Goal: Information Seeking & Learning: Learn about a topic

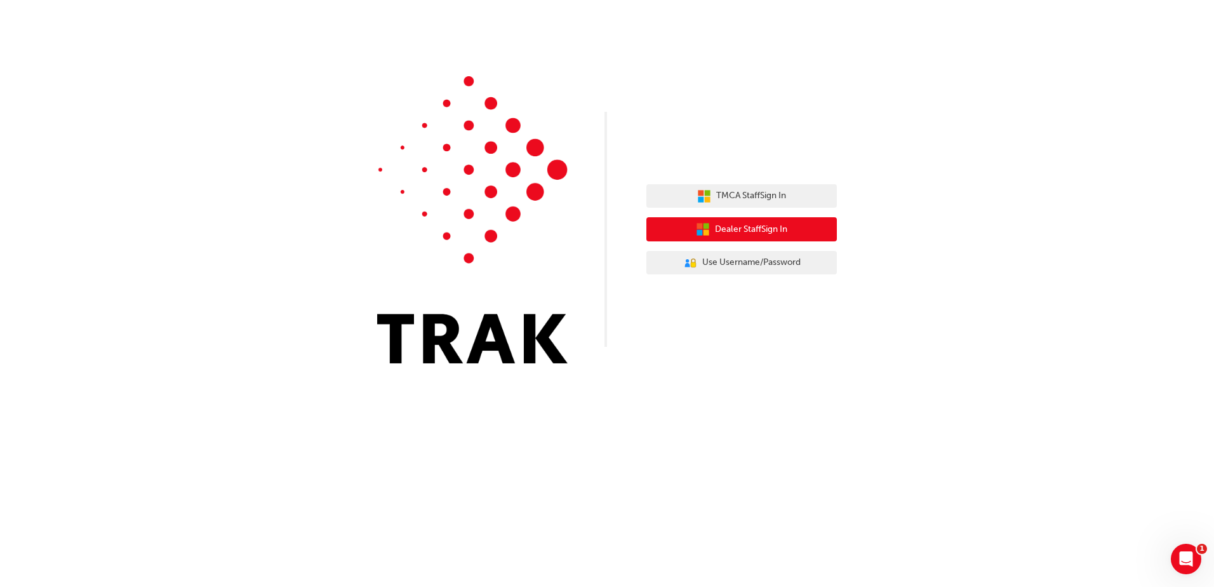
click at [776, 233] on span "Dealer Staff Sign In" at bounding box center [751, 229] width 72 height 15
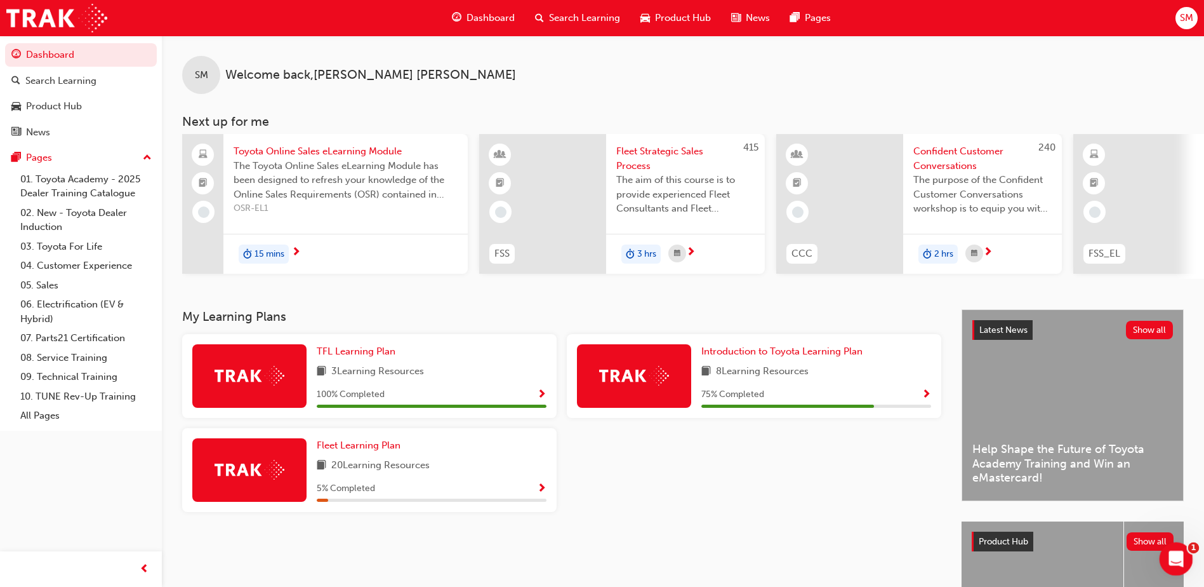
click at [1175, 554] on icon "Open Intercom Messenger" at bounding box center [1174, 557] width 21 height 21
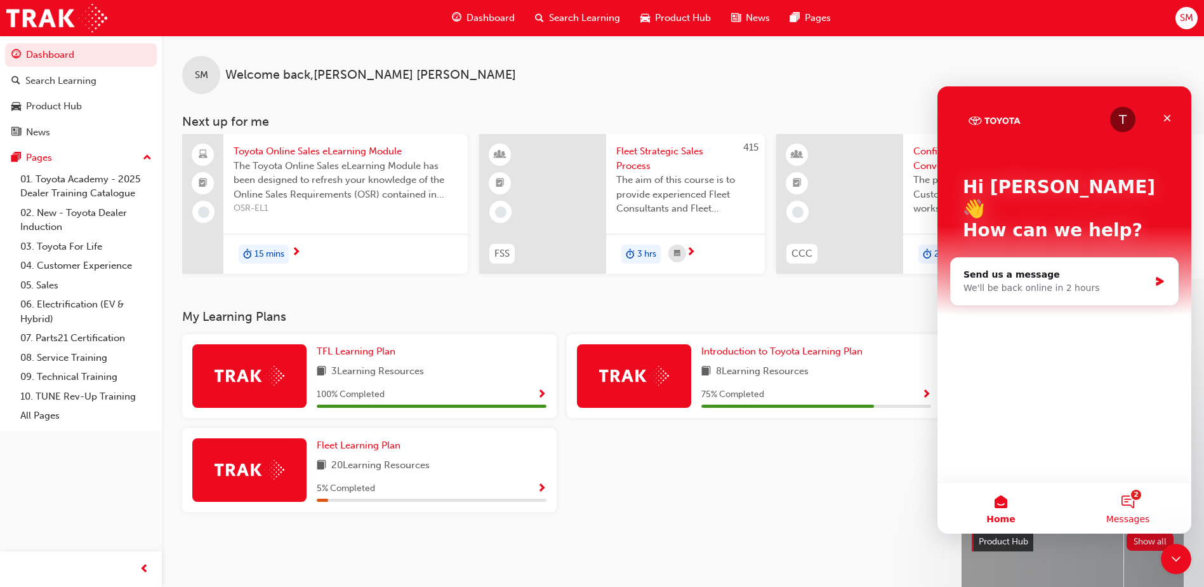
click at [1135, 496] on button "2 Messages" at bounding box center [1128, 508] width 127 height 51
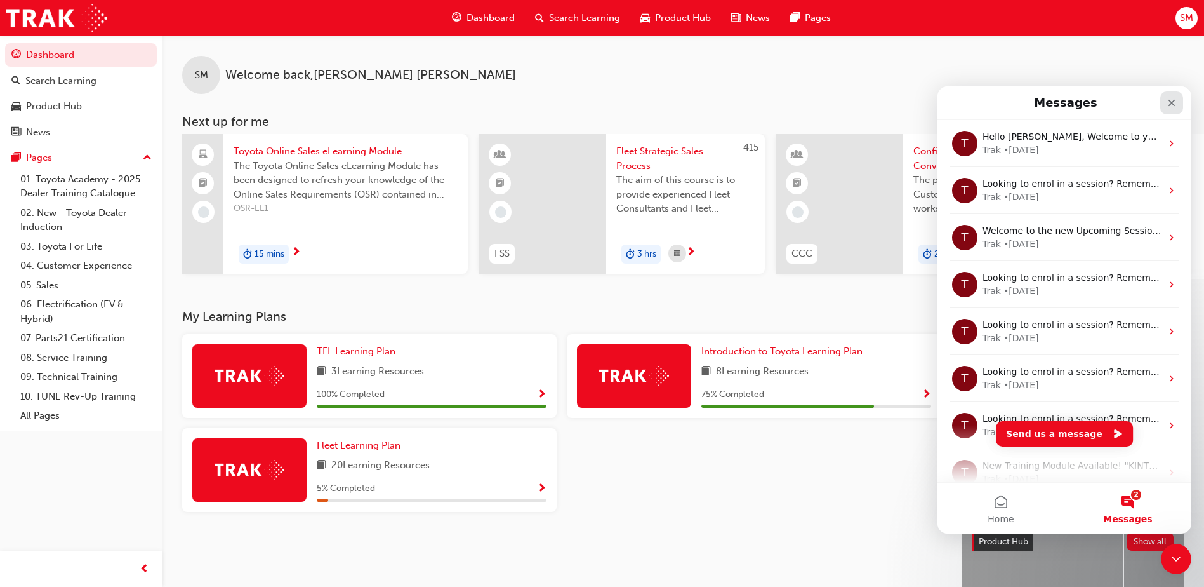
click at [1172, 105] on icon "Close" at bounding box center [1172, 103] width 10 height 10
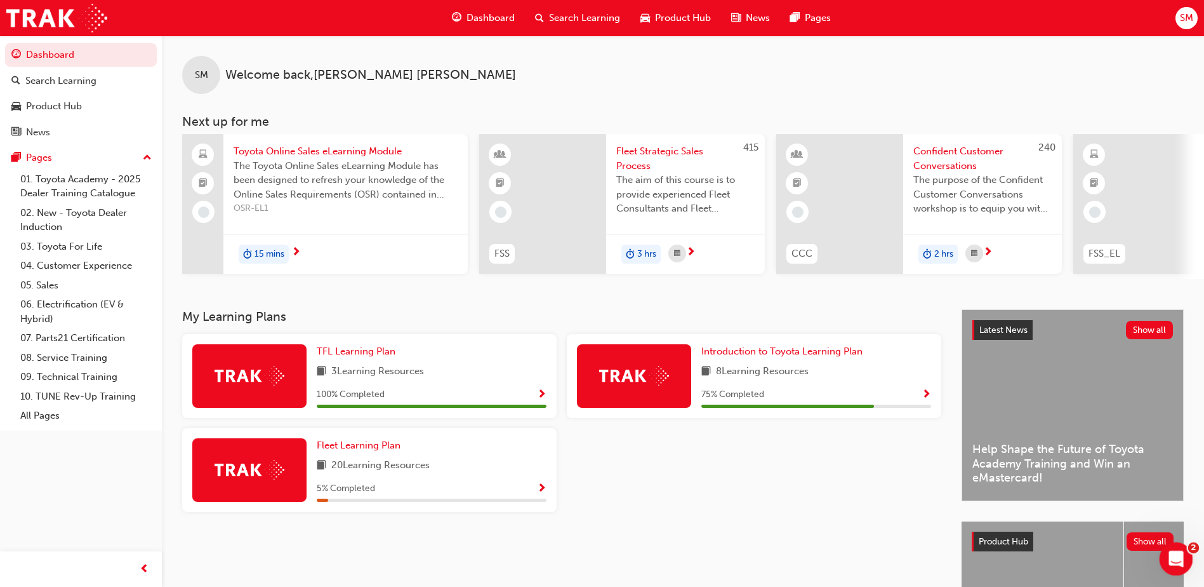
click at [1170, 554] on icon "Open Intercom Messenger" at bounding box center [1174, 557] width 21 height 21
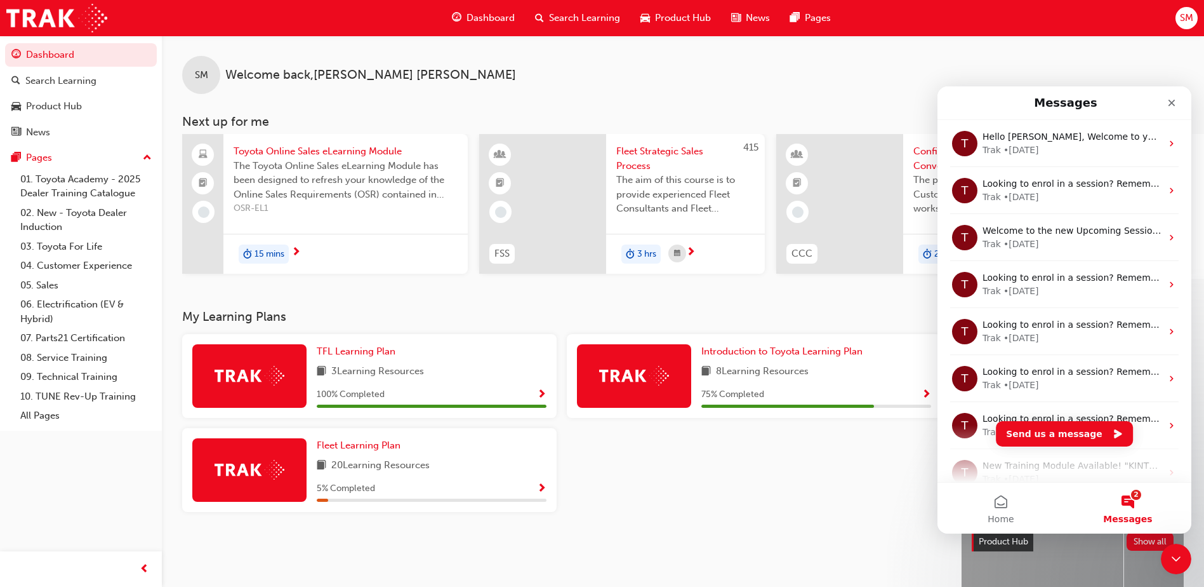
click at [1134, 508] on button "2 Messages" at bounding box center [1128, 508] width 127 height 51
click at [1133, 499] on button "2 Messages" at bounding box center [1128, 508] width 127 height 51
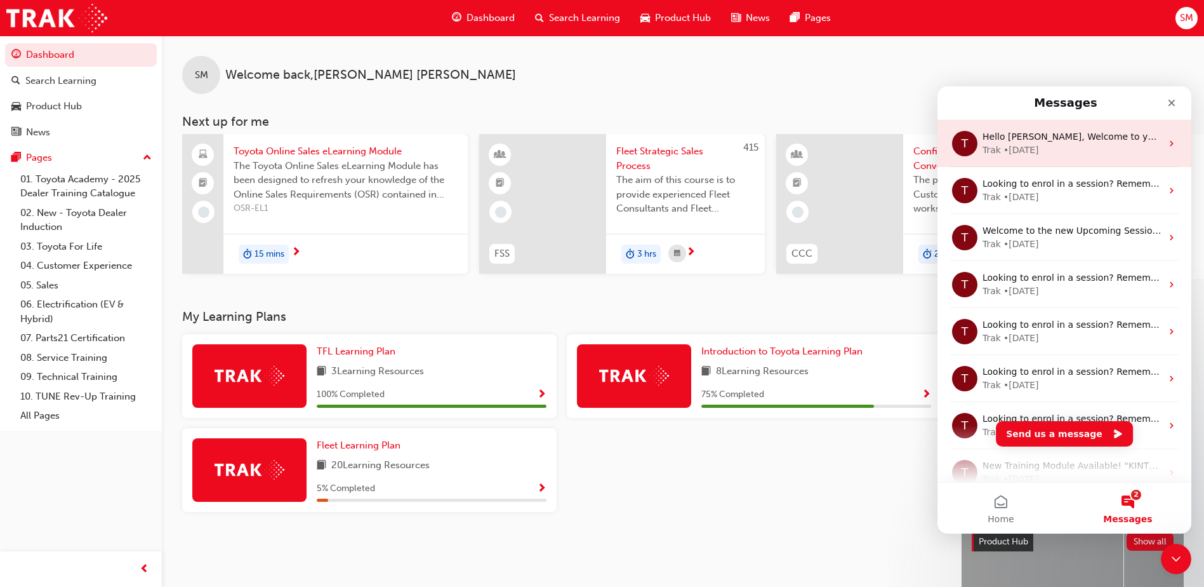
click at [1158, 145] on div "T Hello Sonia, Welcome to your new Training Resource Centre! Navigate your new …" at bounding box center [1065, 143] width 254 height 47
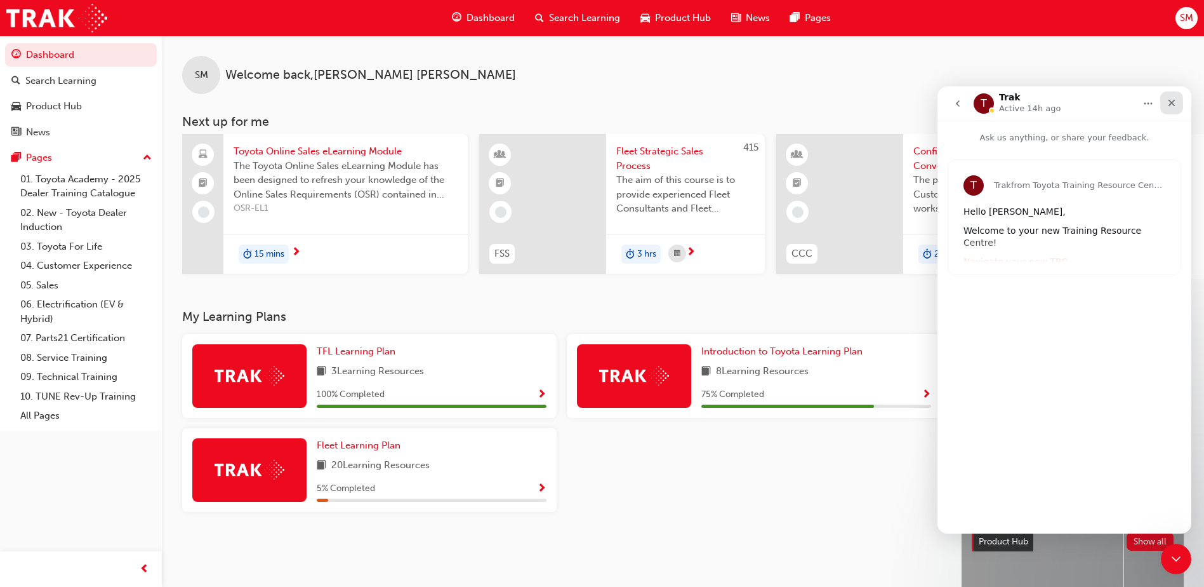
click at [1163, 96] on div "Close" at bounding box center [1172, 102] width 23 height 23
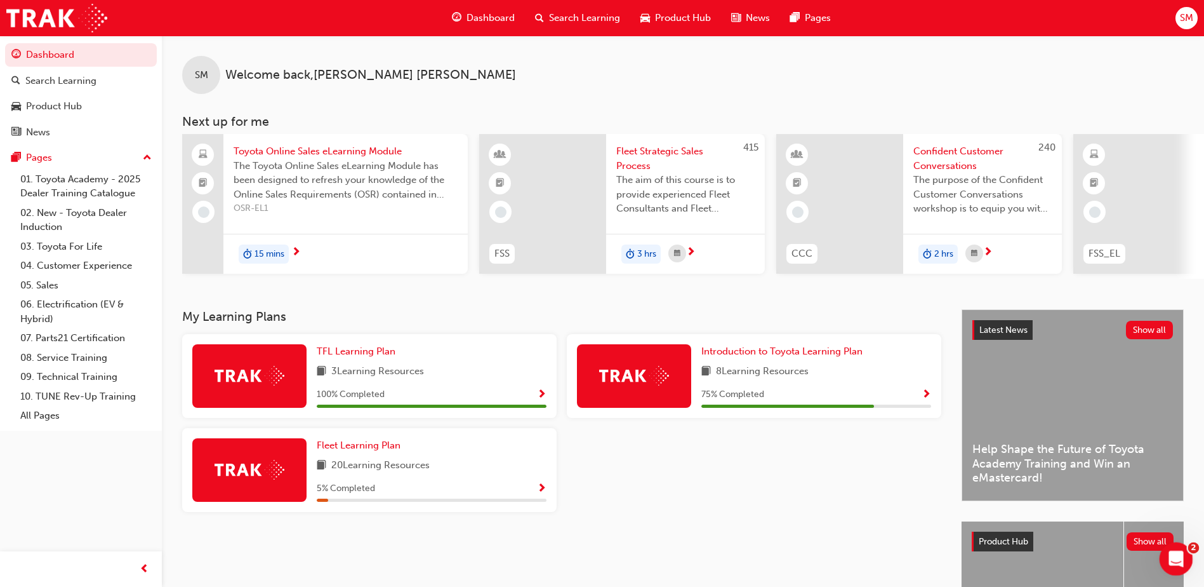
click at [1186, 559] on div "Open Intercom Messenger" at bounding box center [1175, 557] width 42 height 42
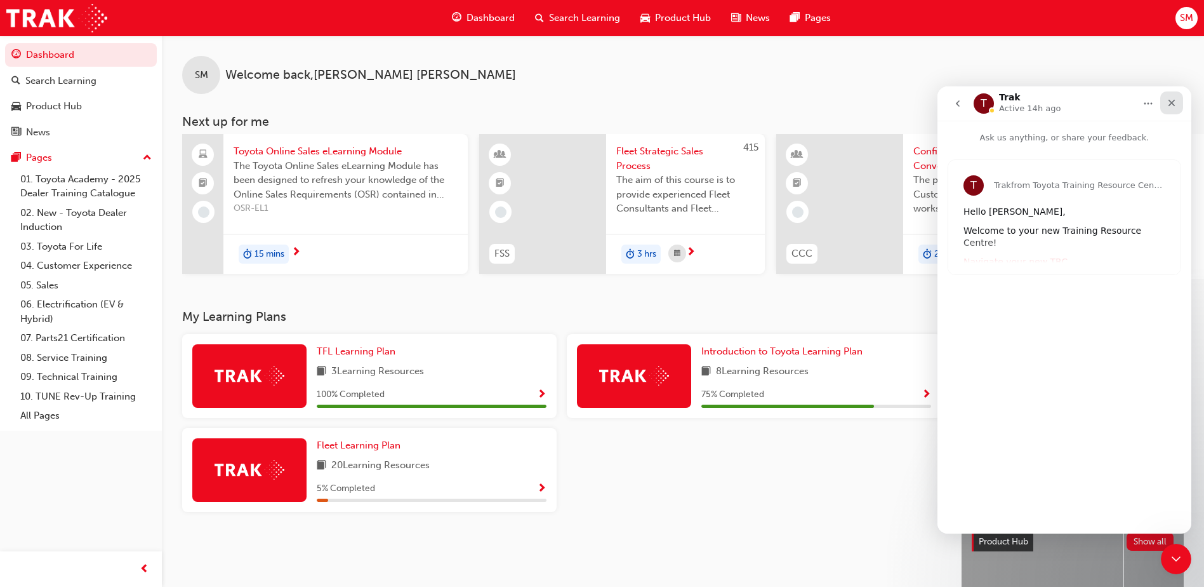
click at [1178, 101] on div "Close" at bounding box center [1172, 102] width 23 height 23
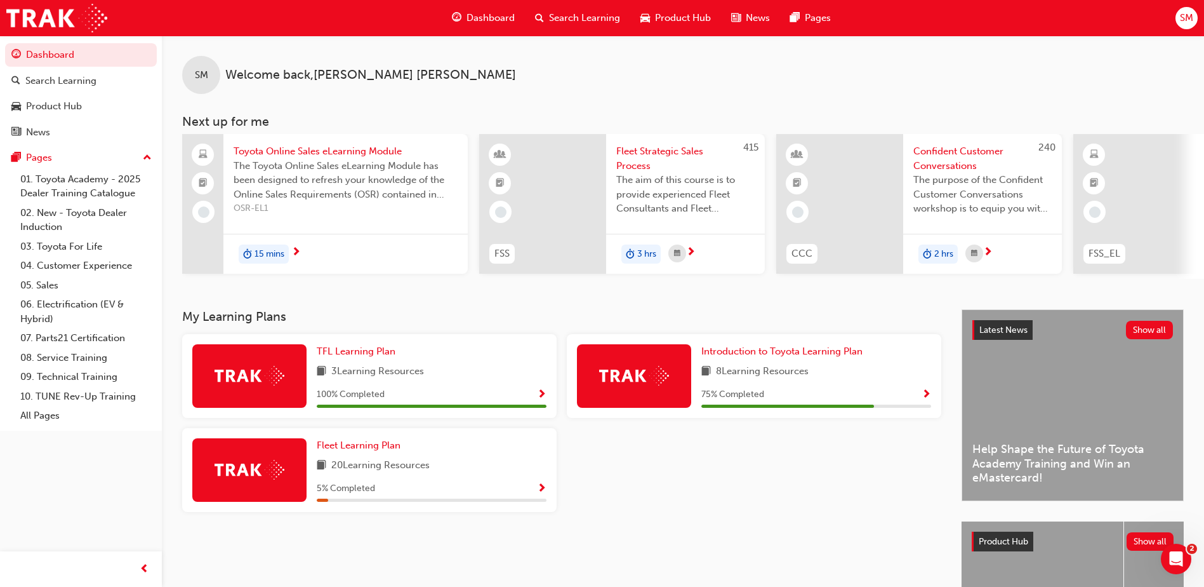
click at [591, 18] on span "Search Learning" at bounding box center [584, 18] width 71 height 15
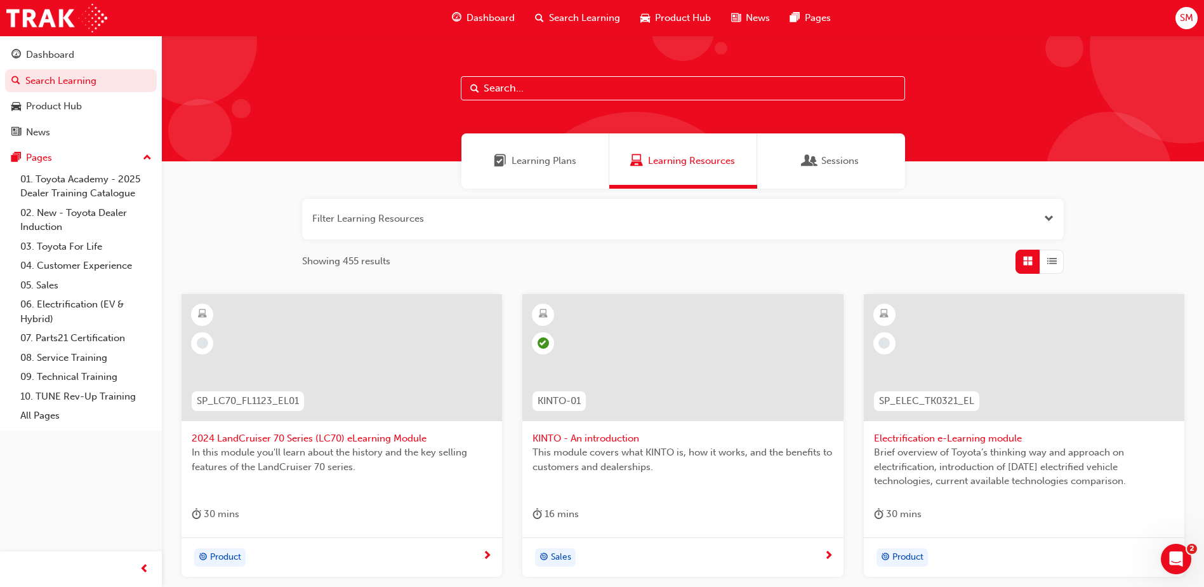
click at [537, 92] on input "text" at bounding box center [683, 88] width 444 height 24
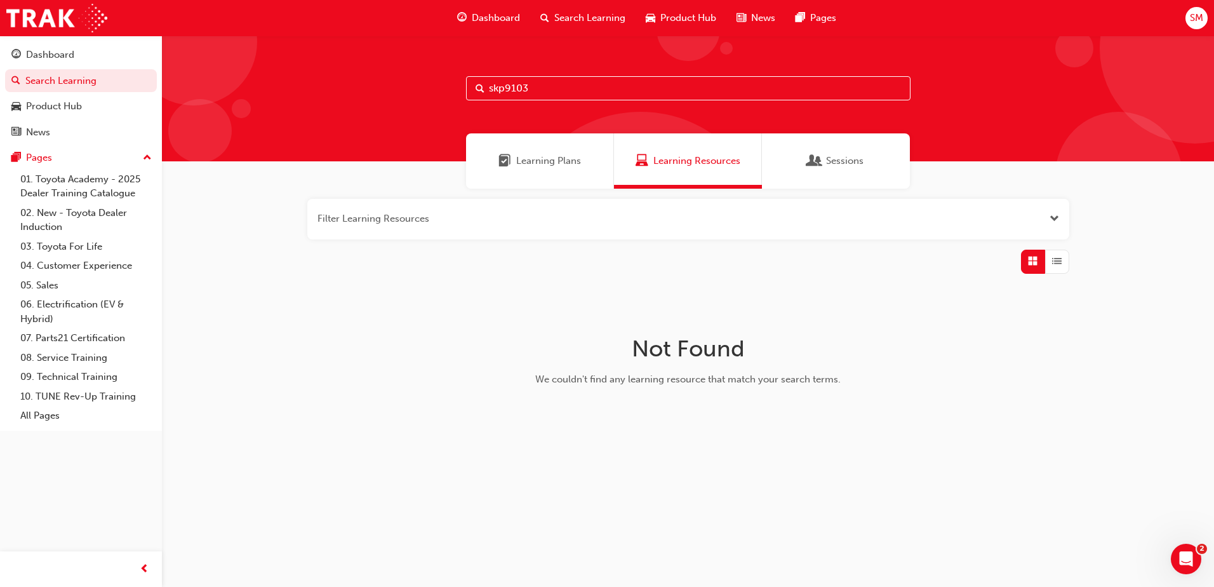
drag, startPoint x: 556, startPoint y: 88, endPoint x: 451, endPoint y: 90, distance: 104.1
click at [451, 90] on div "skp9103" at bounding box center [688, 99] width 1052 height 126
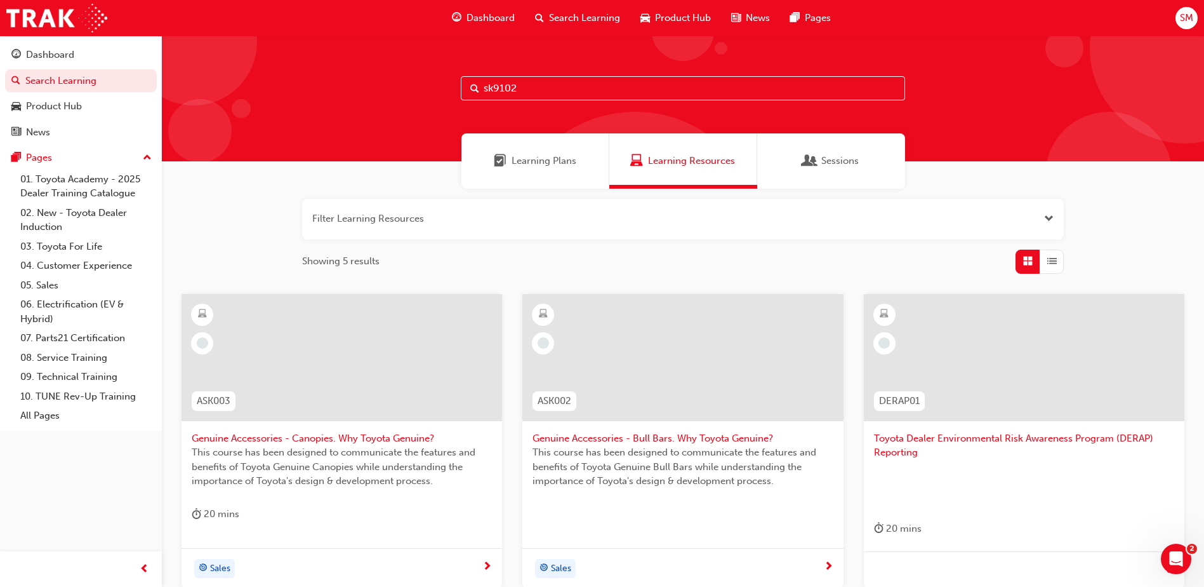
type input "sk9102"
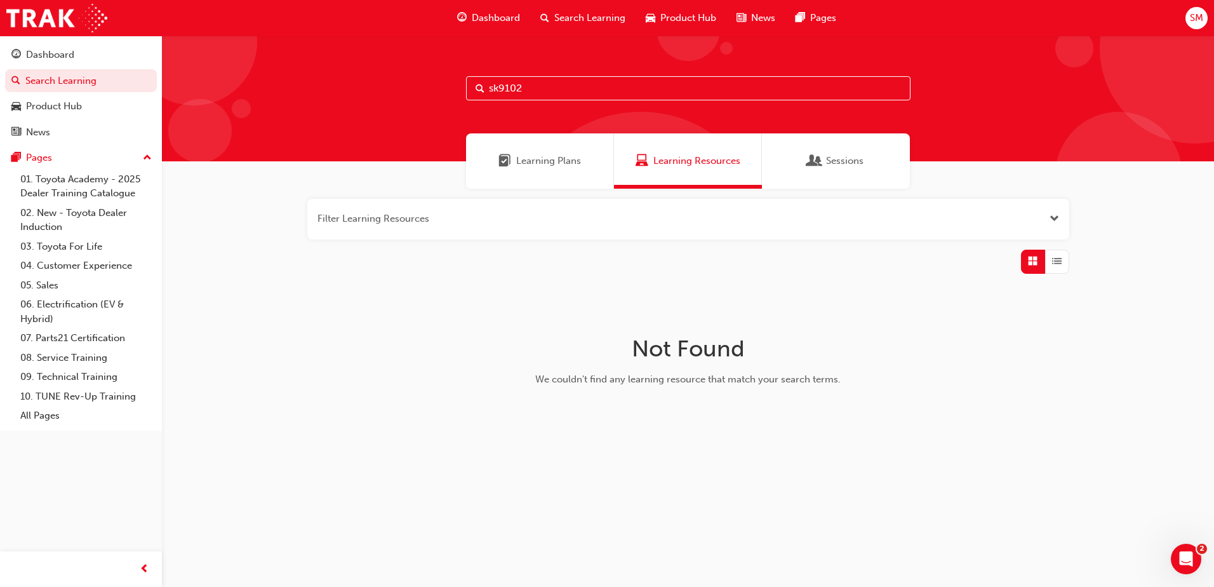
click at [457, 224] on button "button" at bounding box center [688, 219] width 762 height 41
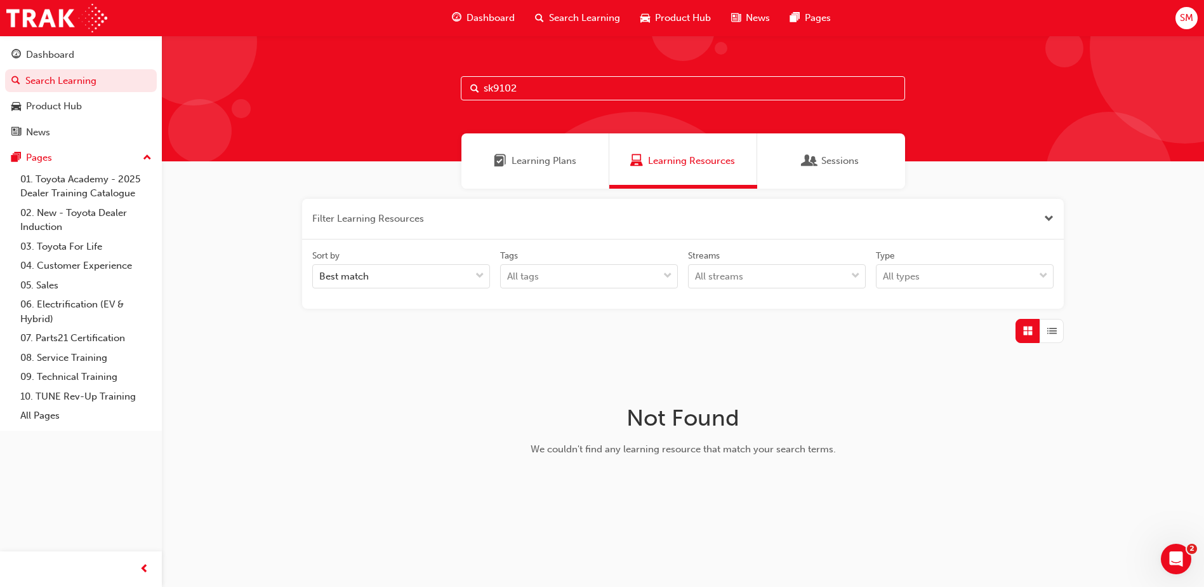
click at [542, 89] on input "sk9102" at bounding box center [683, 88] width 444 height 24
click at [50, 50] on div "Dashboard" at bounding box center [50, 55] width 48 height 15
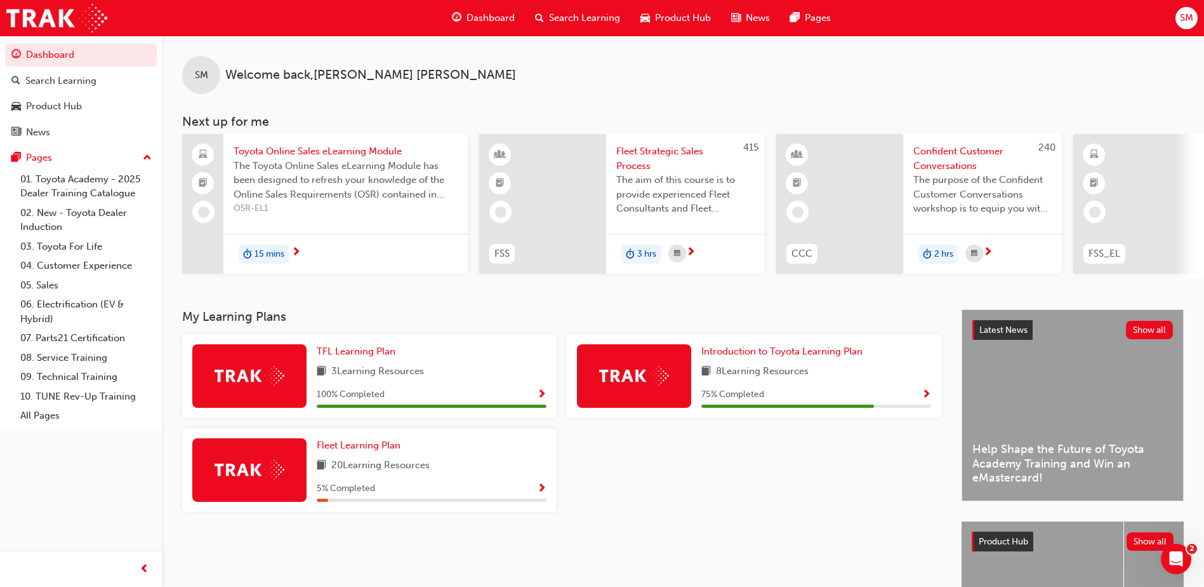
click at [334, 469] on span "20 Learning Resources" at bounding box center [380, 466] width 98 height 16
click at [242, 477] on img at bounding box center [250, 470] width 70 height 20
click at [542, 488] on span "Show Progress" at bounding box center [542, 488] width 10 height 11
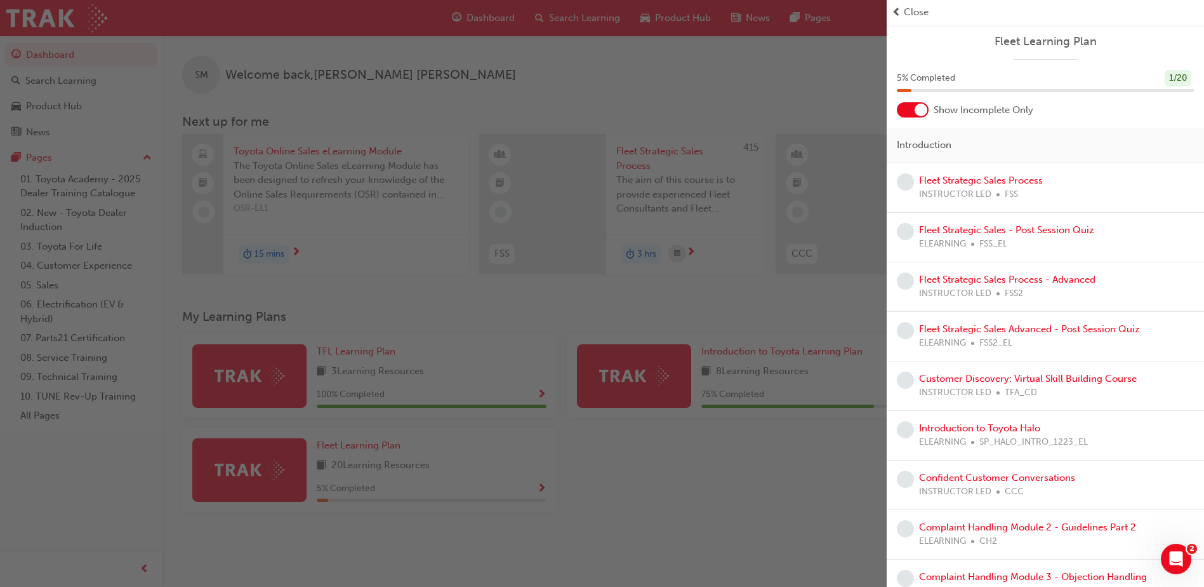
click at [710, 484] on div "button" at bounding box center [443, 293] width 887 height 587
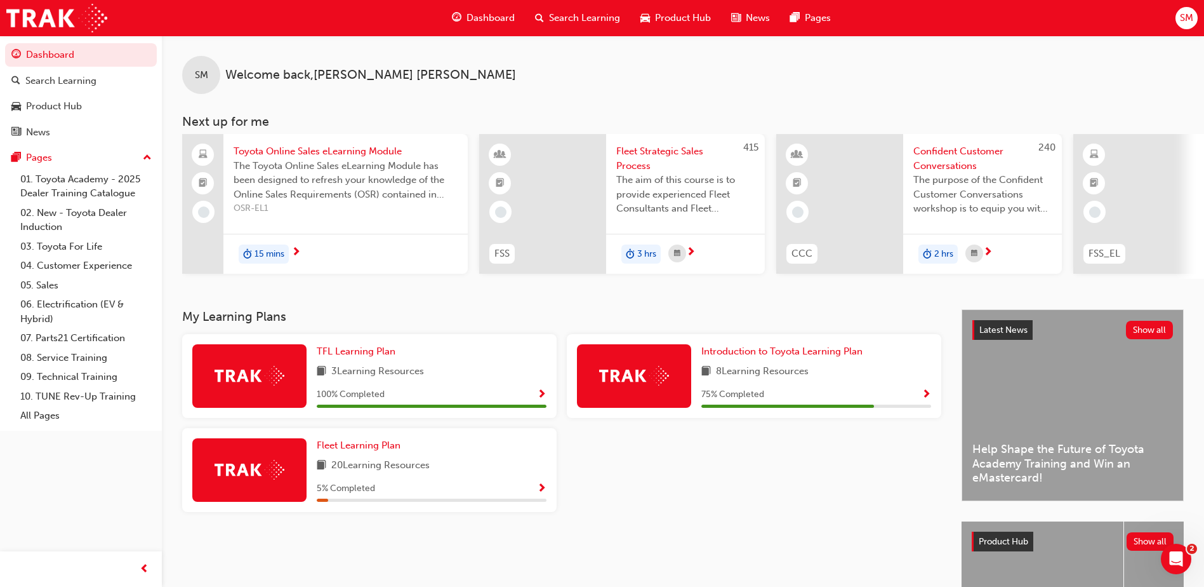
click at [926, 396] on span "Show Progress" at bounding box center [927, 394] width 10 height 11
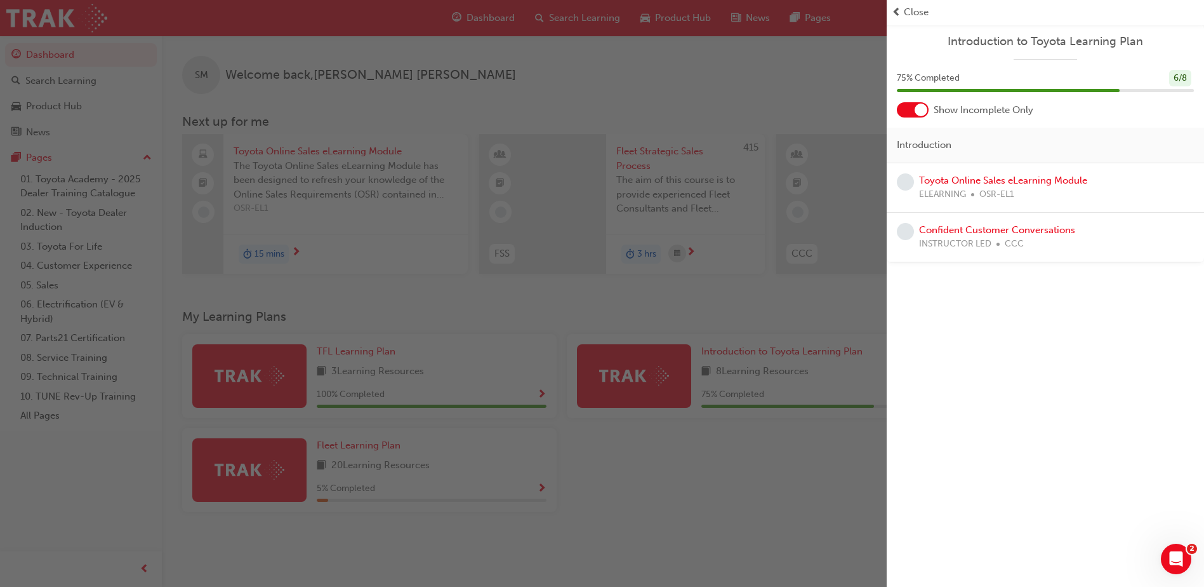
click at [759, 397] on div "button" at bounding box center [443, 293] width 887 height 587
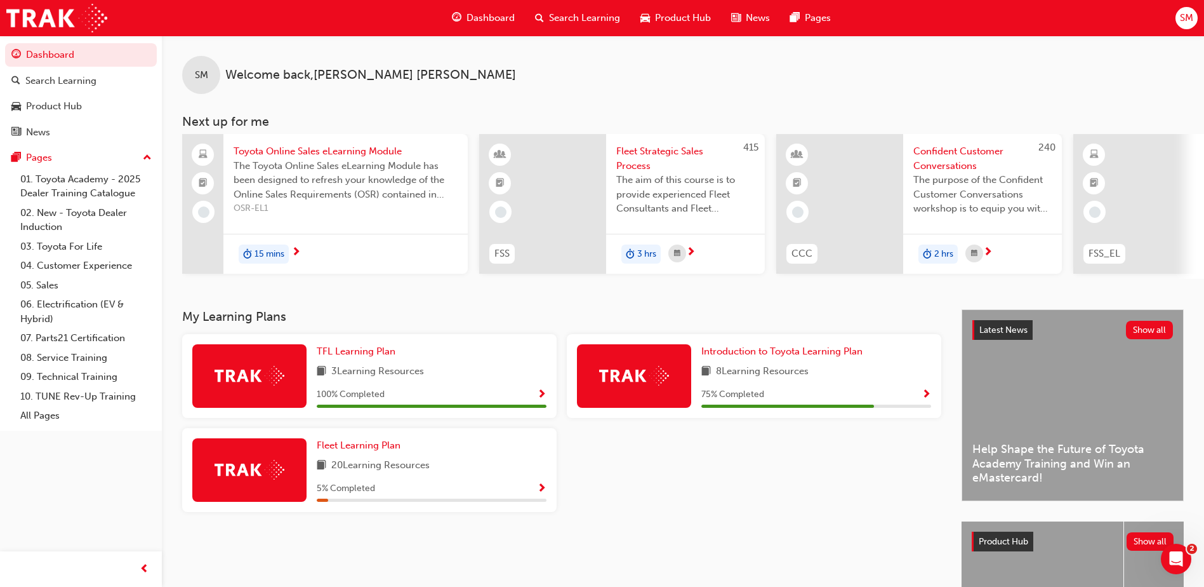
click at [598, 20] on span "Search Learning" at bounding box center [584, 18] width 71 height 15
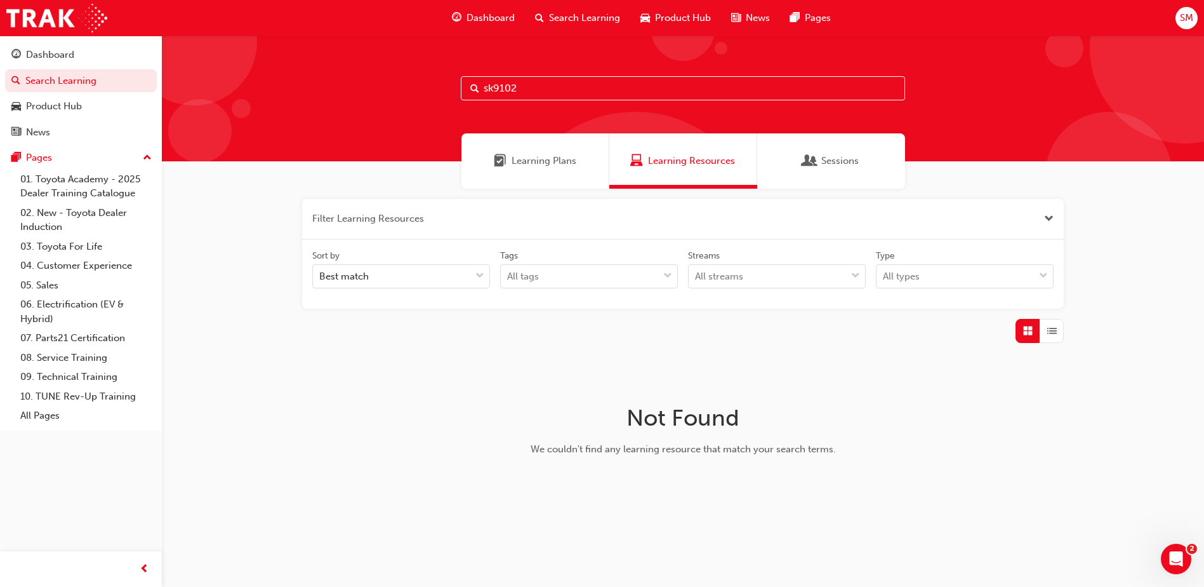
click at [551, 81] on input "sk9102" at bounding box center [683, 88] width 444 height 24
click at [570, 158] on span "Learning Plans" at bounding box center [544, 161] width 65 height 15
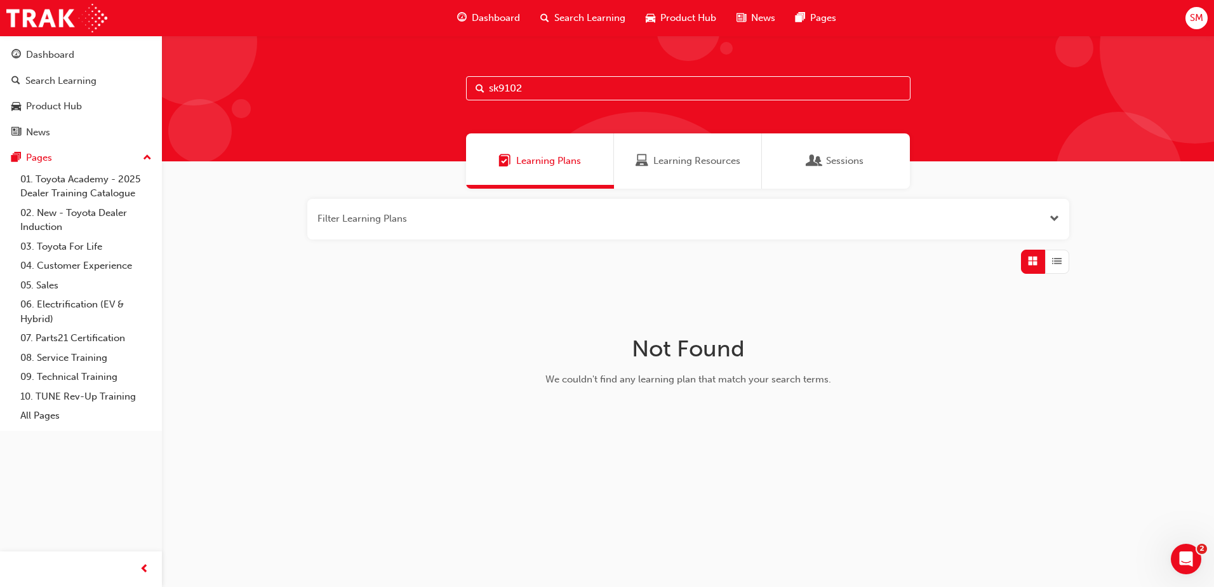
click at [651, 161] on div "Learning Resources" at bounding box center [688, 161] width 105 height 15
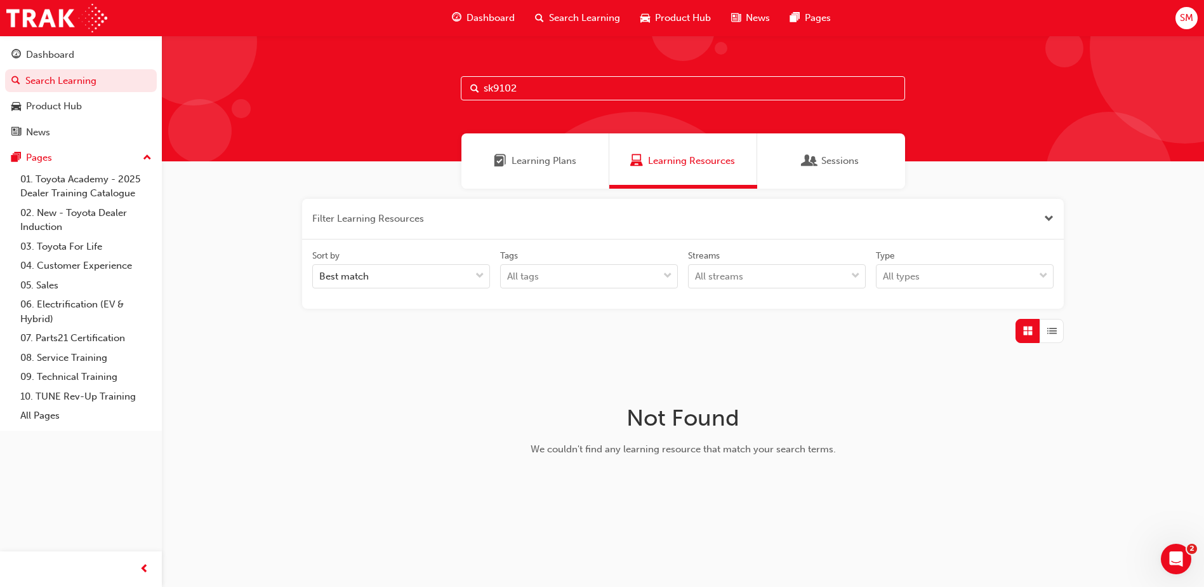
click at [853, 166] on span "Sessions" at bounding box center [840, 161] width 37 height 15
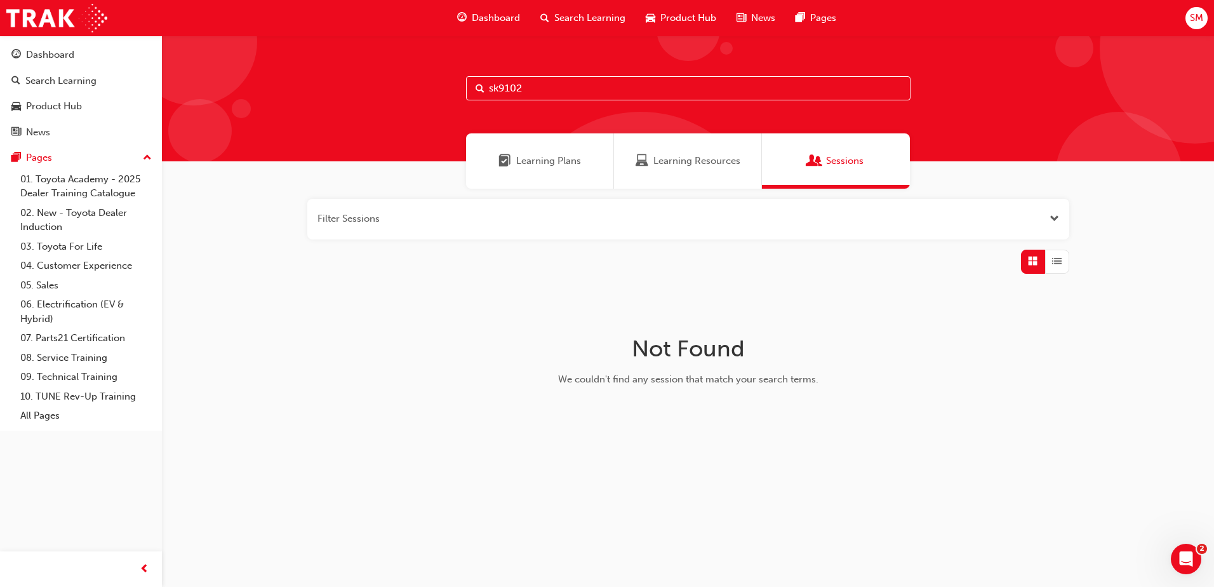
click at [686, 163] on span "Learning Resources" at bounding box center [696, 161] width 87 height 15
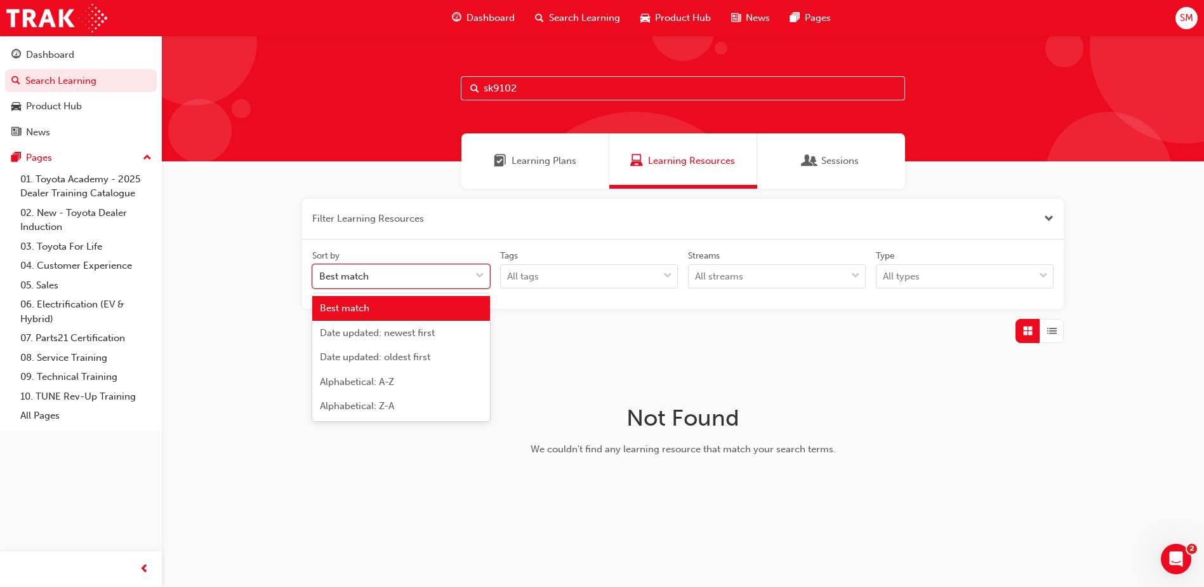
click at [388, 269] on div "Best match" at bounding box center [391, 276] width 157 height 22
click at [321, 270] on input "Sort by option Best match focused, 1 of 5. 5 results available. Use Up and Down…" at bounding box center [319, 275] width 1 height 11
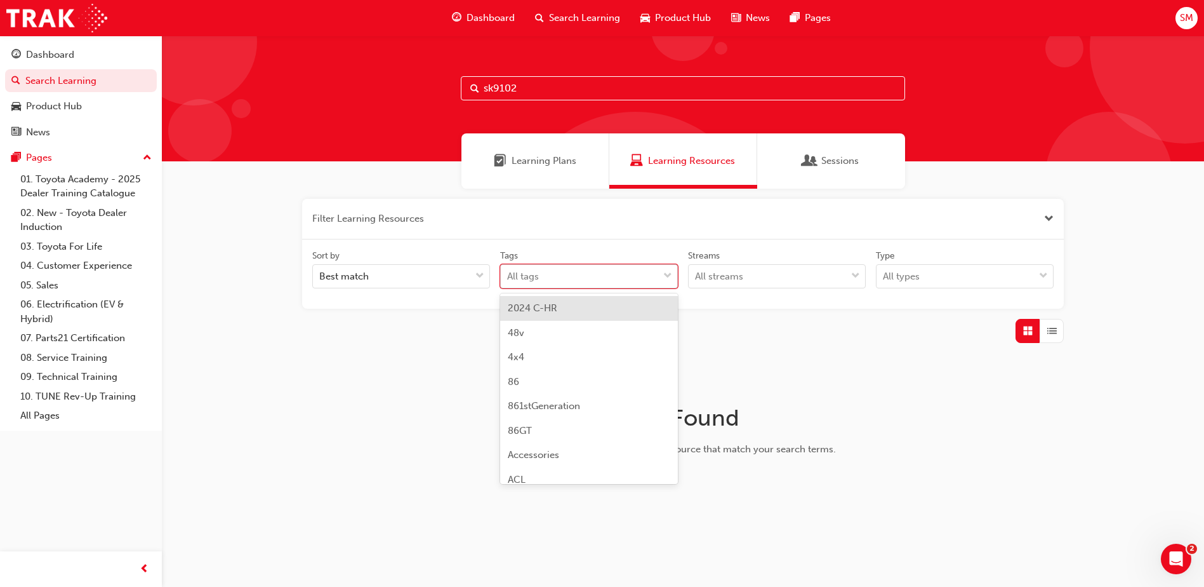
click at [536, 276] on div "All tags" at bounding box center [523, 276] width 32 height 15
click at [509, 276] on input "Tags option 2024 C-HR focused, 1 of 189. 189 results available. Use Up and Down…" at bounding box center [507, 275] width 1 height 11
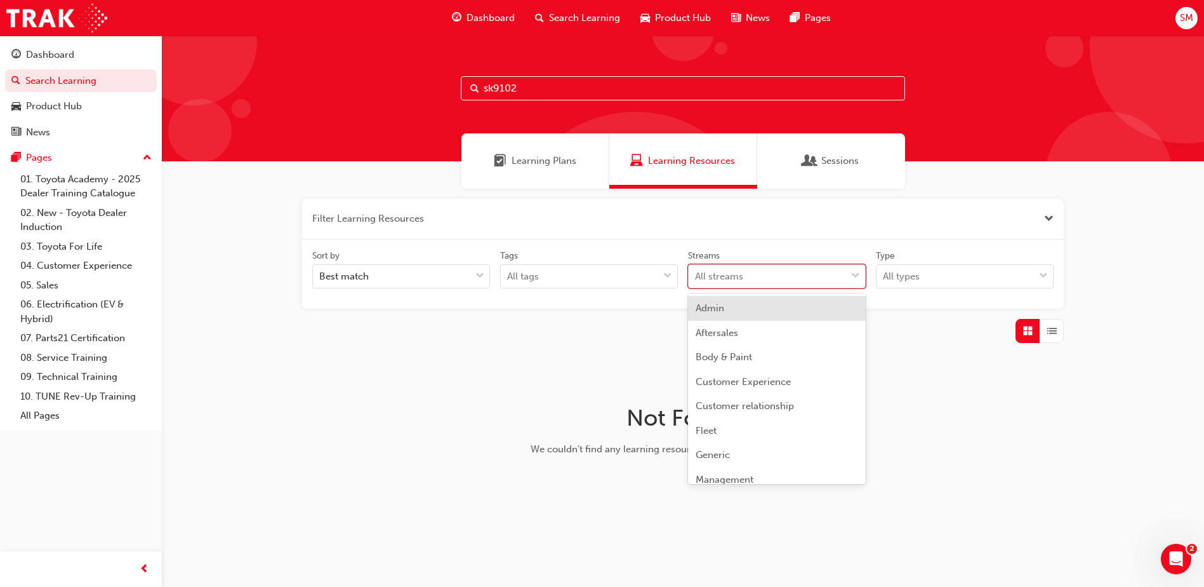
click at [764, 274] on div "All streams" at bounding box center [767, 276] width 157 height 22
click at [697, 274] on input "Streams option Admin focused, 1 of 23. 23 results available. Use Up and Down to…" at bounding box center [695, 275] width 1 height 11
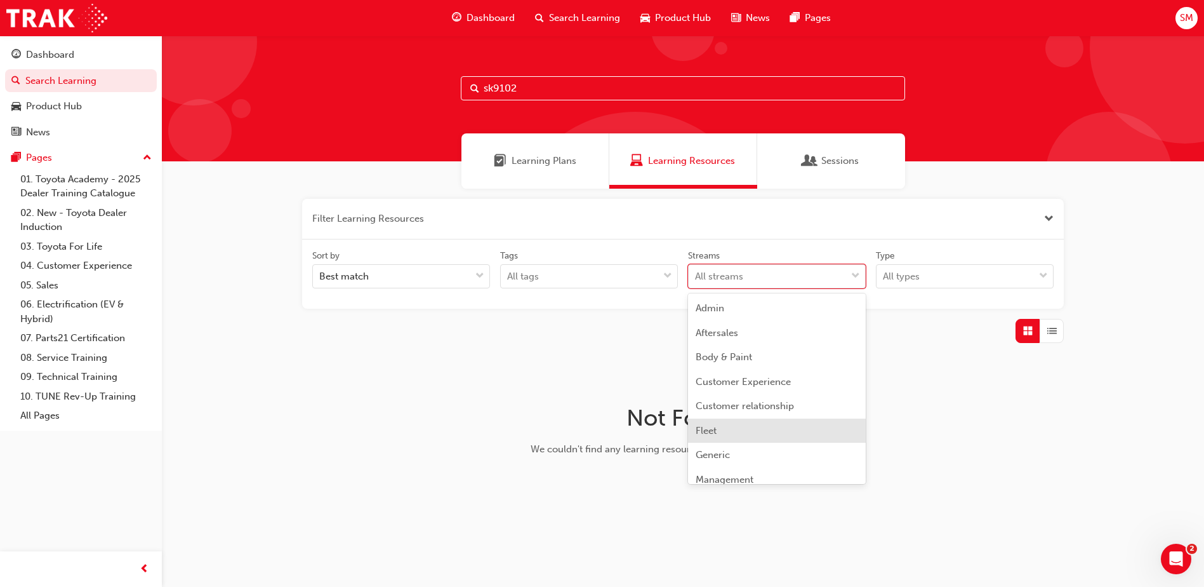
click at [734, 424] on div "Fleet" at bounding box center [777, 430] width 178 height 25
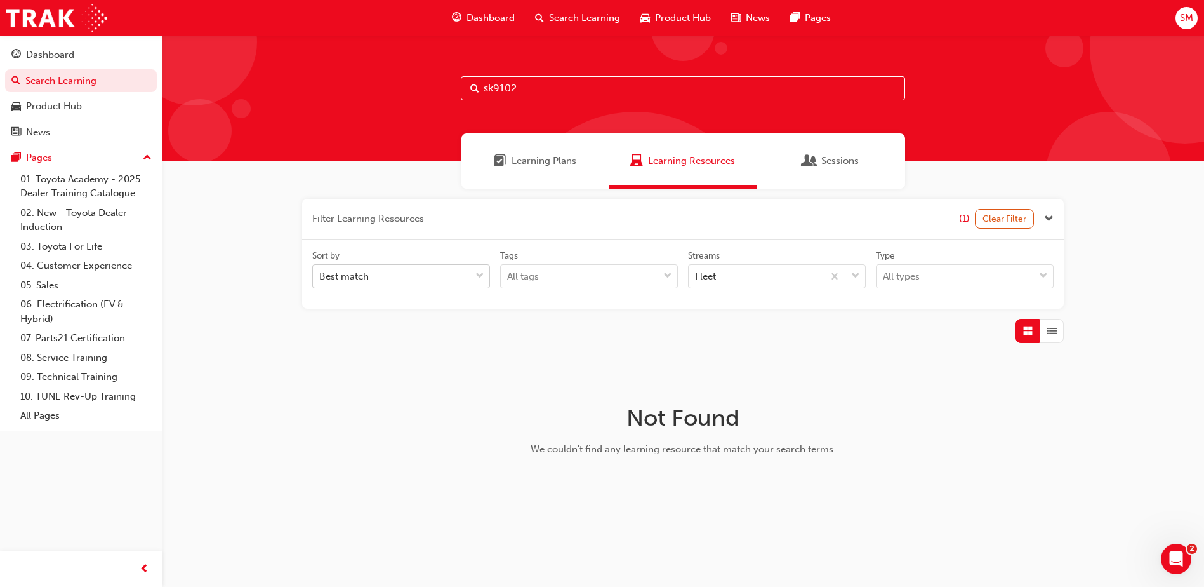
click at [396, 278] on div "Best match" at bounding box center [391, 276] width 157 height 22
click at [321, 278] on input "Sort by Best match" at bounding box center [319, 275] width 1 height 11
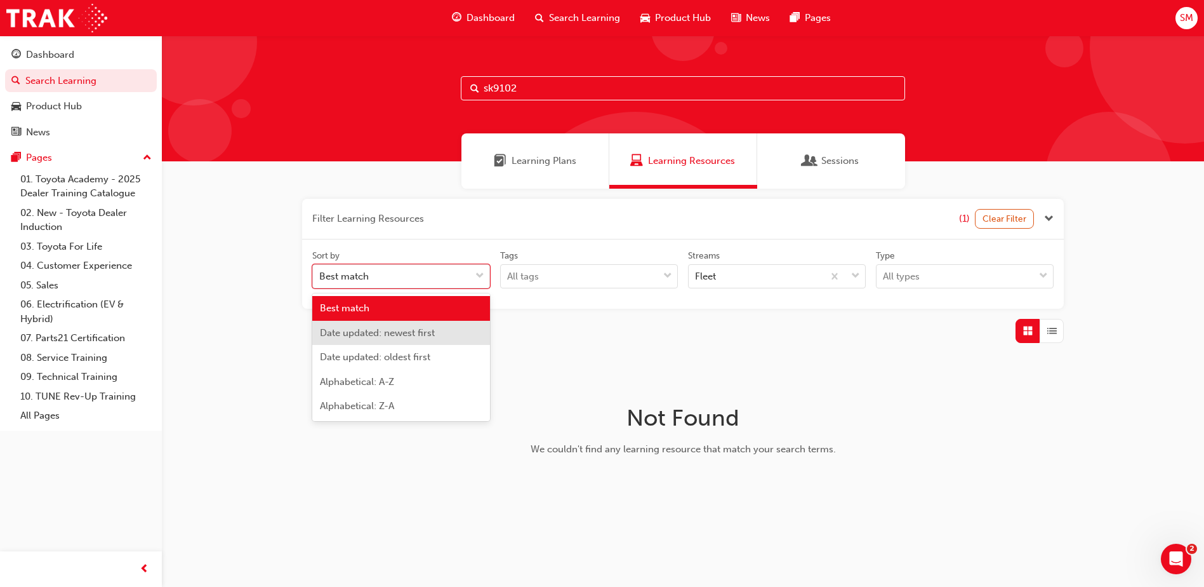
click at [410, 329] on span "Date updated: newest first" at bounding box center [377, 332] width 115 height 11
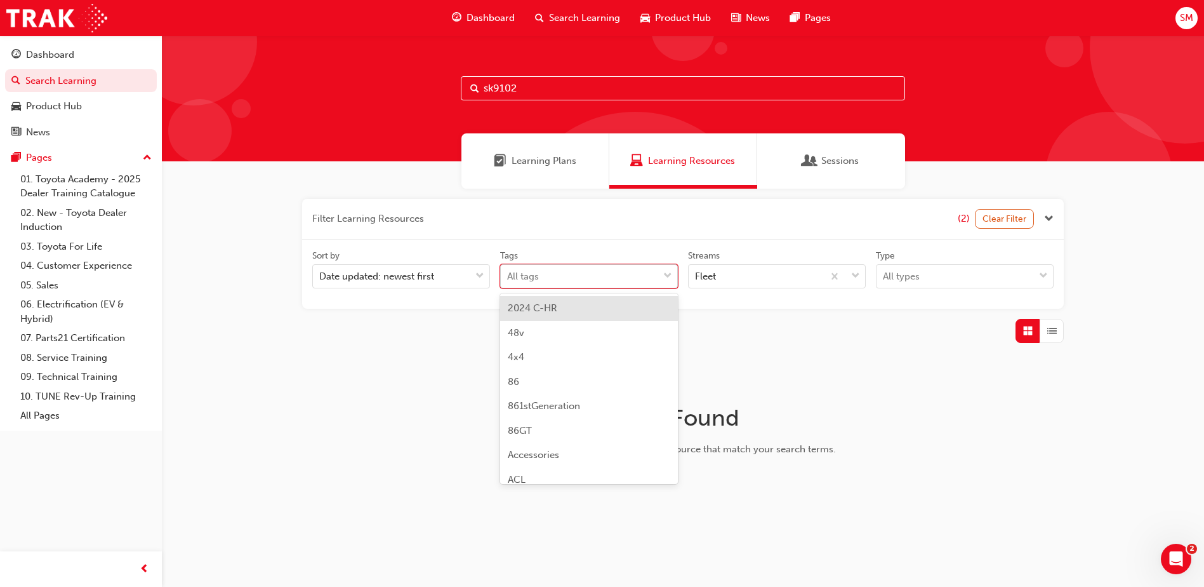
click at [563, 274] on div "All tags" at bounding box center [579, 276] width 157 height 22
click at [509, 274] on input "Tags option 2024 C-HR focused, 1 of 189. 189 results available. Use Up and Down…" at bounding box center [507, 275] width 1 height 11
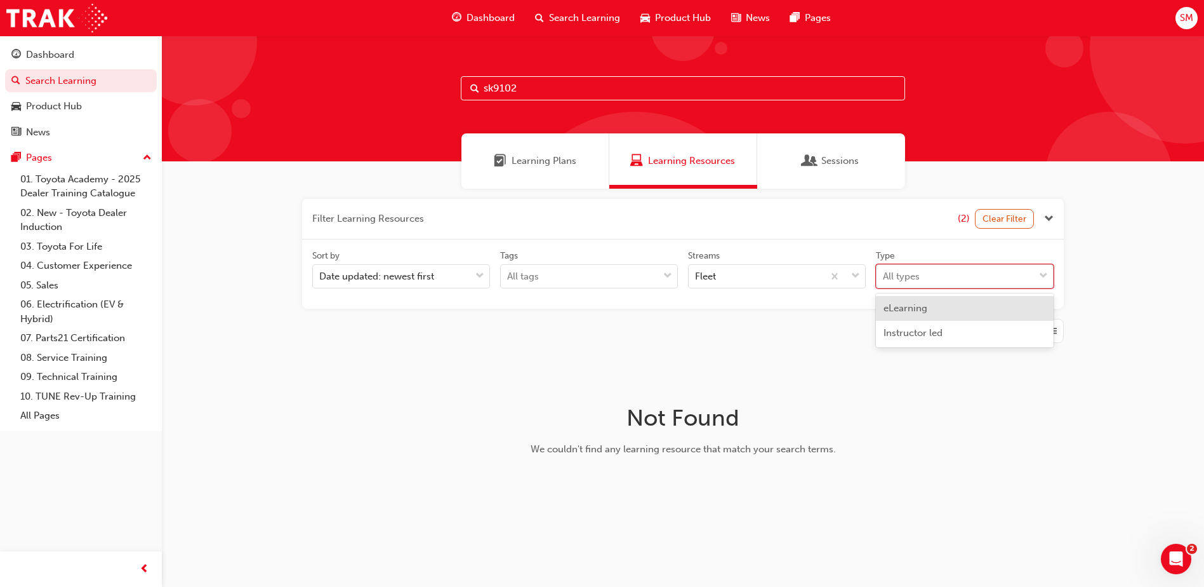
click at [956, 273] on div "All types" at bounding box center [955, 276] width 157 height 22
click at [884, 273] on input "Type option eLearning focused, 1 of 2. 2 results available. Use Up and Down to …" at bounding box center [883, 275] width 1 height 11
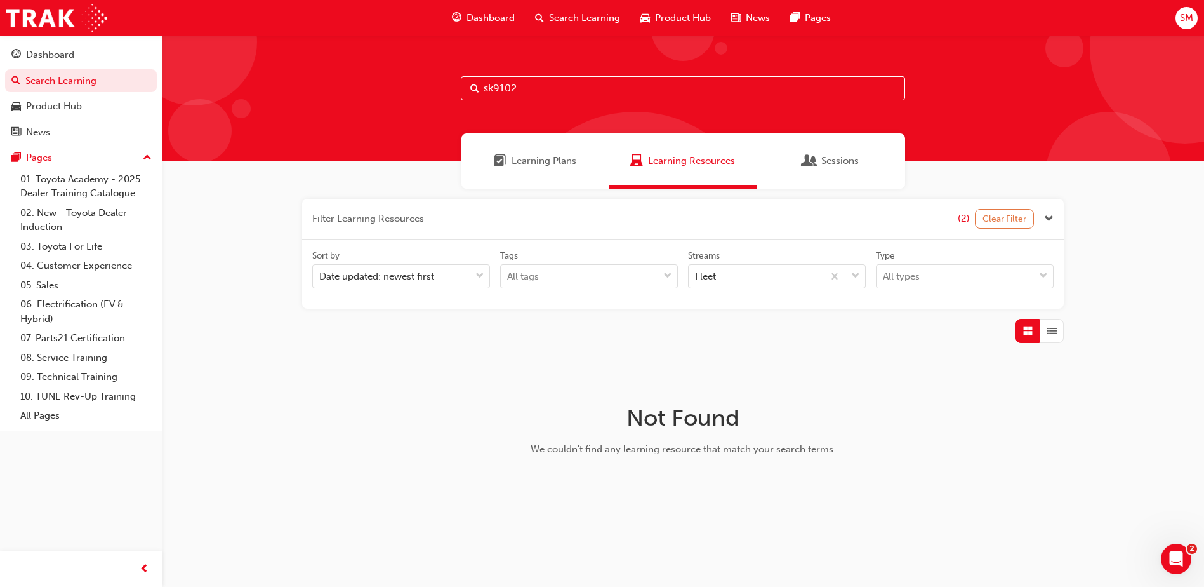
click at [999, 221] on button "Clear Filter" at bounding box center [1005, 219] width 60 height 20
click at [532, 91] on input "sk9102" at bounding box center [683, 88] width 444 height 24
drag, startPoint x: 532, startPoint y: 91, endPoint x: 430, endPoint y: 91, distance: 102.2
click at [430, 91] on div "sk9102" at bounding box center [683, 99] width 1043 height 126
click at [111, 83] on link "Search Learning" at bounding box center [81, 80] width 152 height 23
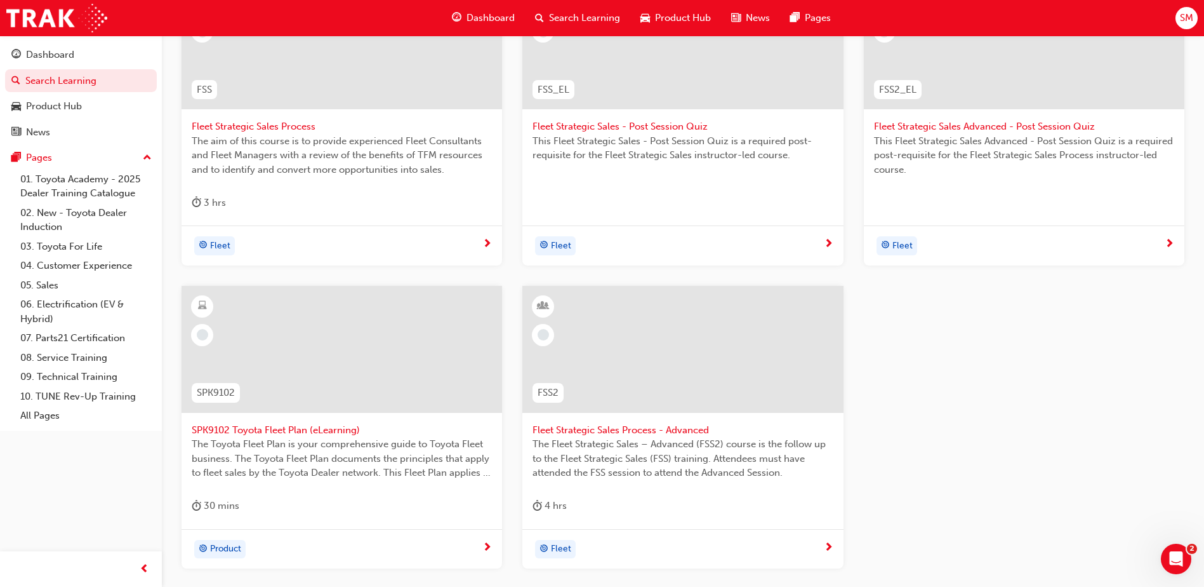
scroll to position [444, 0]
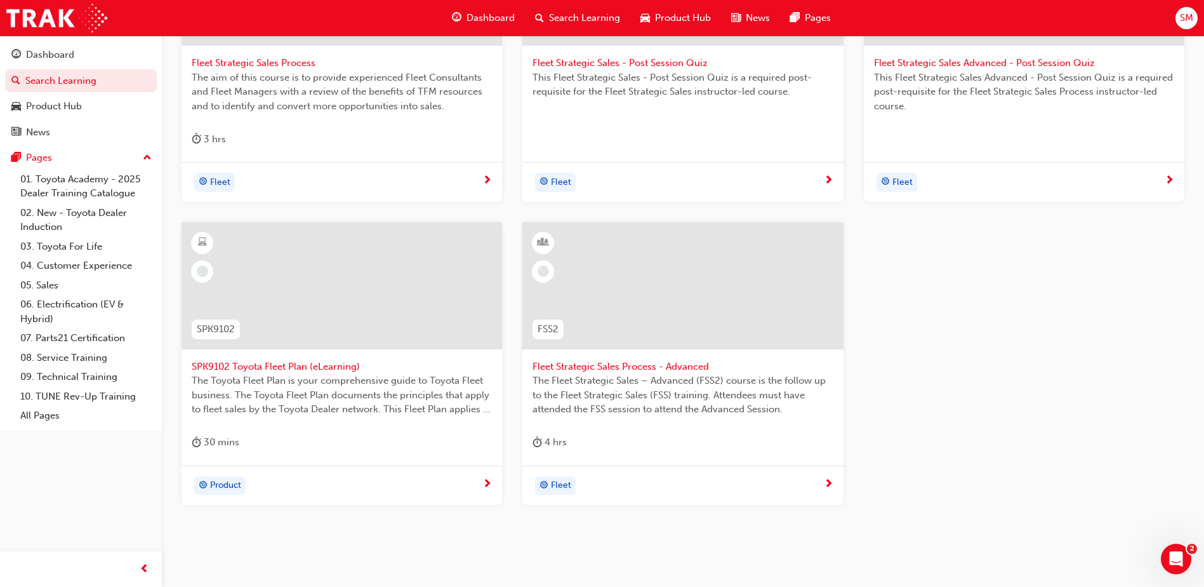
type input "fleet"
click at [220, 441] on div "30 mins" at bounding box center [216, 442] width 48 height 16
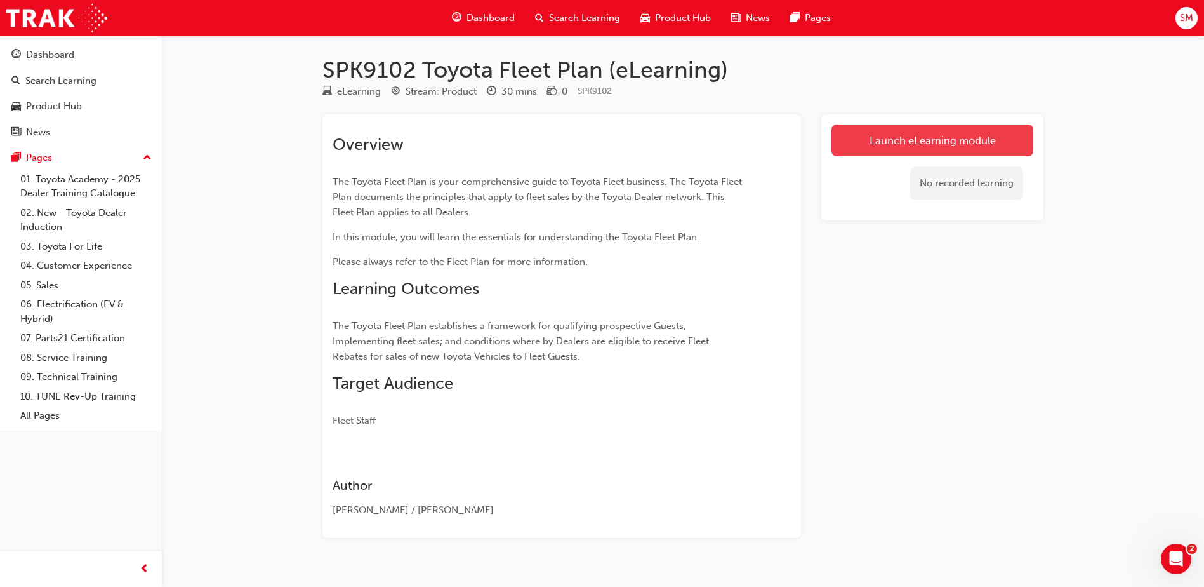
click at [905, 143] on link "Launch eLearning module" at bounding box center [933, 140] width 202 height 32
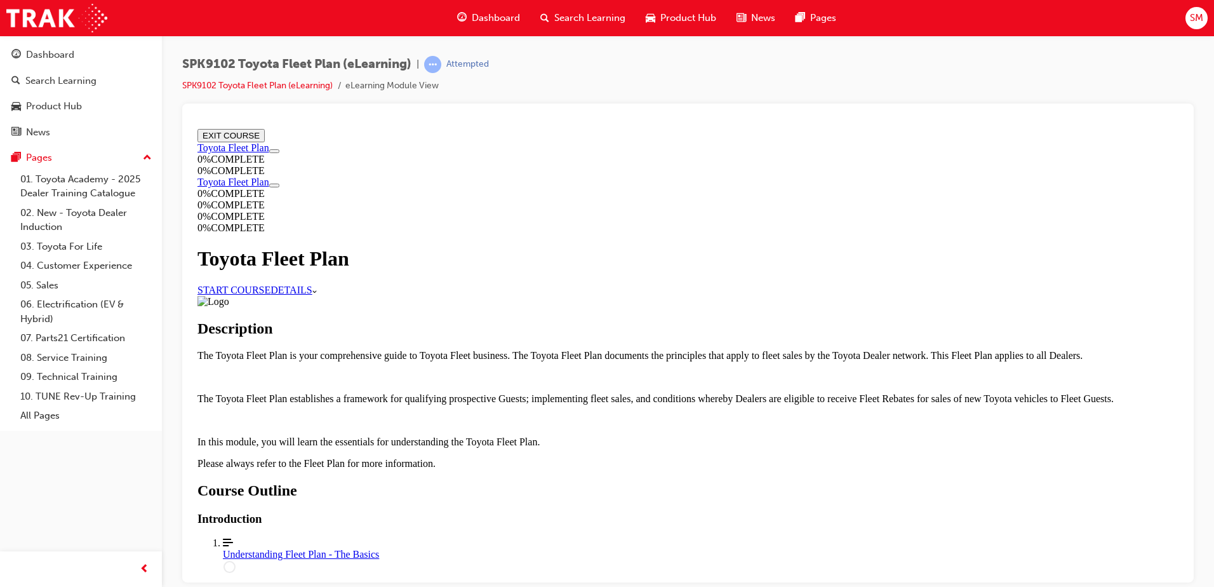
scroll to position [63, 0]
click at [270, 284] on link "START COURSE" at bounding box center [233, 289] width 73 height 11
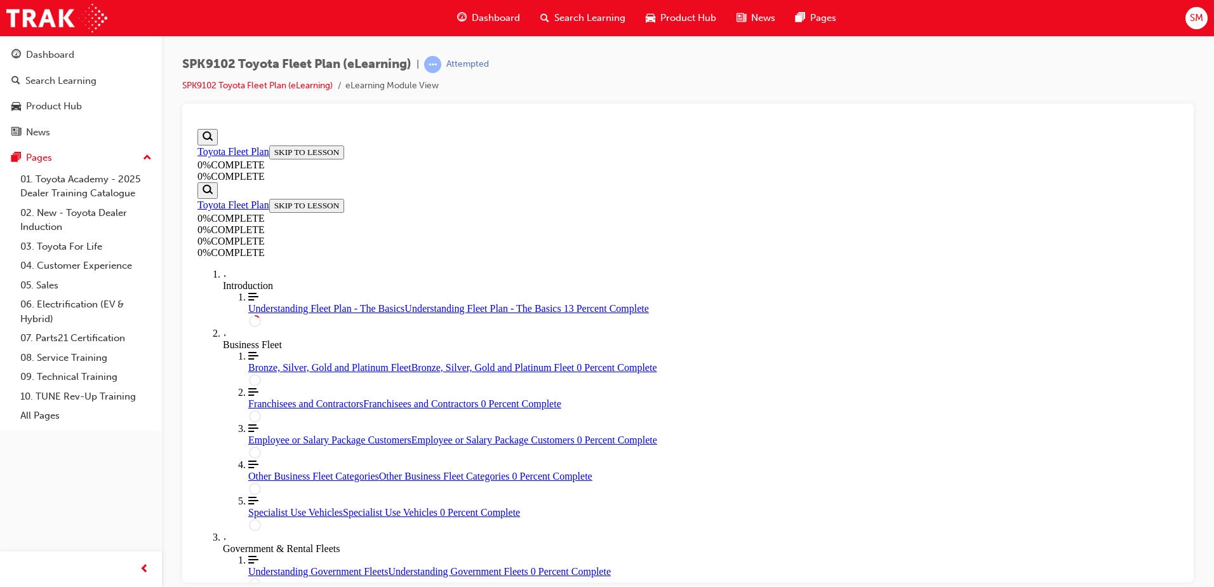
scroll to position [0, 0]
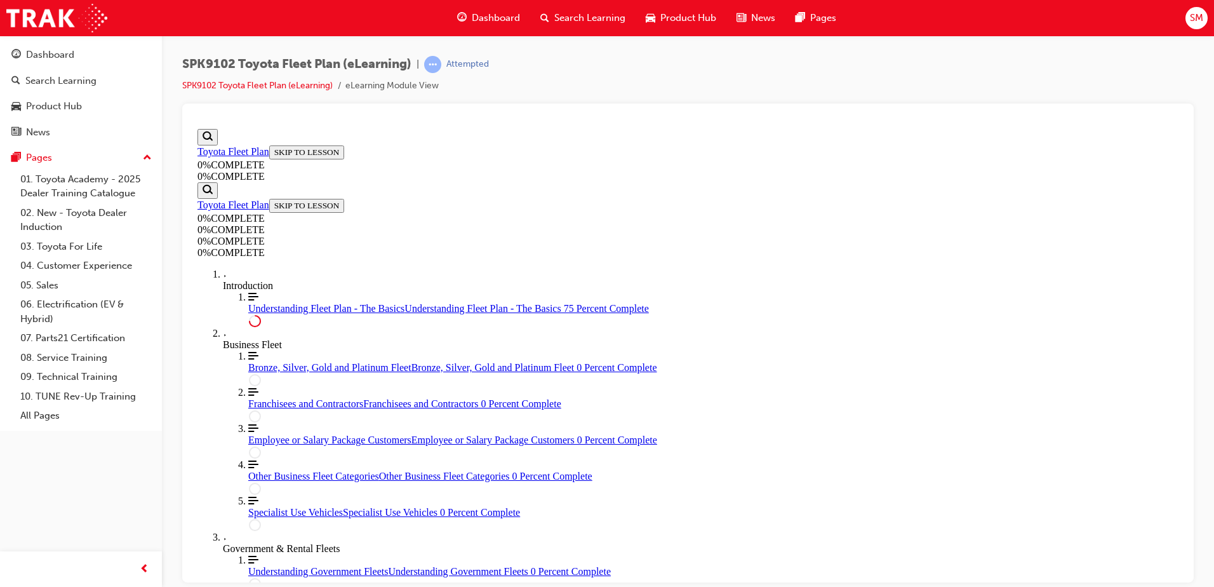
scroll to position [2160, 0]
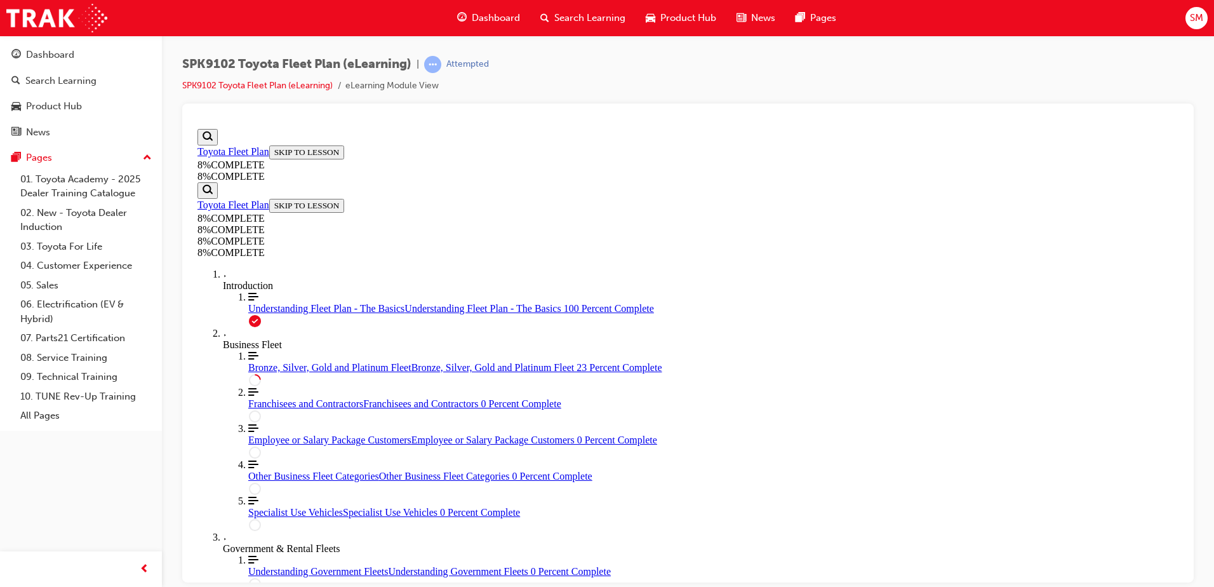
scroll to position [1504, 0]
drag, startPoint x: 672, startPoint y: 304, endPoint x: 883, endPoint y: 301, distance: 210.2
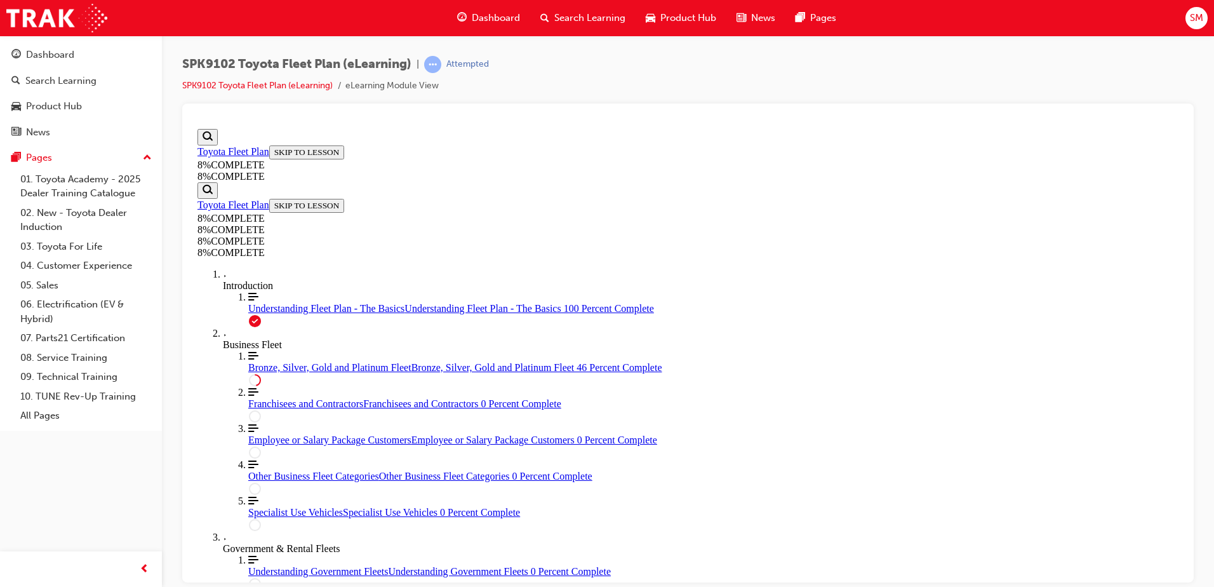
drag, startPoint x: 676, startPoint y: 324, endPoint x: 892, endPoint y: 320, distance: 215.9
drag, startPoint x: 686, startPoint y: 303, endPoint x: 877, endPoint y: 376, distance: 205.2
drag, startPoint x: 714, startPoint y: 387, endPoint x: 678, endPoint y: 381, distance: 36.0
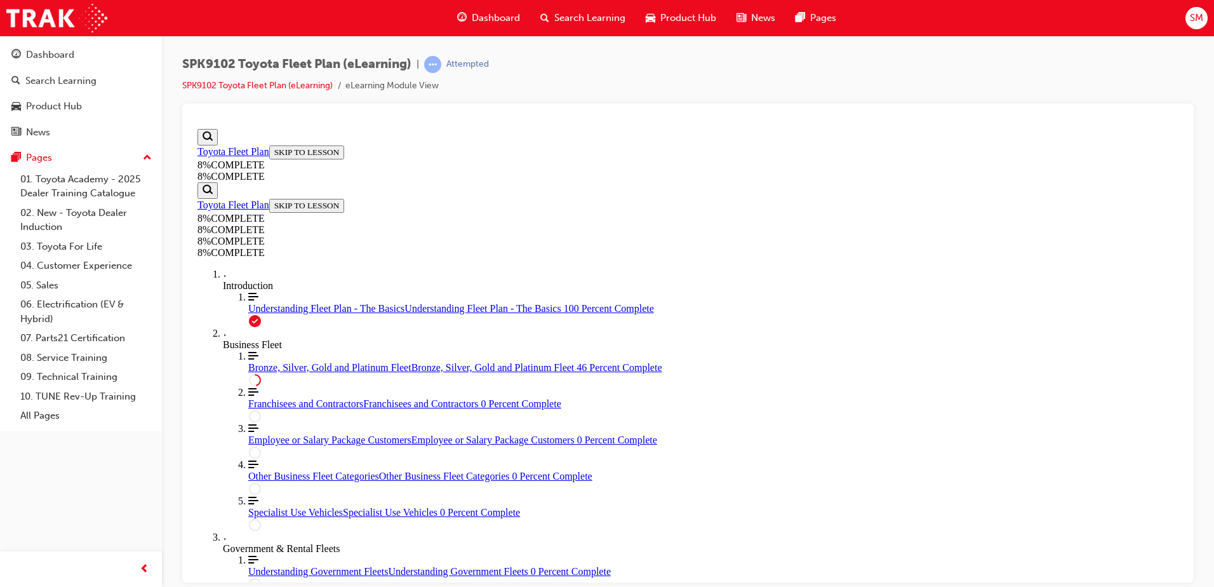
drag, startPoint x: 688, startPoint y: 236, endPoint x: 724, endPoint y: 311, distance: 82.9
drag, startPoint x: 690, startPoint y: 230, endPoint x: 730, endPoint y: 234, distance: 39.6
drag, startPoint x: 712, startPoint y: 454, endPoint x: 758, endPoint y: 455, distance: 46.4
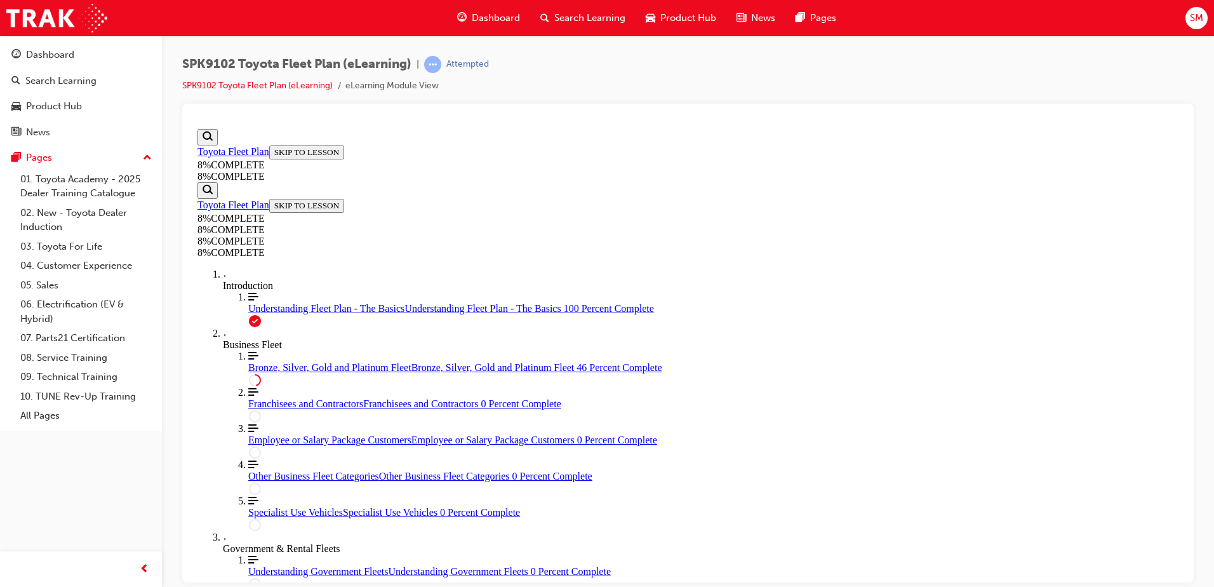
drag, startPoint x: 646, startPoint y: 460, endPoint x: 690, endPoint y: 463, distance: 43.9
drag, startPoint x: 655, startPoint y: 387, endPoint x: 698, endPoint y: 236, distance: 157.2
drag, startPoint x: 689, startPoint y: 290, endPoint x: 724, endPoint y: 363, distance: 80.9
drag, startPoint x: 670, startPoint y: 312, endPoint x: 707, endPoint y: 312, distance: 36.8
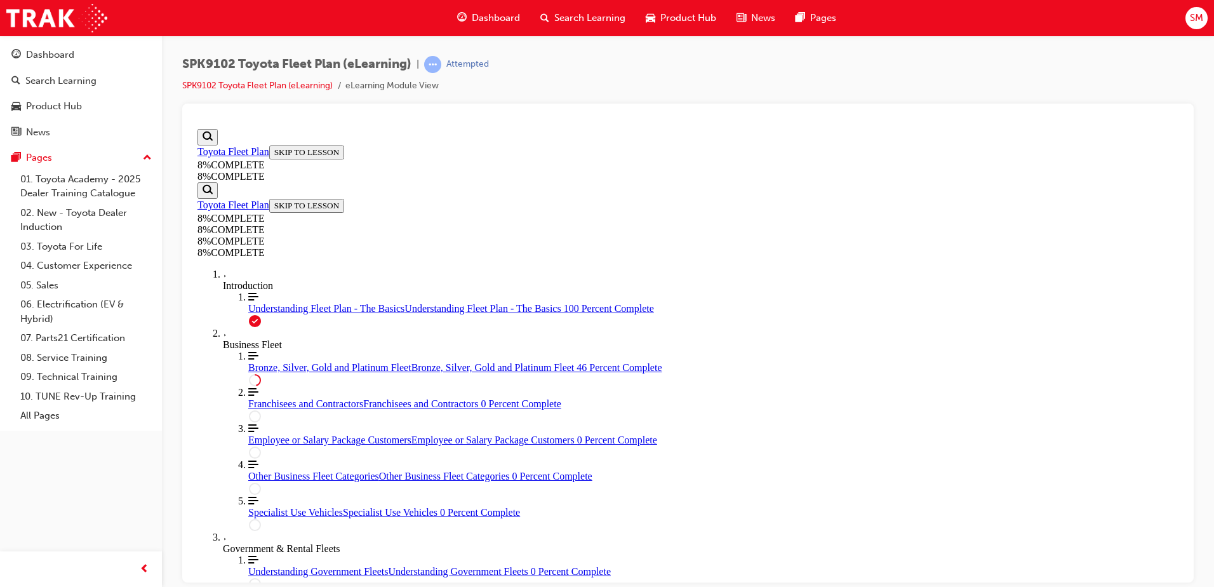
drag, startPoint x: 679, startPoint y: 397, endPoint x: 721, endPoint y: 187, distance: 213.8
drag, startPoint x: 657, startPoint y: 237, endPoint x: 721, endPoint y: 387, distance: 162.4
drag, startPoint x: 686, startPoint y: 229, endPoint x: 737, endPoint y: 303, distance: 90.0
drag, startPoint x: 673, startPoint y: 232, endPoint x: 721, endPoint y: 237, distance: 48.5
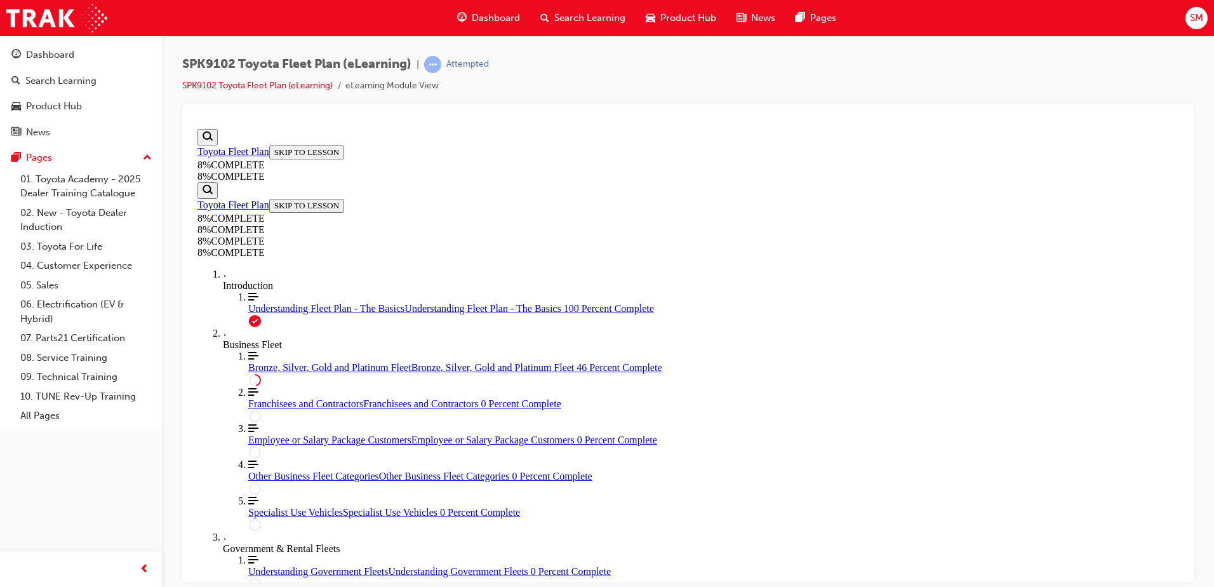
drag, startPoint x: 676, startPoint y: 385, endPoint x: 724, endPoint y: 509, distance: 132.7
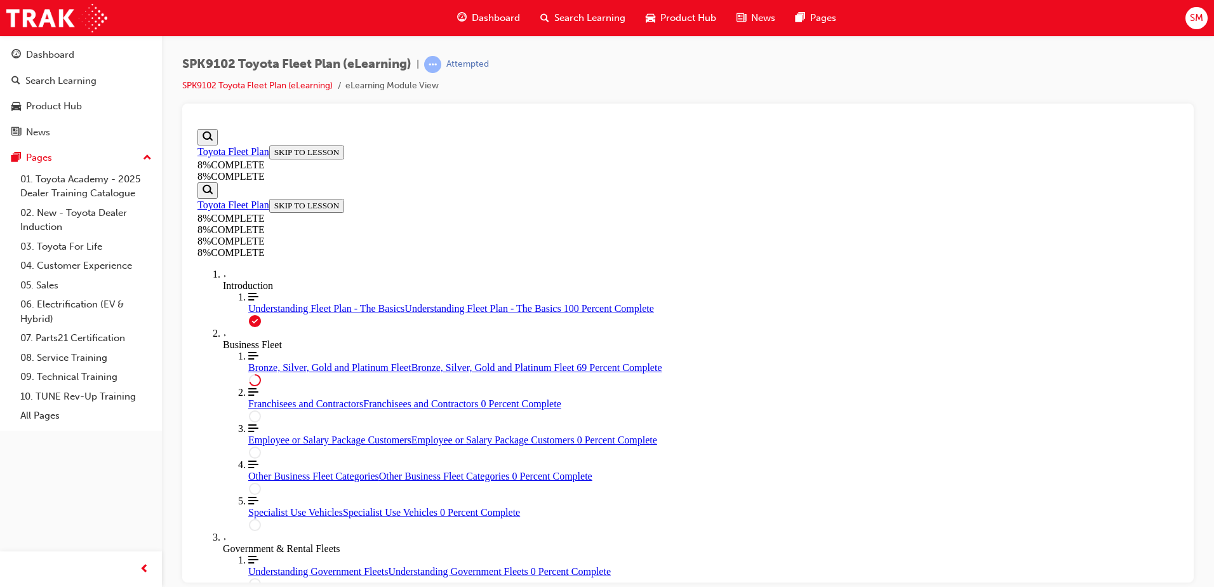
drag, startPoint x: 738, startPoint y: 446, endPoint x: 735, endPoint y: 324, distance: 122.6
drag, startPoint x: 693, startPoint y: 253, endPoint x: 740, endPoint y: 451, distance: 203.6
drag, startPoint x: 705, startPoint y: 274, endPoint x: 738, endPoint y: 274, distance: 33.0
drag, startPoint x: 685, startPoint y: 392, endPoint x: 727, endPoint y: 392, distance: 41.9
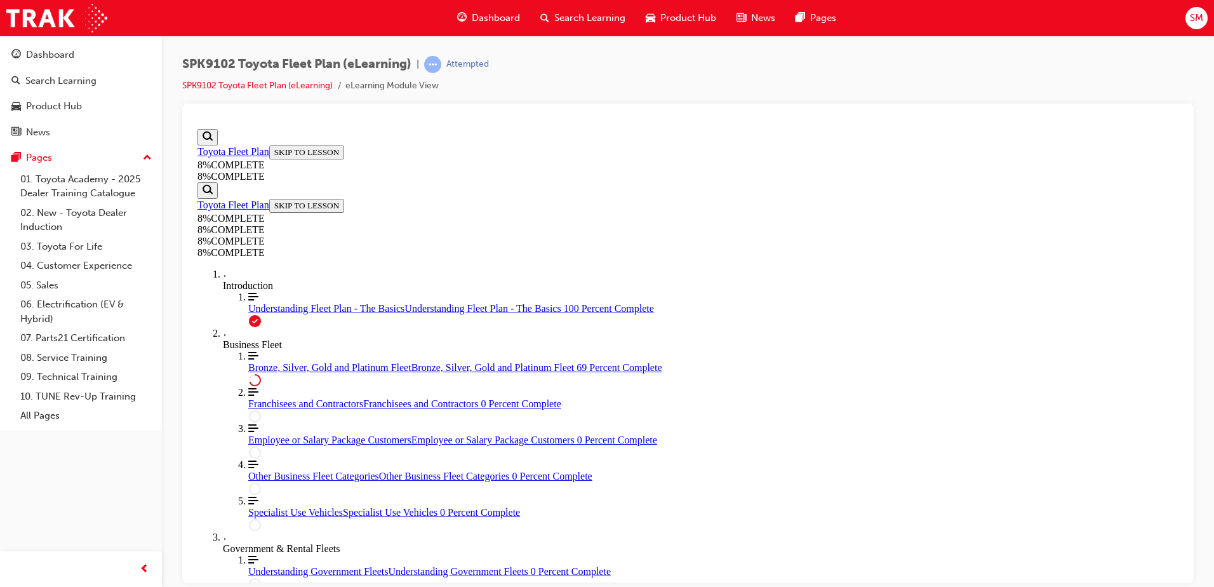
drag, startPoint x: 632, startPoint y: 335, endPoint x: 687, endPoint y: 464, distance: 140.0
drag, startPoint x: 689, startPoint y: 342, endPoint x: 718, endPoint y: 345, distance: 29.3
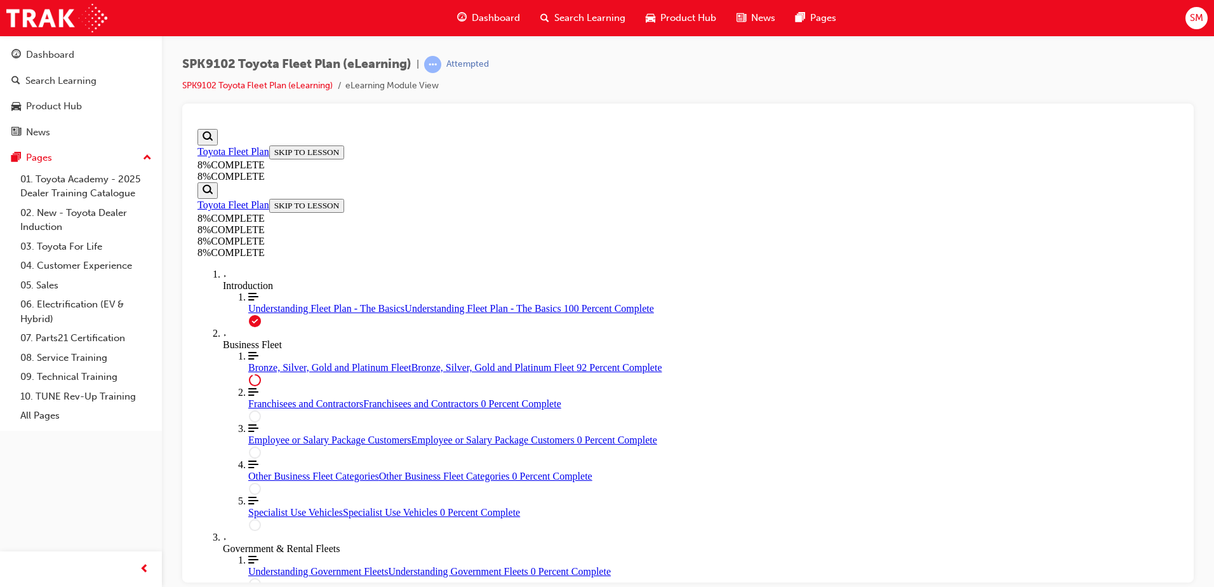
drag, startPoint x: 663, startPoint y: 404, endPoint x: 699, endPoint y: 405, distance: 36.2
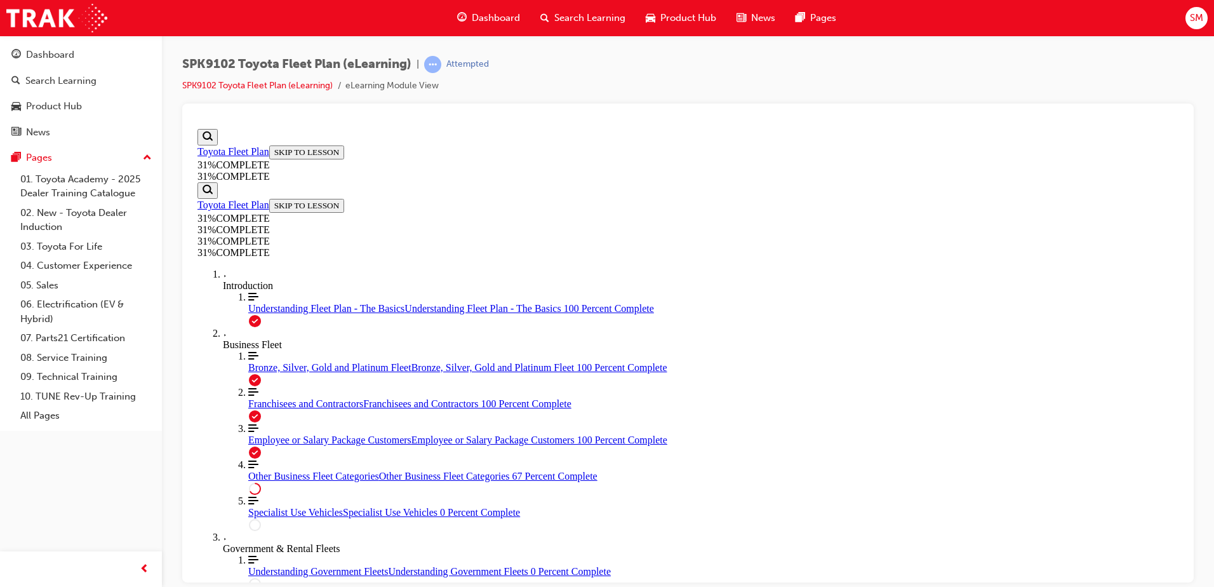
scroll to position [488, 0]
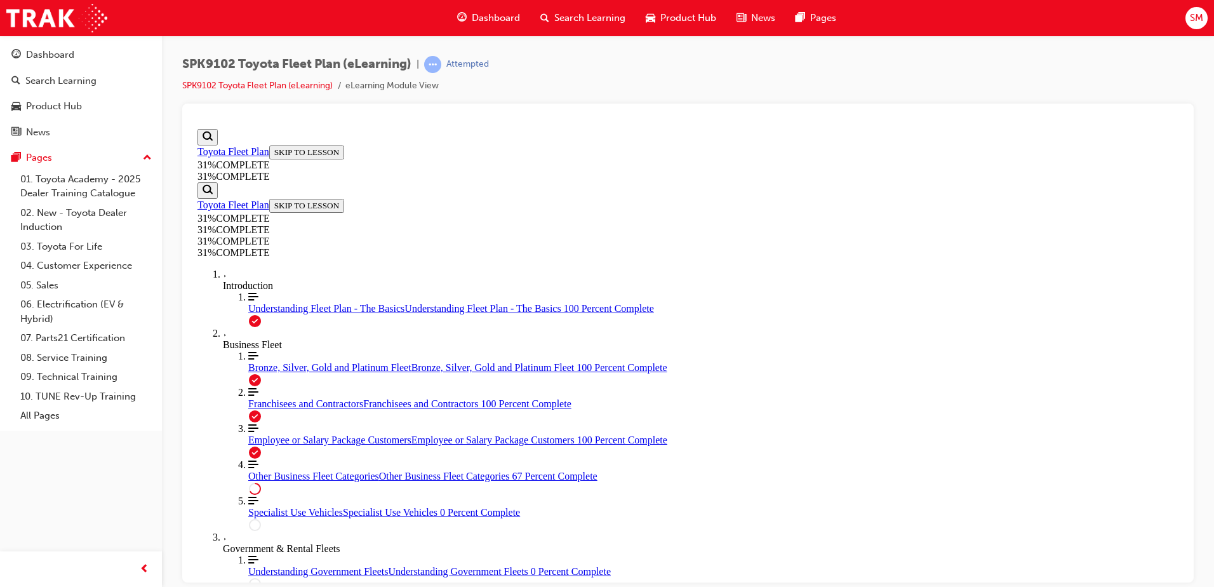
scroll to position [2837, 0]
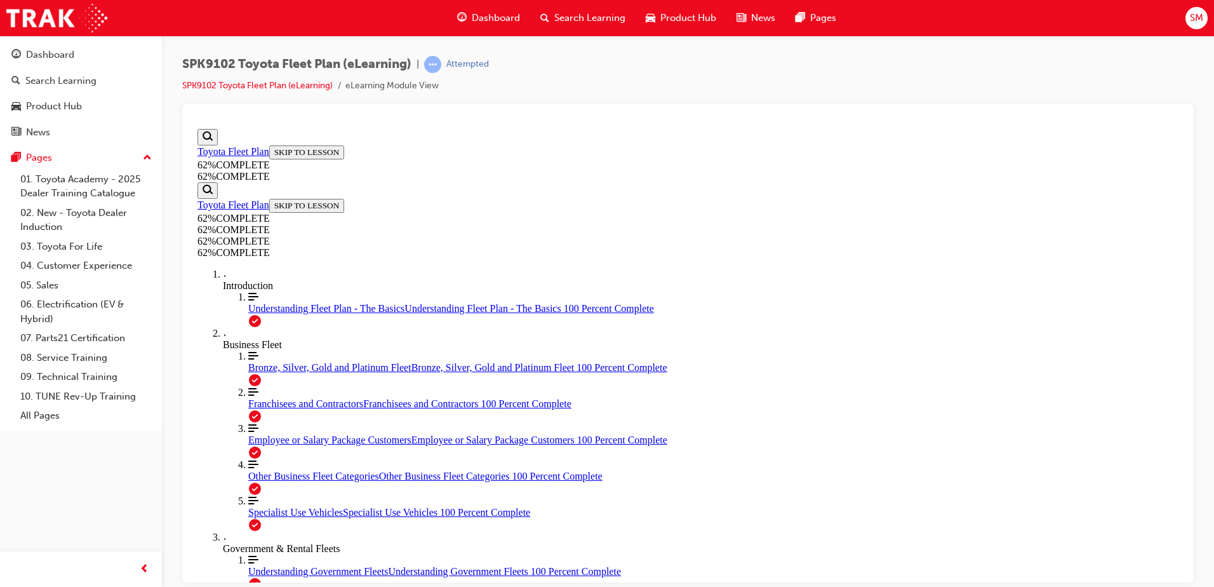
scroll to position [829, 0]
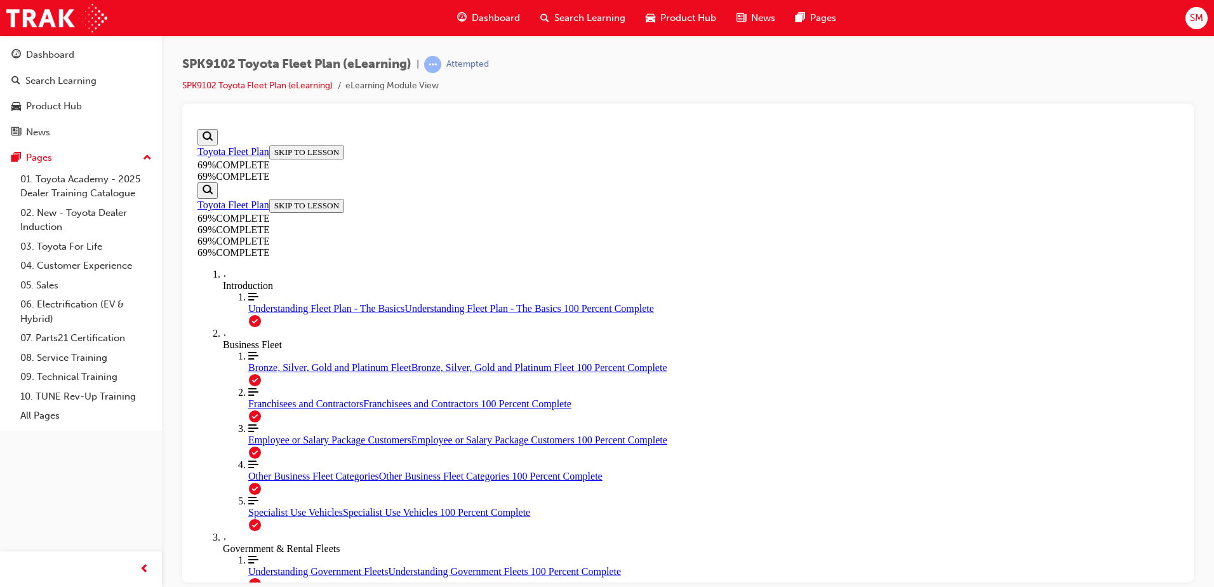
scroll to position [615, 0]
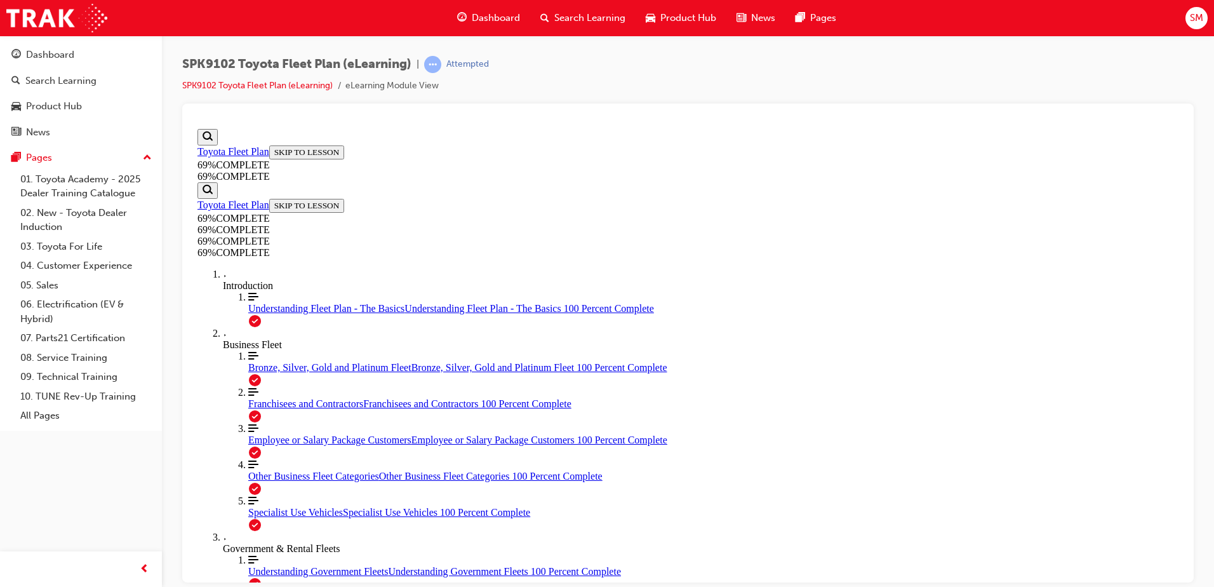
scroll to position [2639, 0]
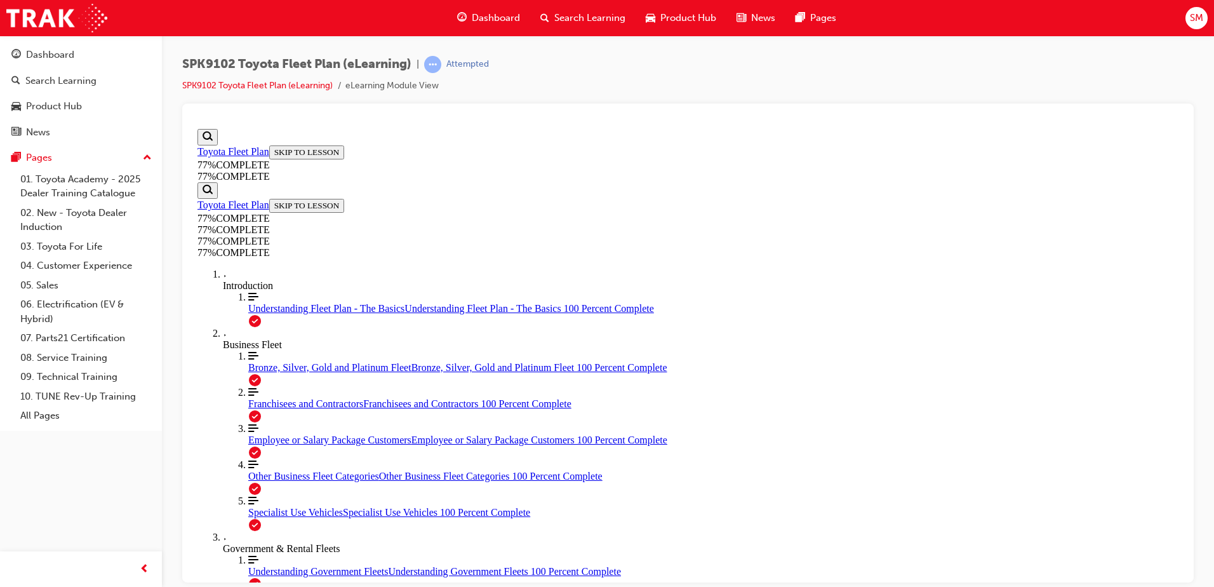
scroll to position [1397, 0]
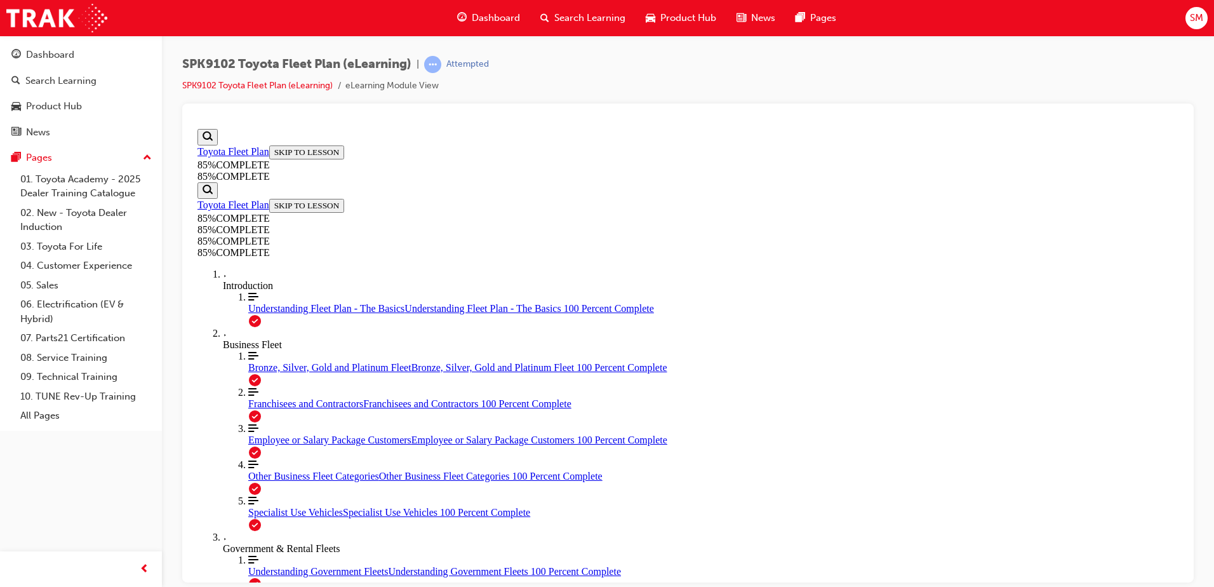
scroll to position [806, 0]
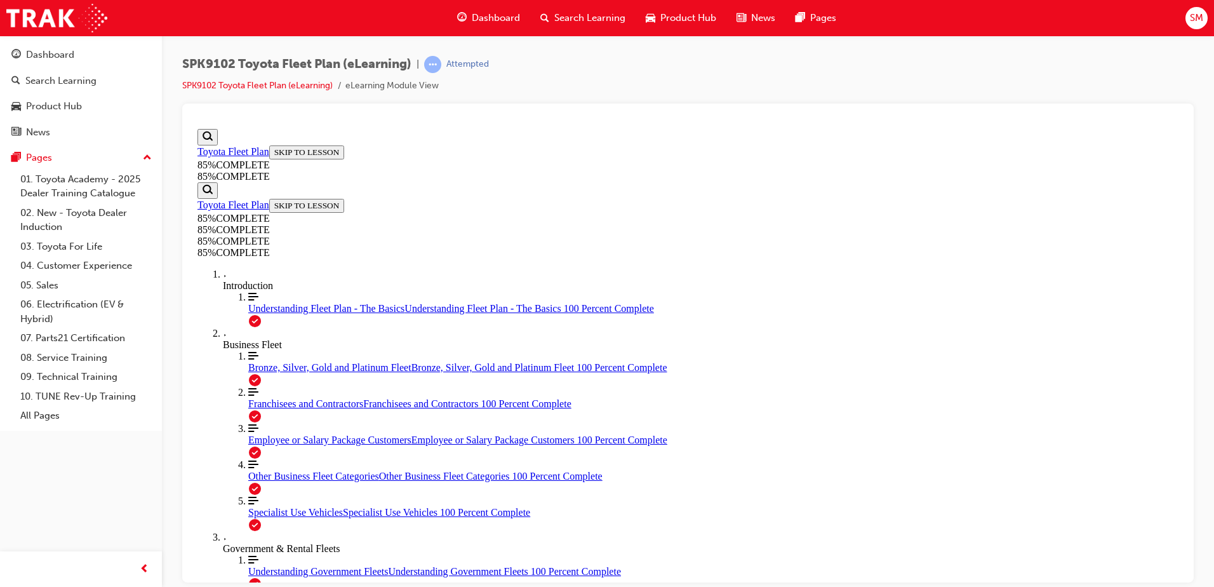
scroll to position [4597, 0]
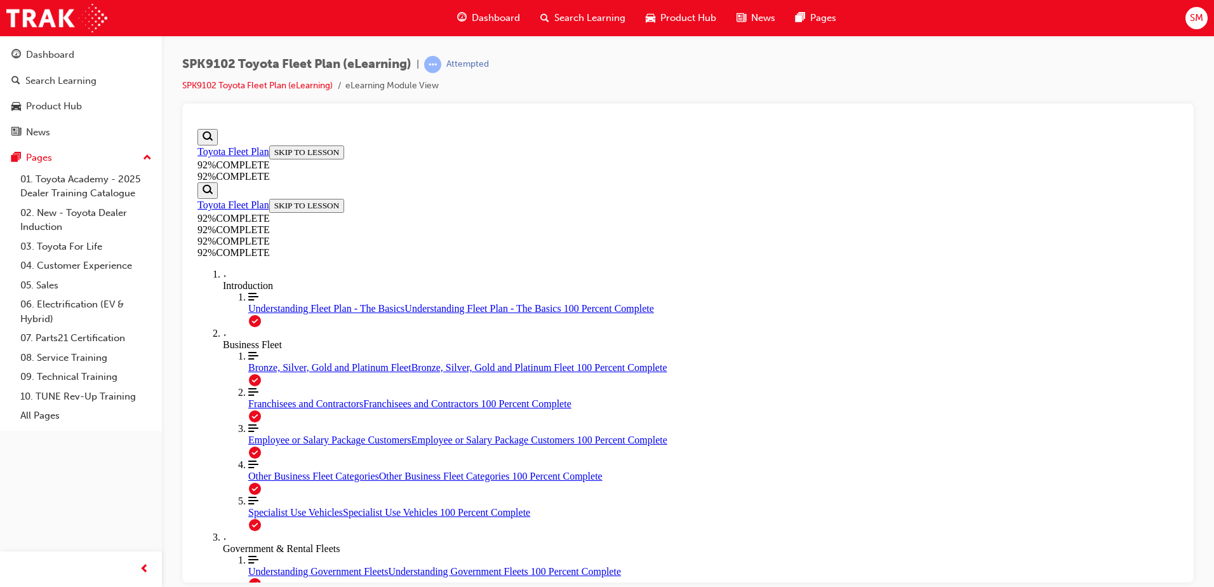
drag, startPoint x: 650, startPoint y: 404, endPoint x: 708, endPoint y: 517, distance: 127.2
drag, startPoint x: 654, startPoint y: 472, endPoint x: 693, endPoint y: 467, distance: 39.1
drag, startPoint x: 651, startPoint y: 418, endPoint x: 699, endPoint y: 422, distance: 47.8
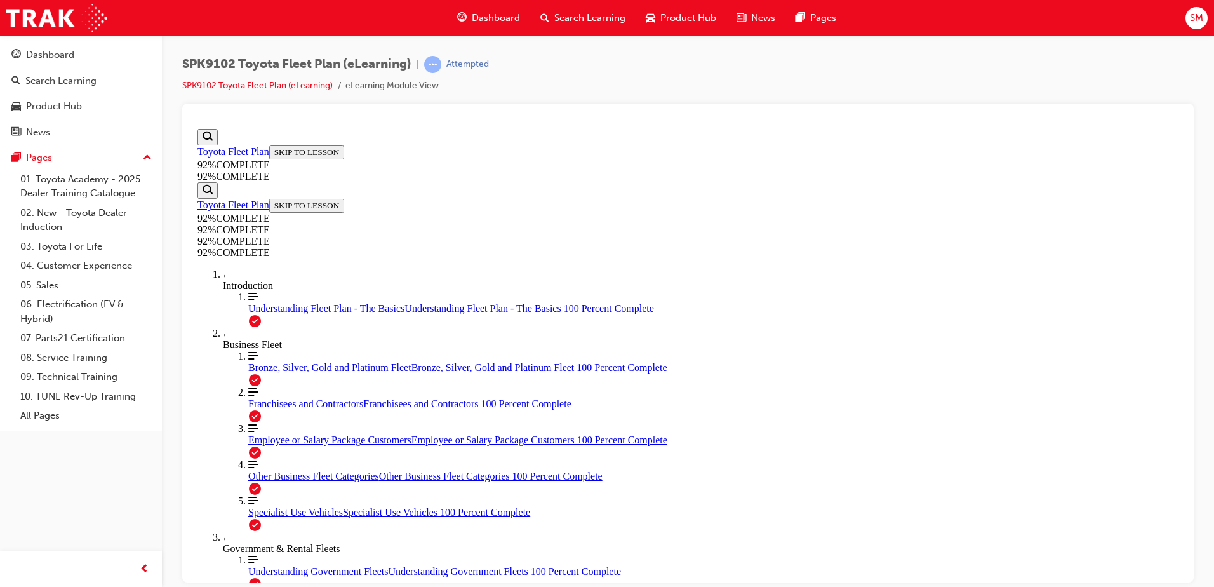
scroll to position [131, 0]
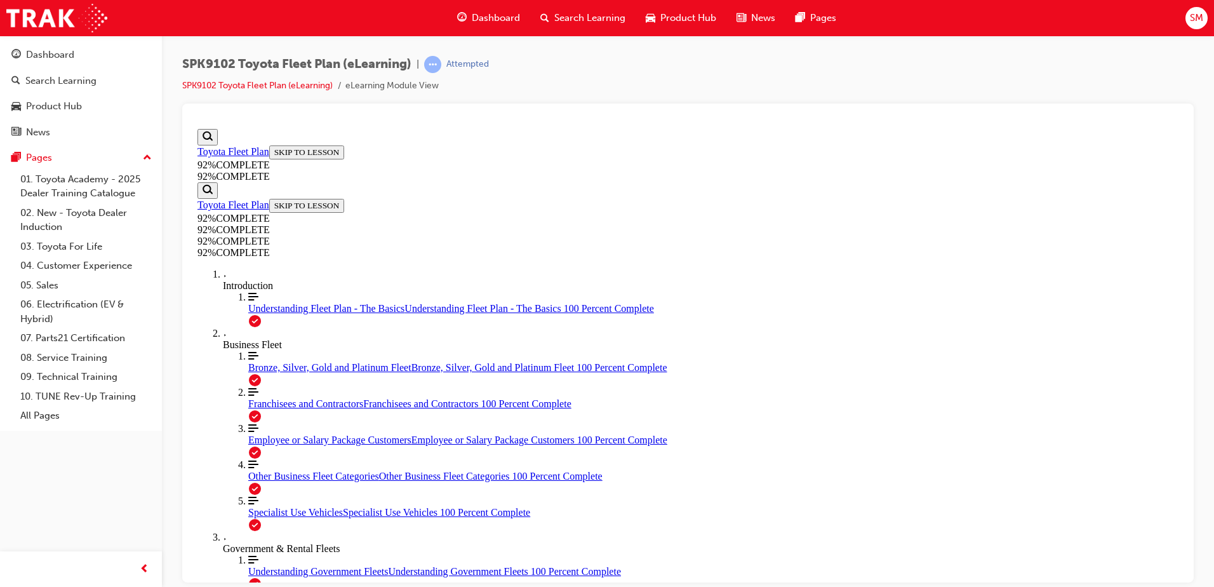
scroll to position [46, 0]
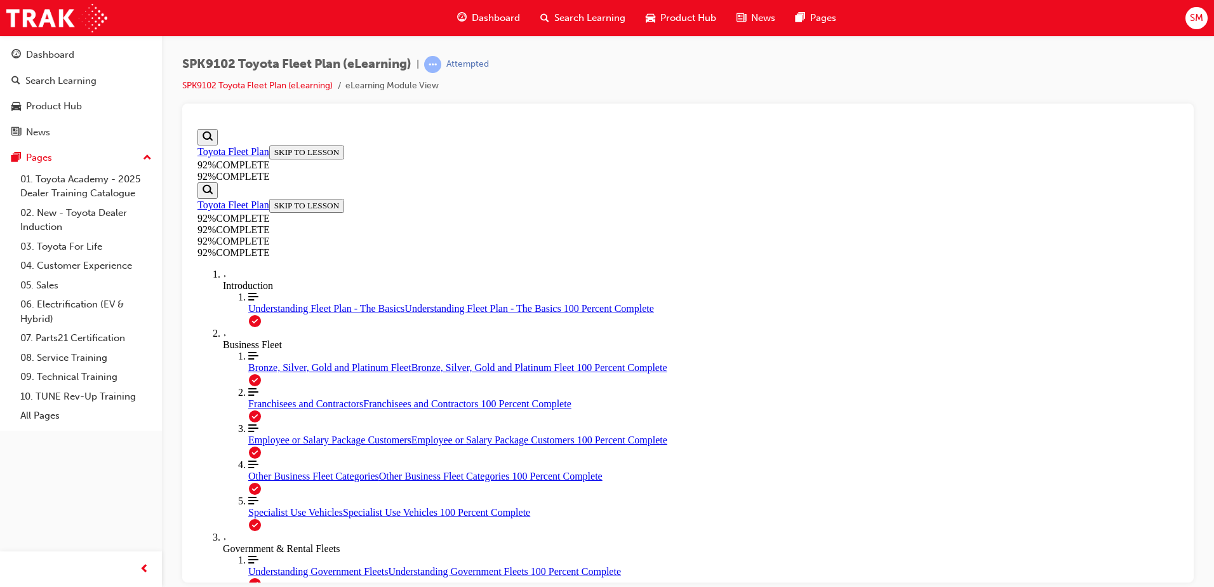
scroll to position [46, 0]
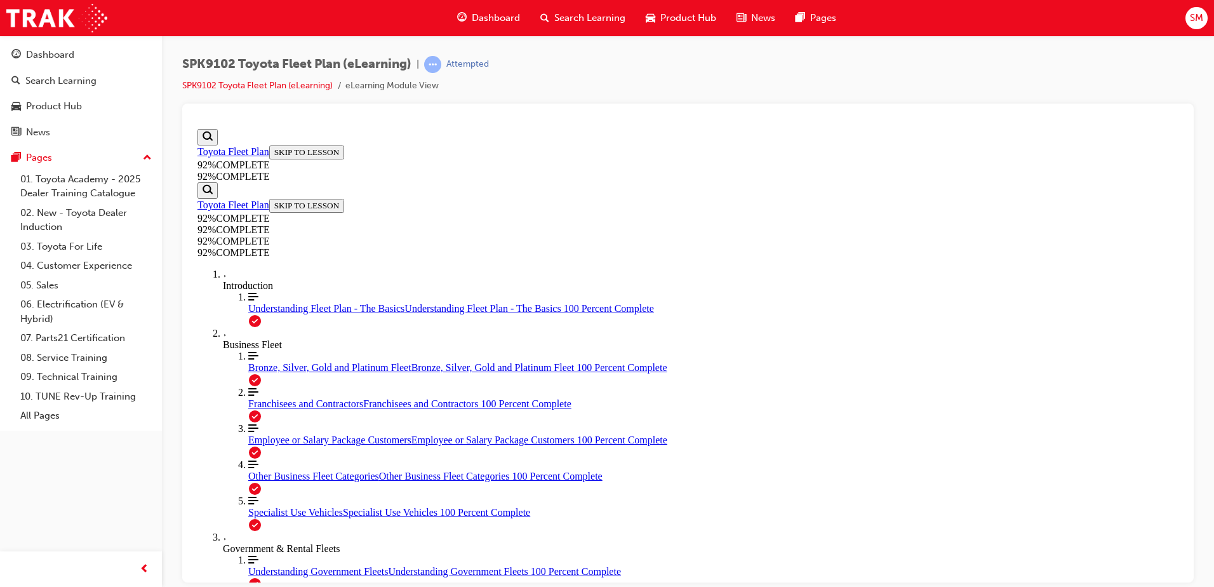
scroll to position [46, 0]
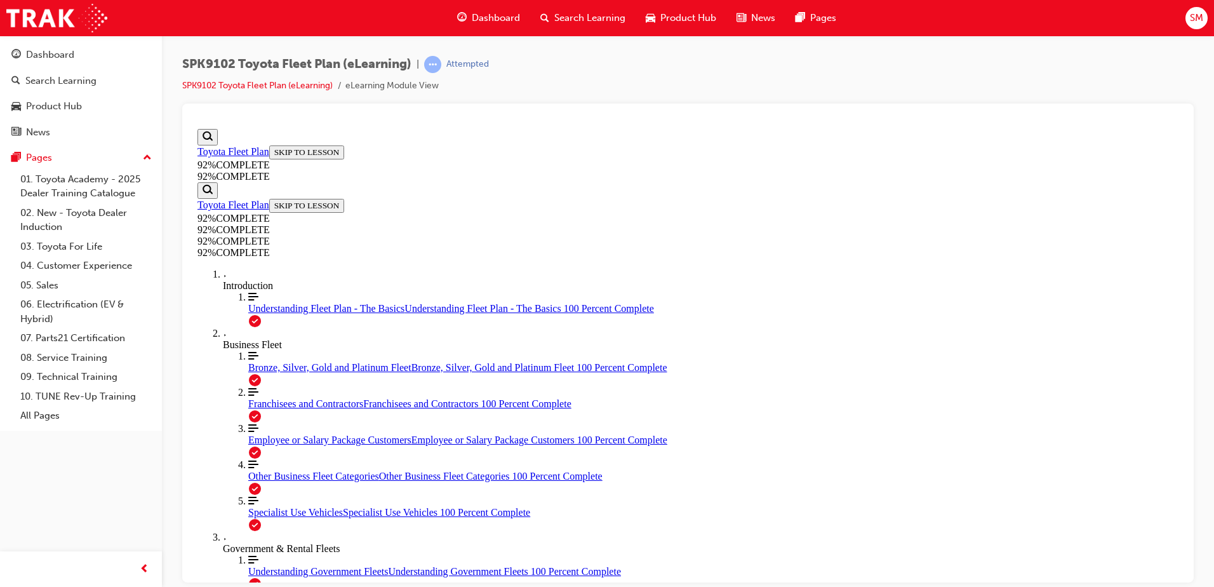
scroll to position [46, 0]
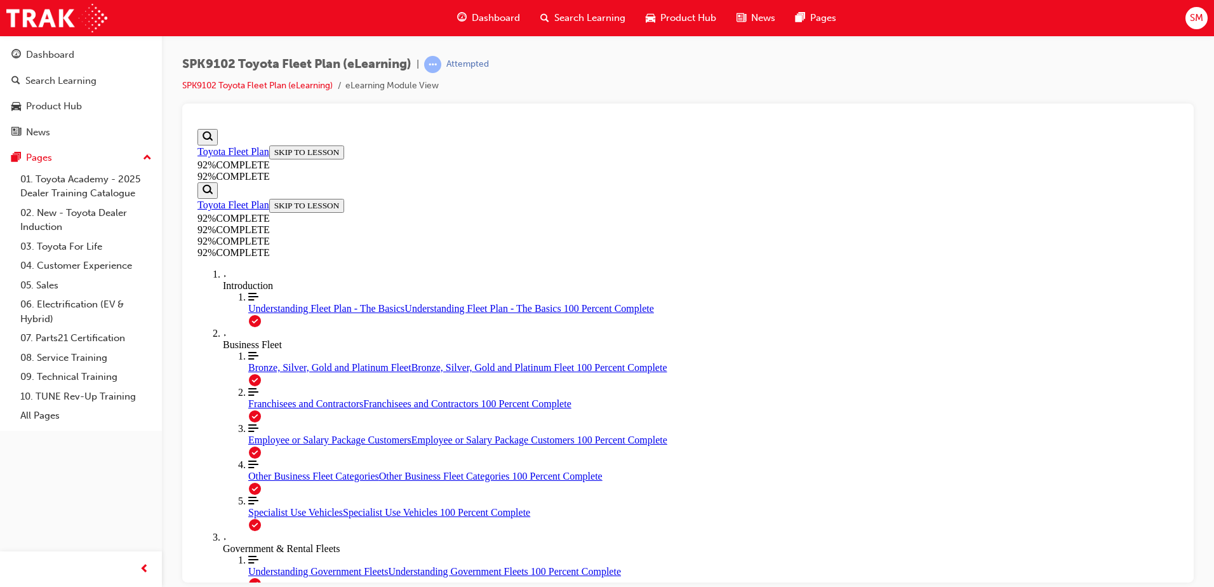
scroll to position [264, 0]
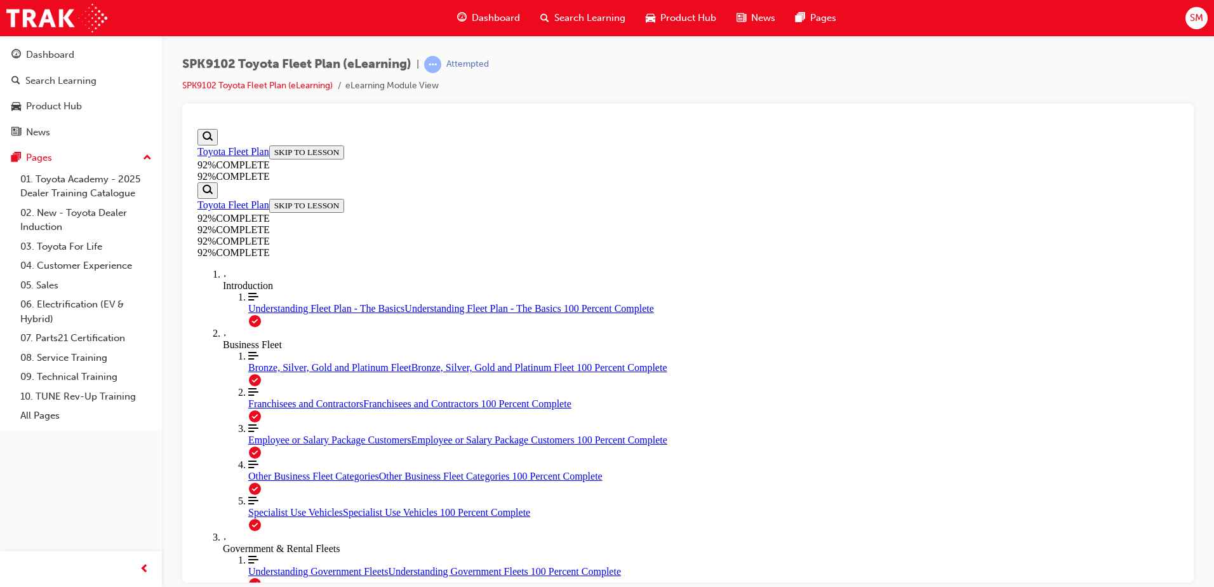
scroll to position [301, 0]
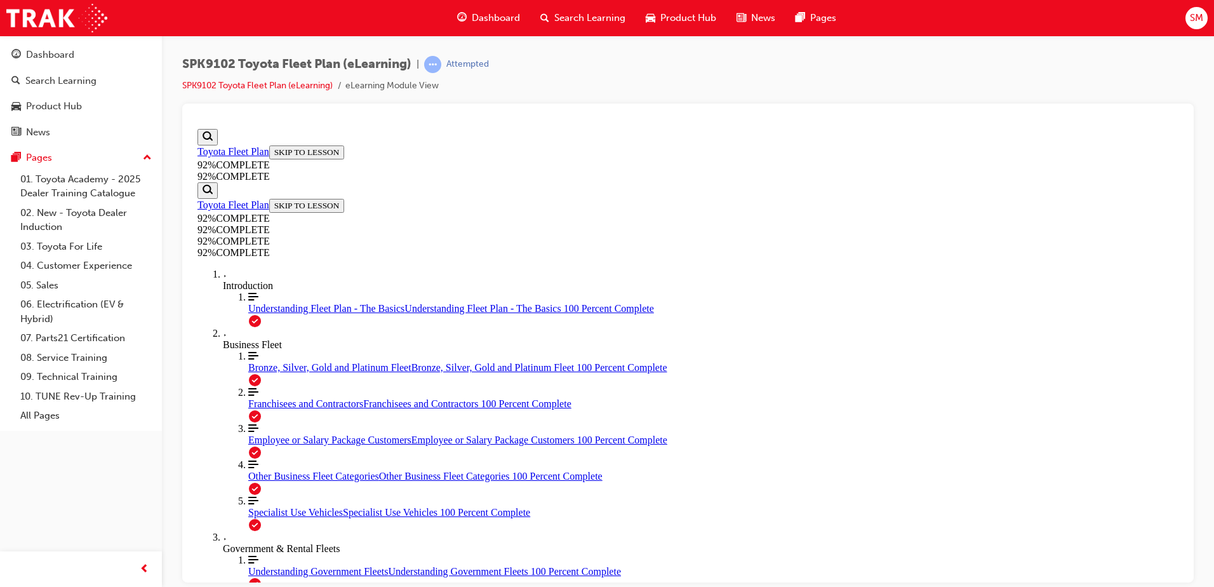
scroll to position [214, 0]
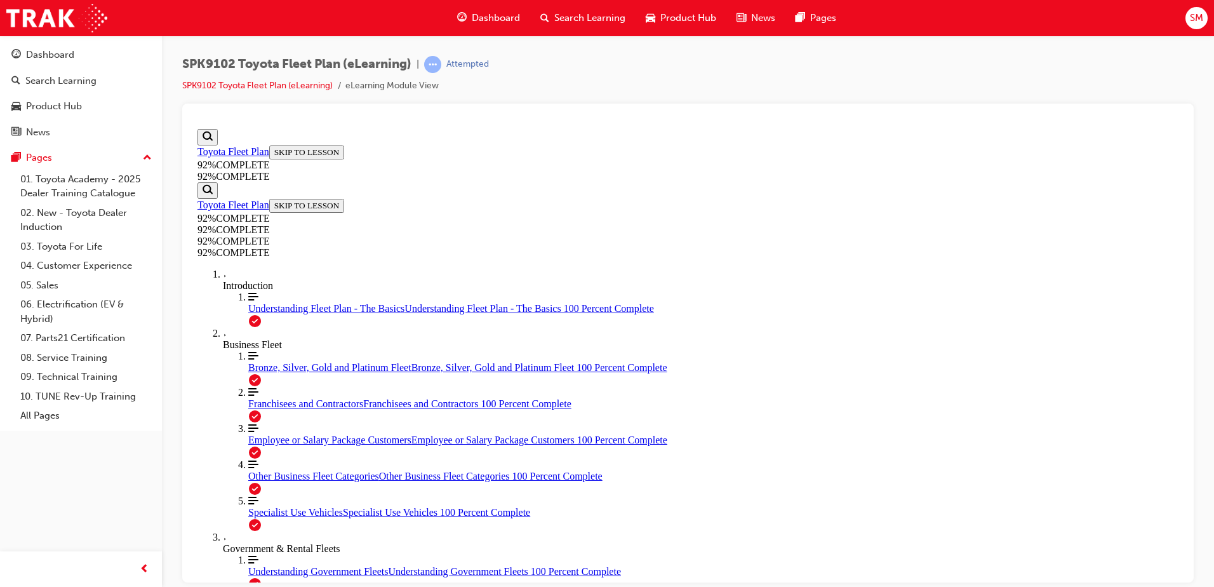
scroll to position [179, 0]
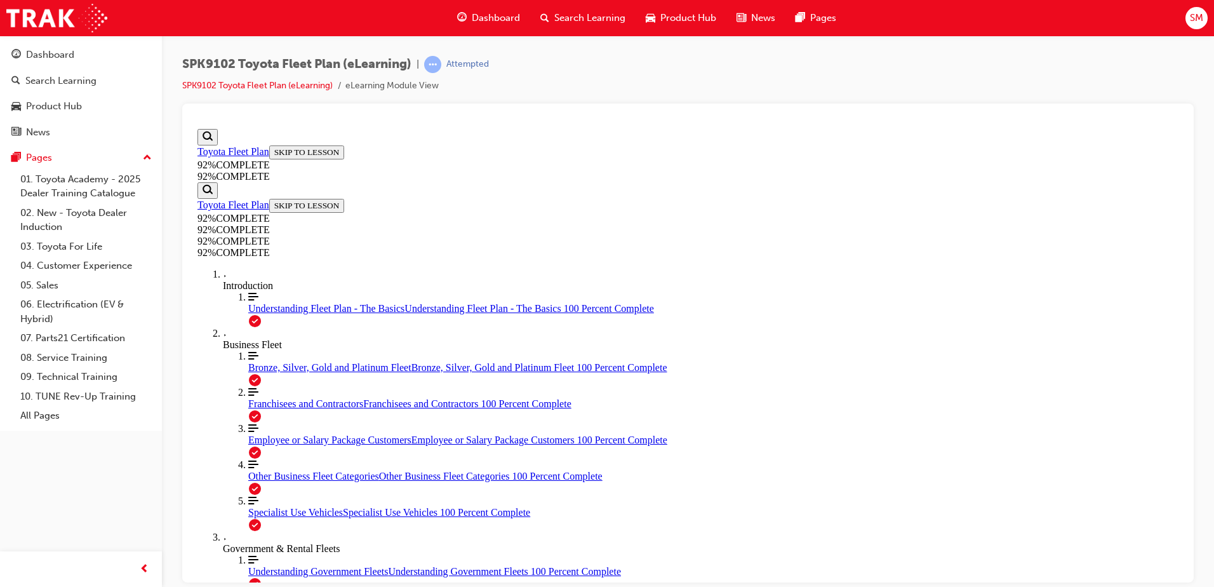
scroll to position [46, 0]
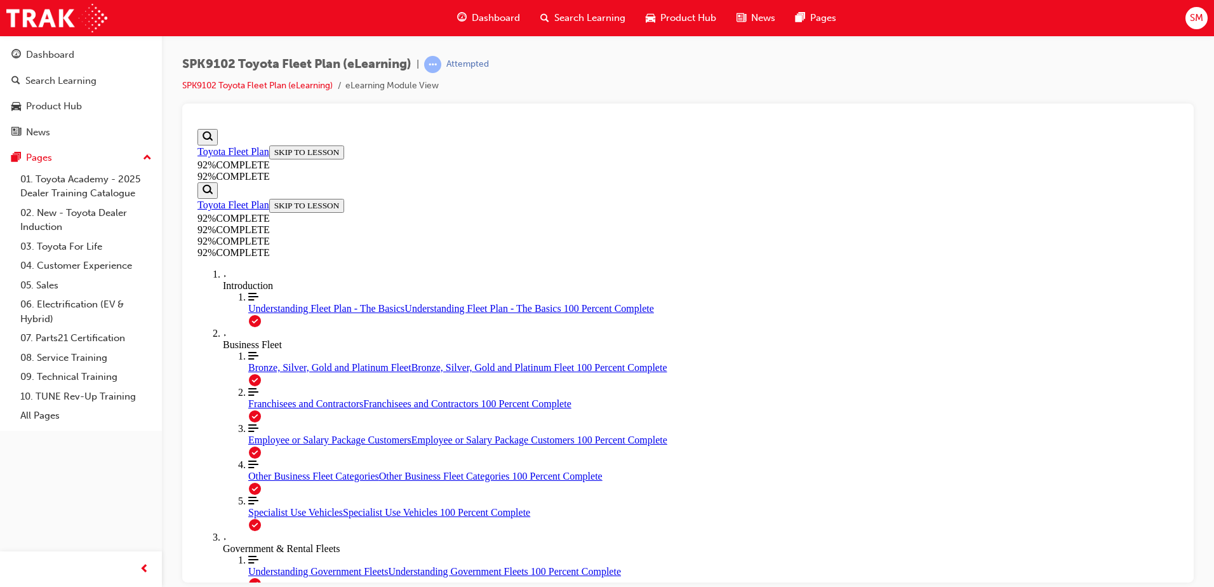
scroll to position [46, 0]
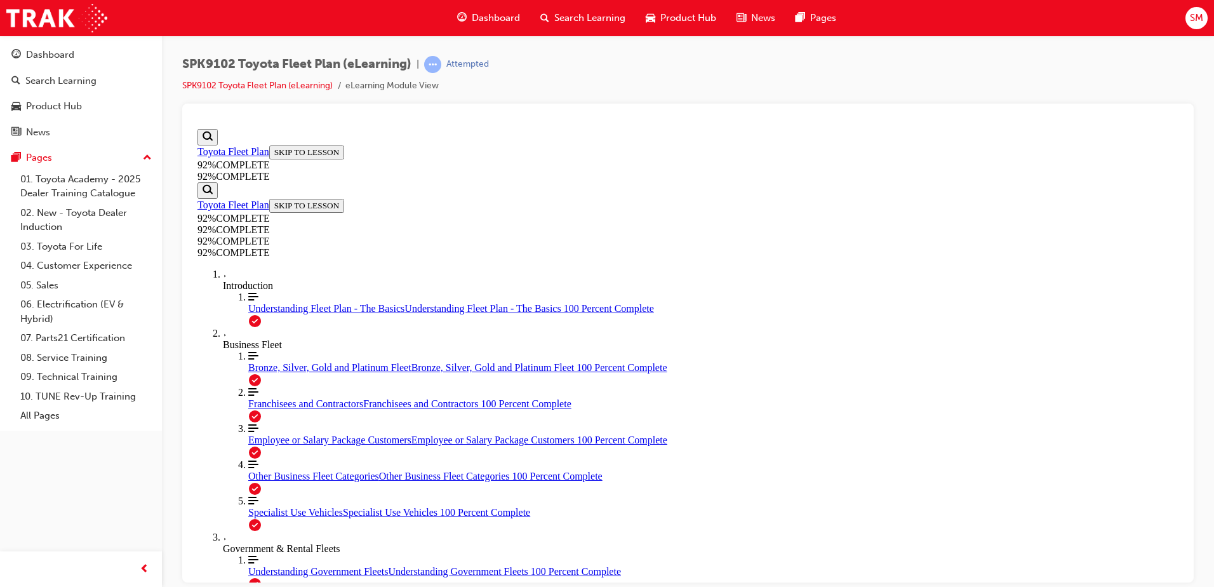
scroll to position [46, 0]
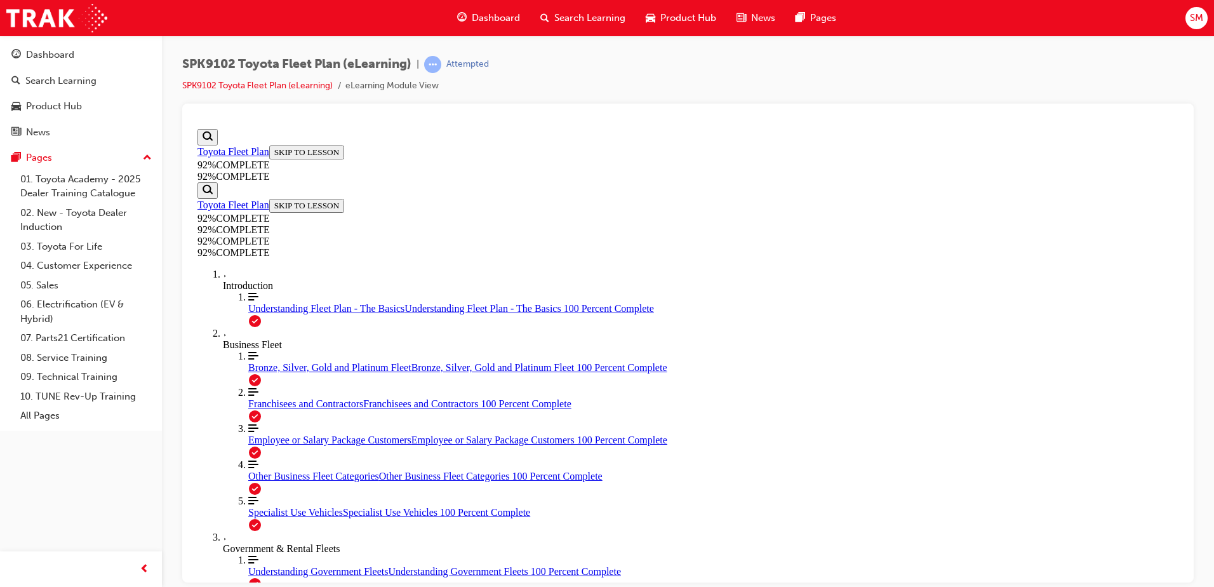
scroll to position [199, 0]
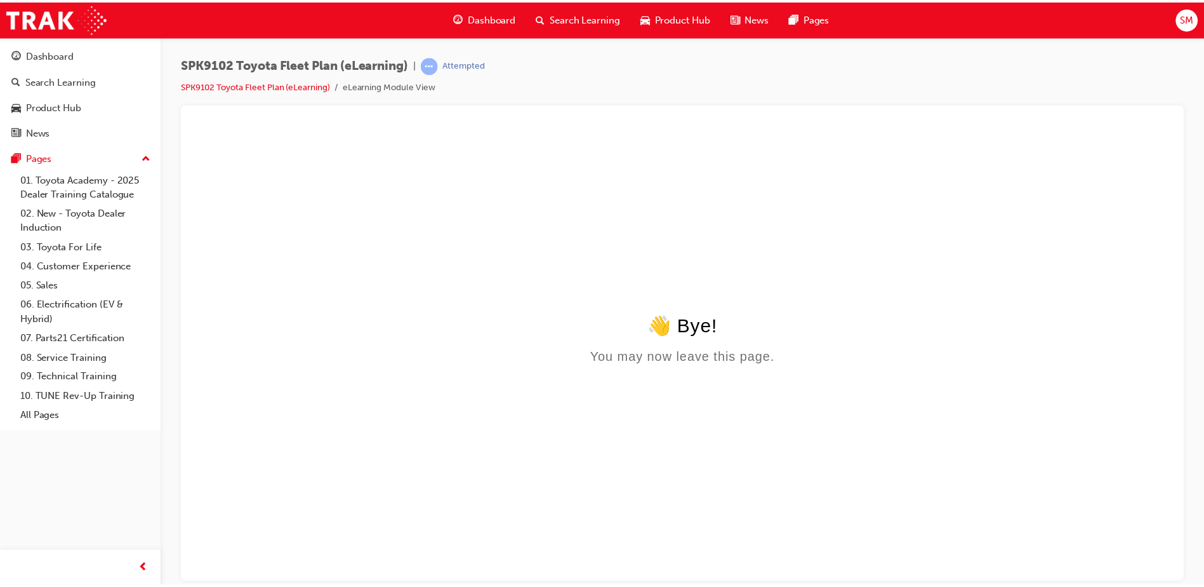
scroll to position [0, 0]
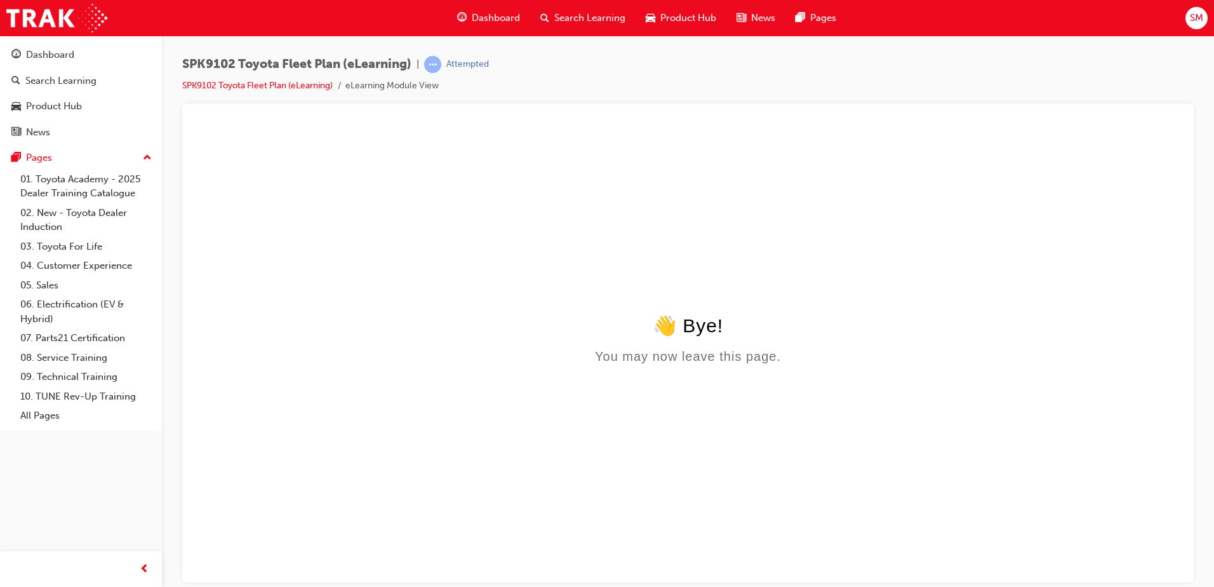
click at [750, 370] on body "👋 Bye! You may now leave this page." at bounding box center [687, 445] width 981 height 263
click at [378, 88] on li "eLearning Module View" at bounding box center [391, 86] width 93 height 15
click at [290, 90] on link "SPK9102 Toyota Fleet Plan (eLearning)" at bounding box center [257, 85] width 150 height 11
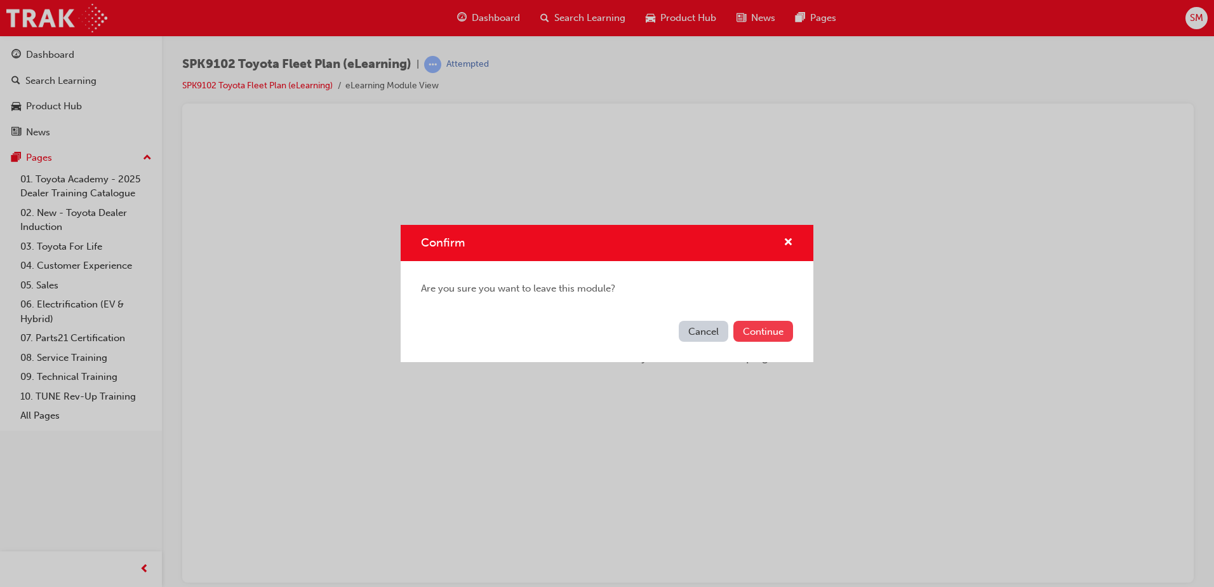
click at [783, 332] on button "Continue" at bounding box center [763, 331] width 60 height 21
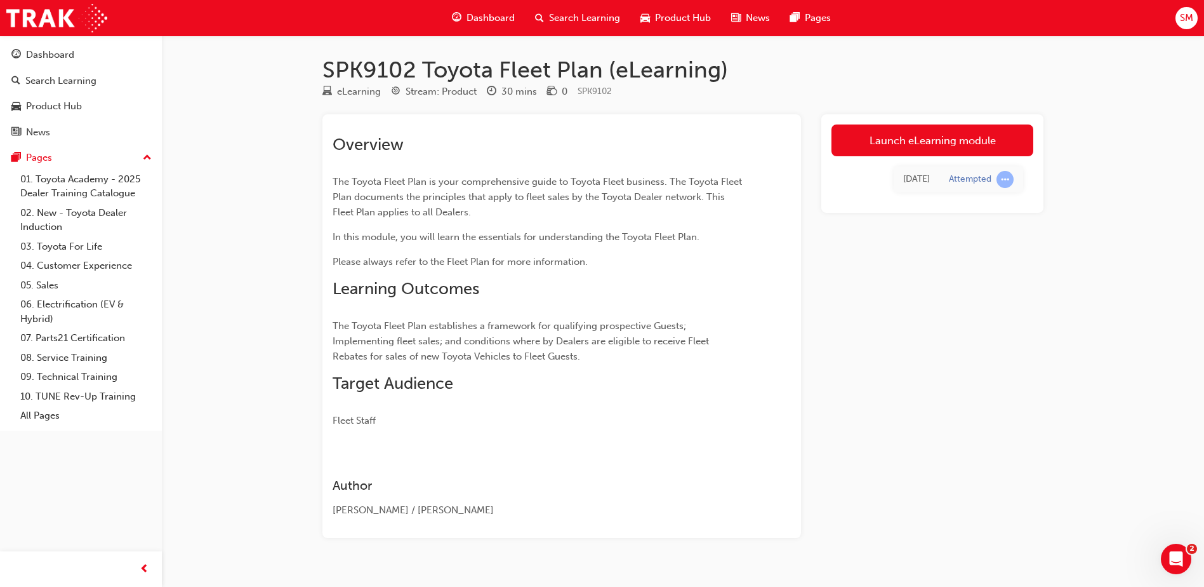
click at [927, 272] on div "Launch eLearning module Today Attempted" at bounding box center [933, 325] width 222 height 423
click at [985, 177] on div "Attempted" at bounding box center [970, 179] width 43 height 12
click at [1003, 180] on span "learningRecordVerb_ATTEMPT-icon" at bounding box center [1005, 179] width 17 height 17
click at [912, 175] on div "Today" at bounding box center [916, 179] width 27 height 15
click at [907, 147] on link "Launch eLearning module" at bounding box center [933, 140] width 202 height 32
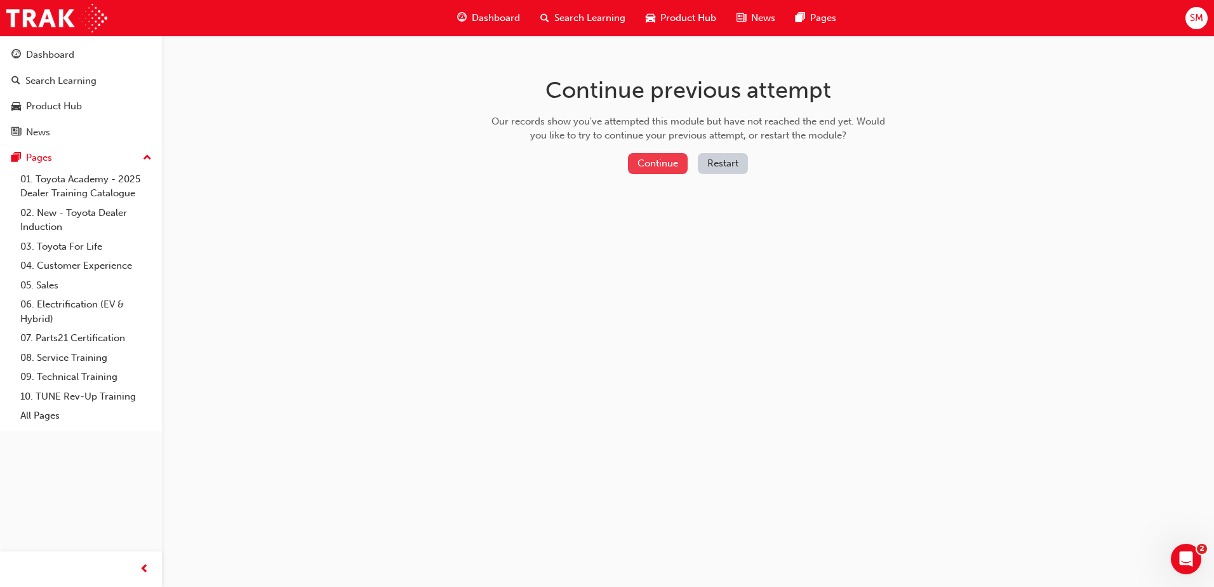
click at [645, 157] on button "Continue" at bounding box center [658, 163] width 60 height 21
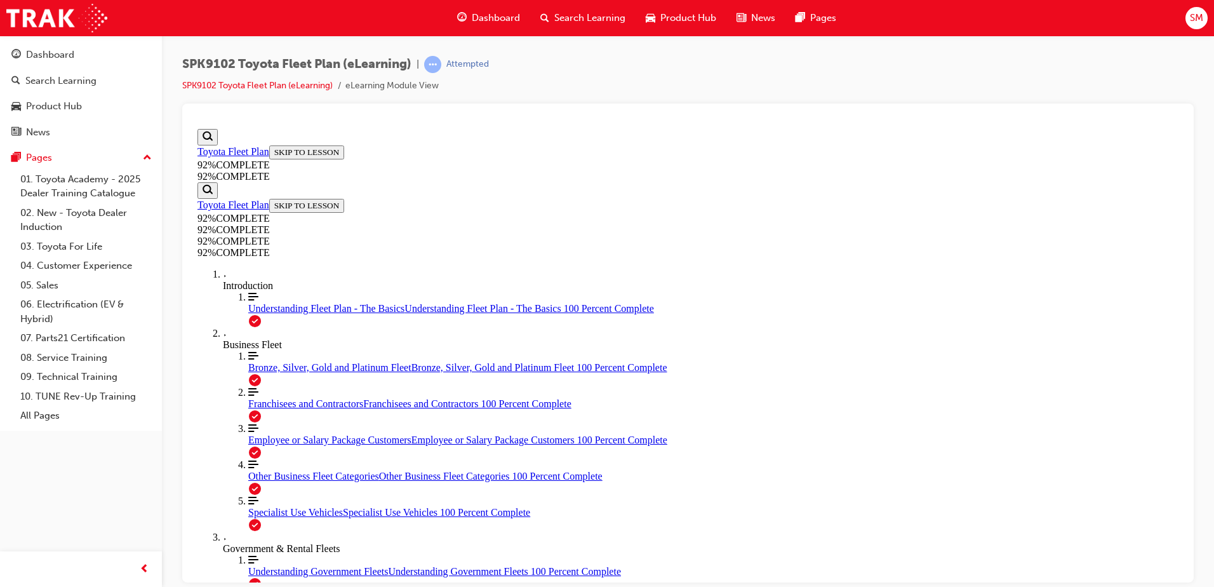
scroll to position [44, 0]
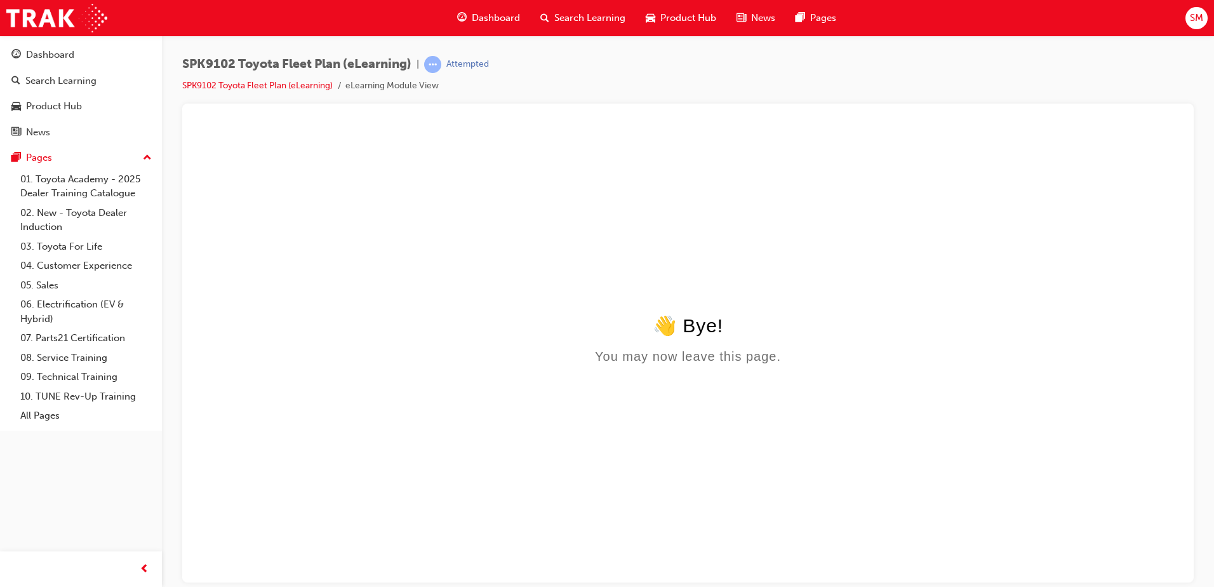
scroll to position [0, 0]
click at [437, 65] on span "learningRecordVerb_ATTEMPT-icon" at bounding box center [432, 64] width 17 height 17
click at [543, 569] on body "👋 Bye! You may now leave this page." at bounding box center [687, 445] width 981 height 263
click at [436, 63] on span "learningRecordVerb_ATTEMPT-icon" at bounding box center [432, 64] width 17 height 17
click at [474, 62] on div "Attempted" at bounding box center [467, 64] width 43 height 12
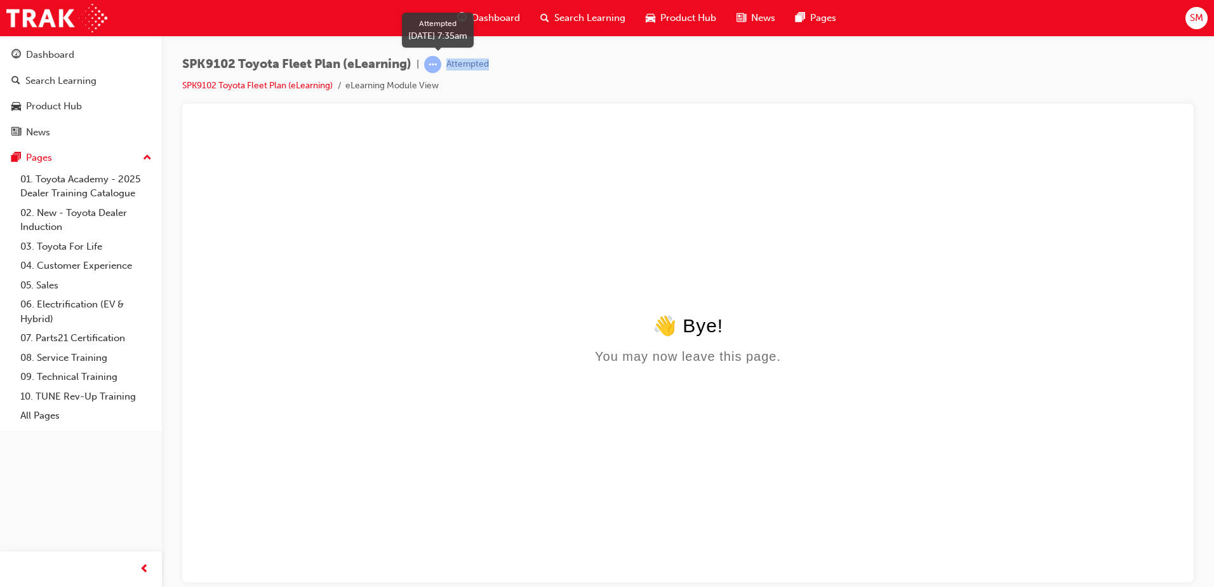
click at [474, 62] on div "Attempted" at bounding box center [467, 64] width 43 height 12
drag, startPoint x: 474, startPoint y: 62, endPoint x: 430, endPoint y: 67, distance: 44.0
click at [430, 67] on span "learningRecordVerb_ATTEMPT-icon" at bounding box center [432, 64] width 17 height 17
click at [288, 87] on link "SPK9102 Toyota Fleet Plan (eLearning)" at bounding box center [257, 85] width 150 height 11
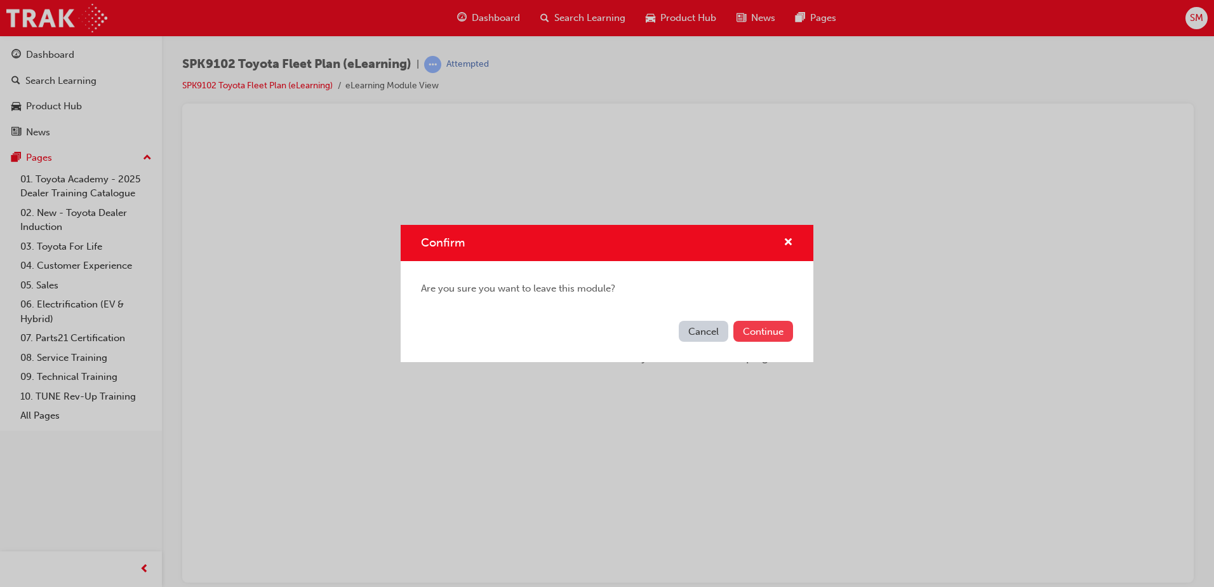
click at [766, 326] on button "Continue" at bounding box center [763, 331] width 60 height 21
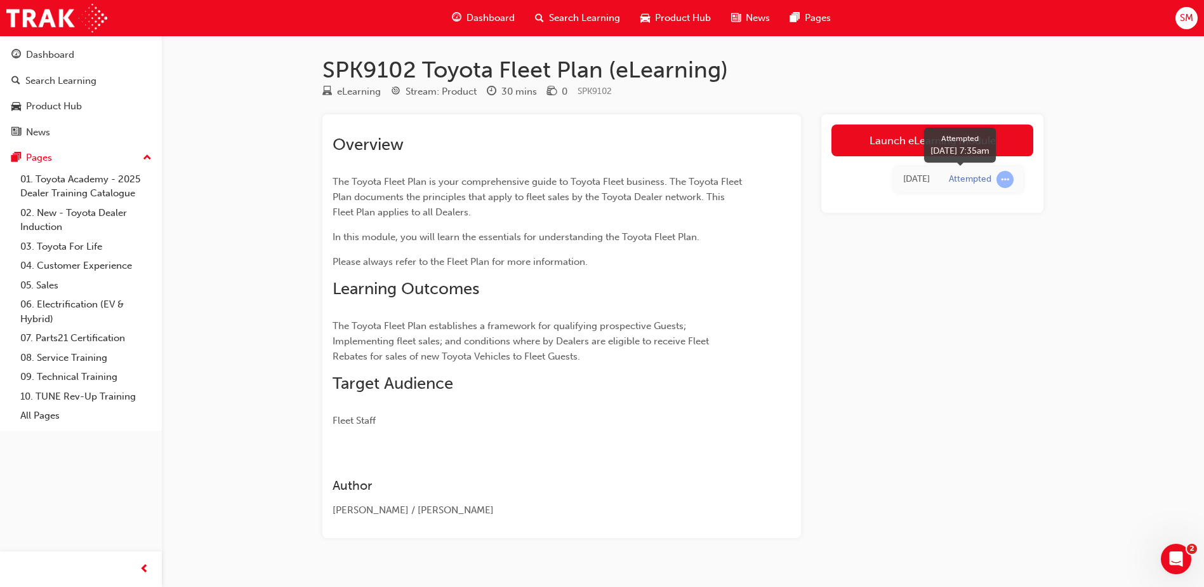
click at [1001, 178] on span "learningRecordVerb_ATTEMPT-icon" at bounding box center [1005, 179] width 17 height 17
click at [918, 175] on div "Today" at bounding box center [916, 179] width 27 height 15
click at [887, 134] on link "Launch eLearning module" at bounding box center [933, 140] width 202 height 32
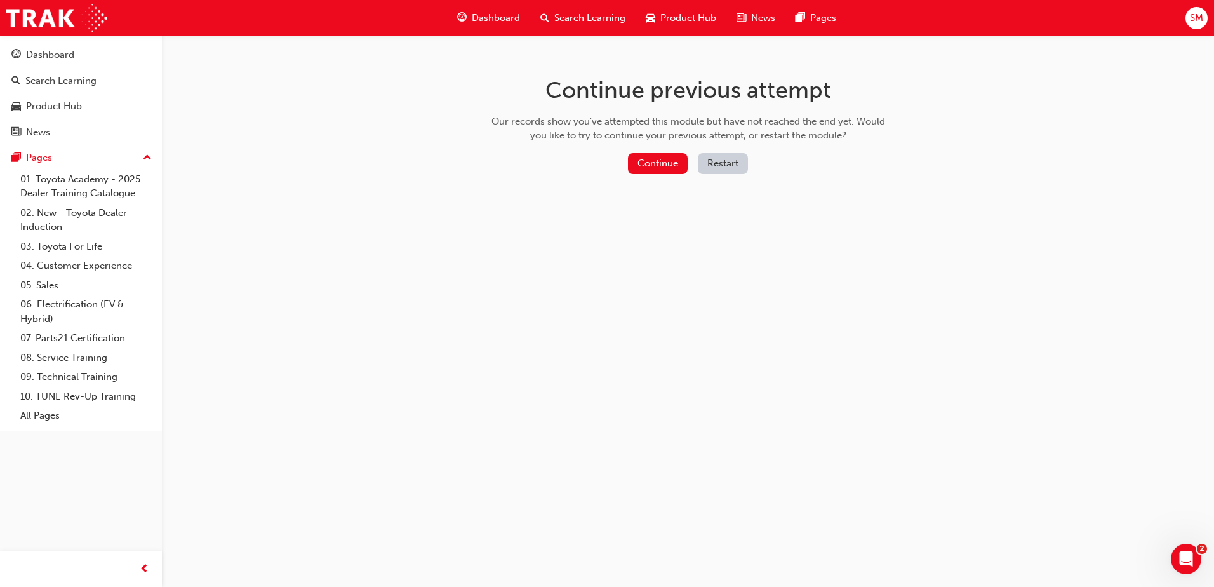
click at [717, 165] on button "Restart" at bounding box center [723, 163] width 50 height 21
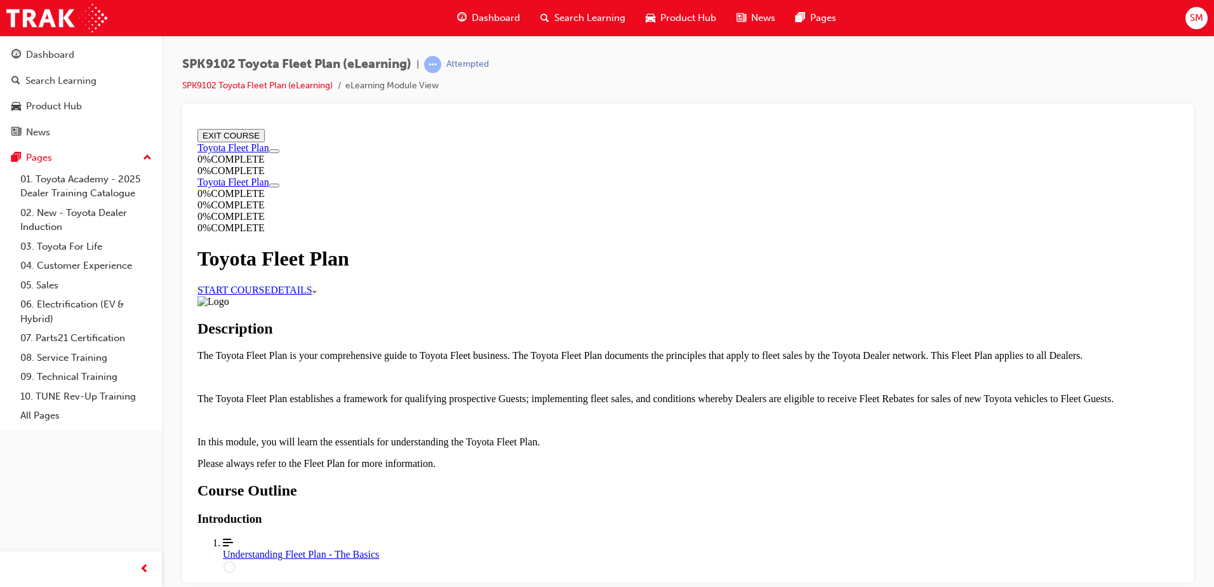
click at [270, 287] on link "START COURSE" at bounding box center [233, 289] width 73 height 11
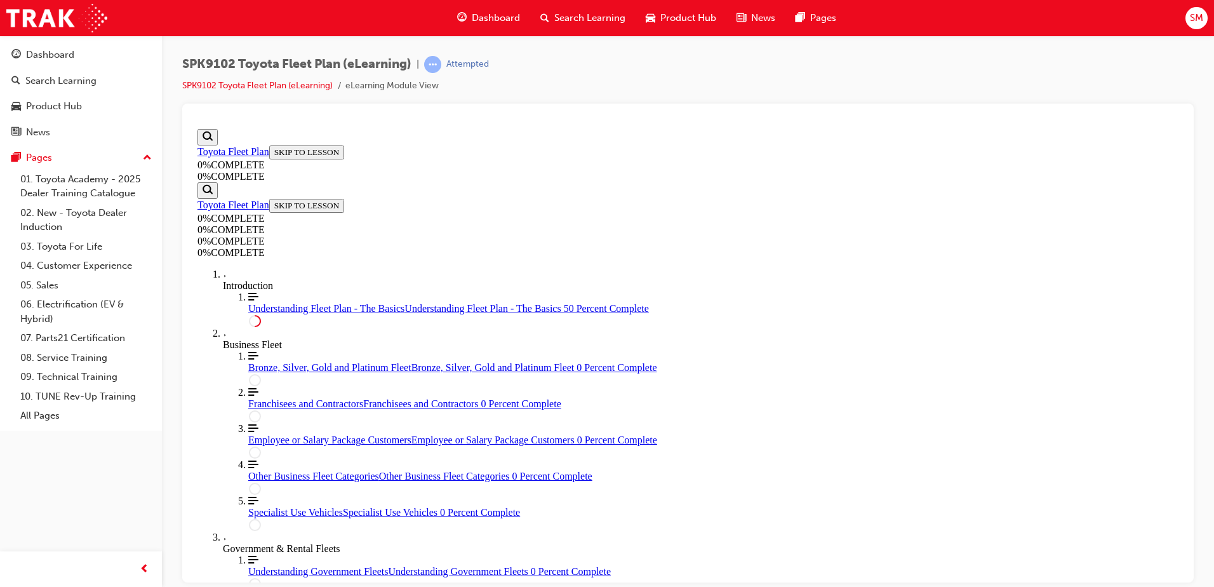
scroll to position [933, 0]
click at [444, 65] on div "Attempted" at bounding box center [456, 64] width 65 height 17
click at [432, 67] on span "learningRecordVerb_ATTEMPT-icon" at bounding box center [432, 64] width 17 height 17
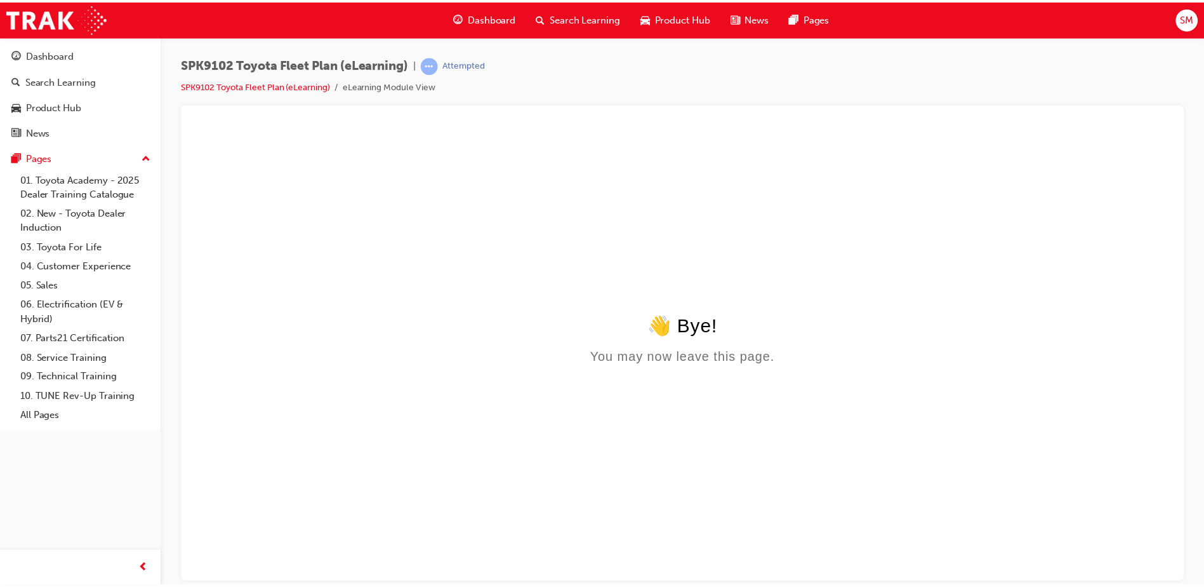
scroll to position [0, 0]
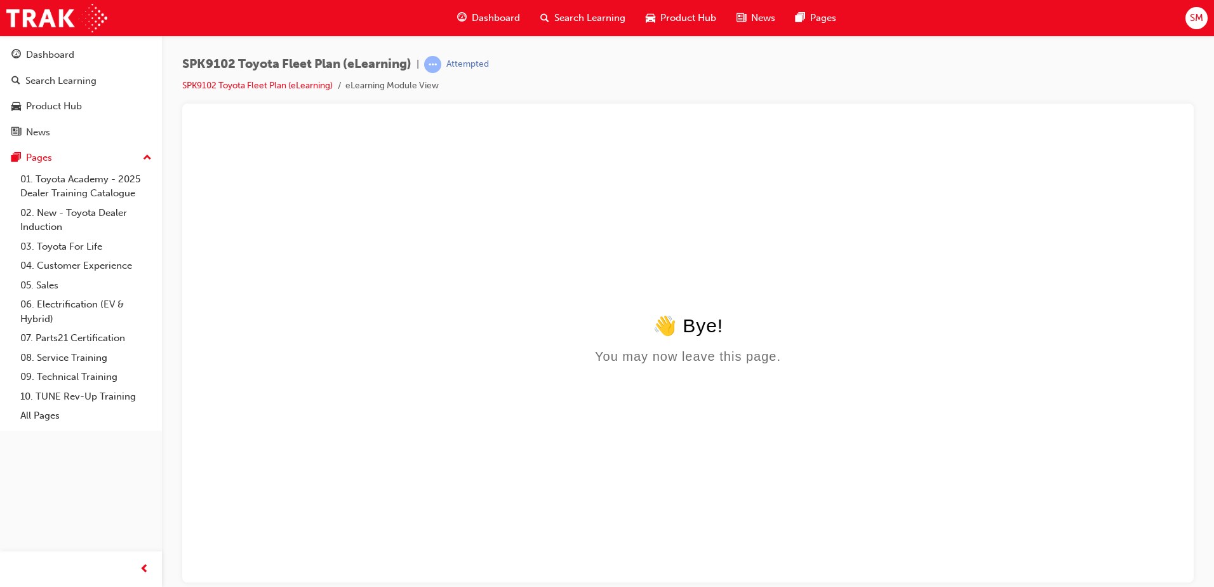
click at [382, 81] on li "eLearning Module View" at bounding box center [391, 86] width 93 height 15
click at [276, 81] on link "SPK9102 Toyota Fleet Plan (eLearning)" at bounding box center [257, 85] width 150 height 11
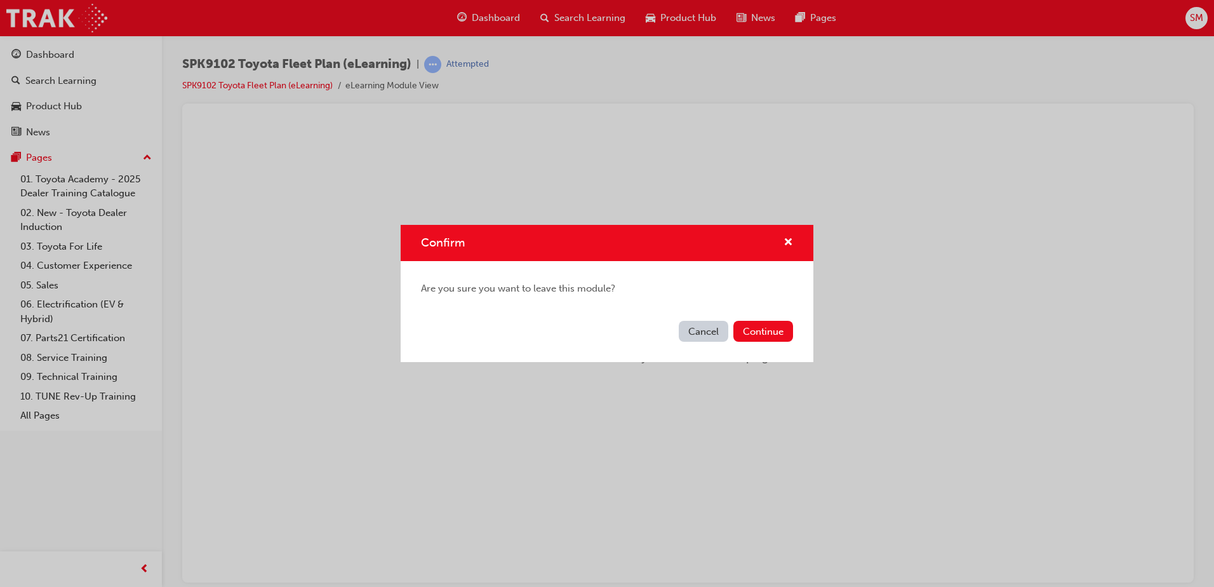
drag, startPoint x: 509, startPoint y: 202, endPoint x: 701, endPoint y: 326, distance: 228.8
click at [701, 326] on button "Cancel" at bounding box center [704, 331] width 50 height 21
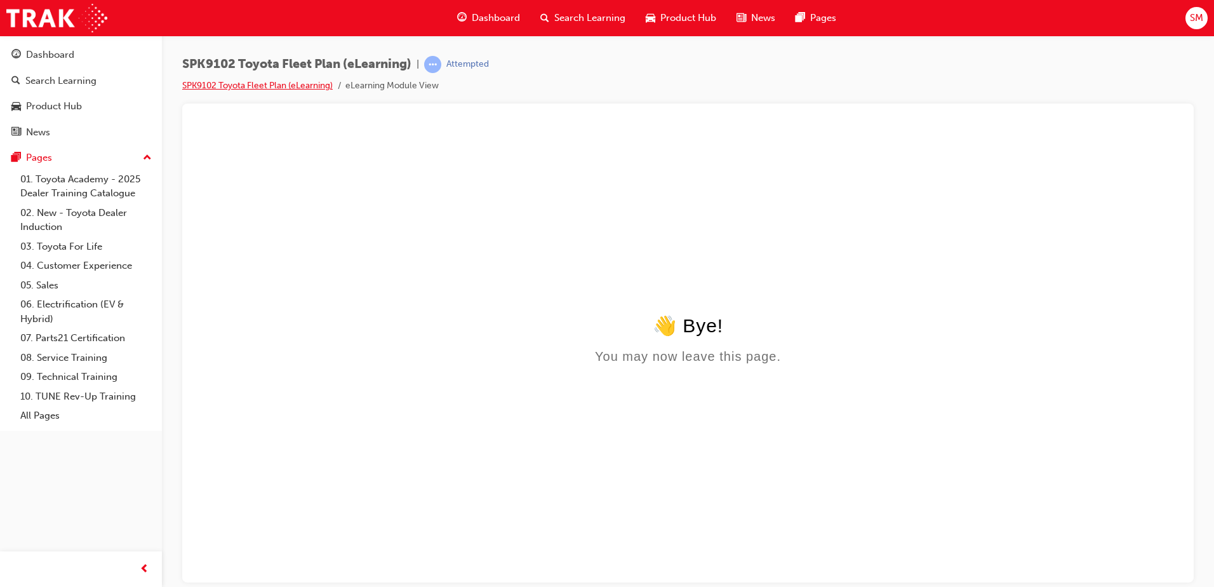
click at [264, 81] on link "SPK9102 Toyota Fleet Plan (eLearning)" at bounding box center [257, 85] width 150 height 11
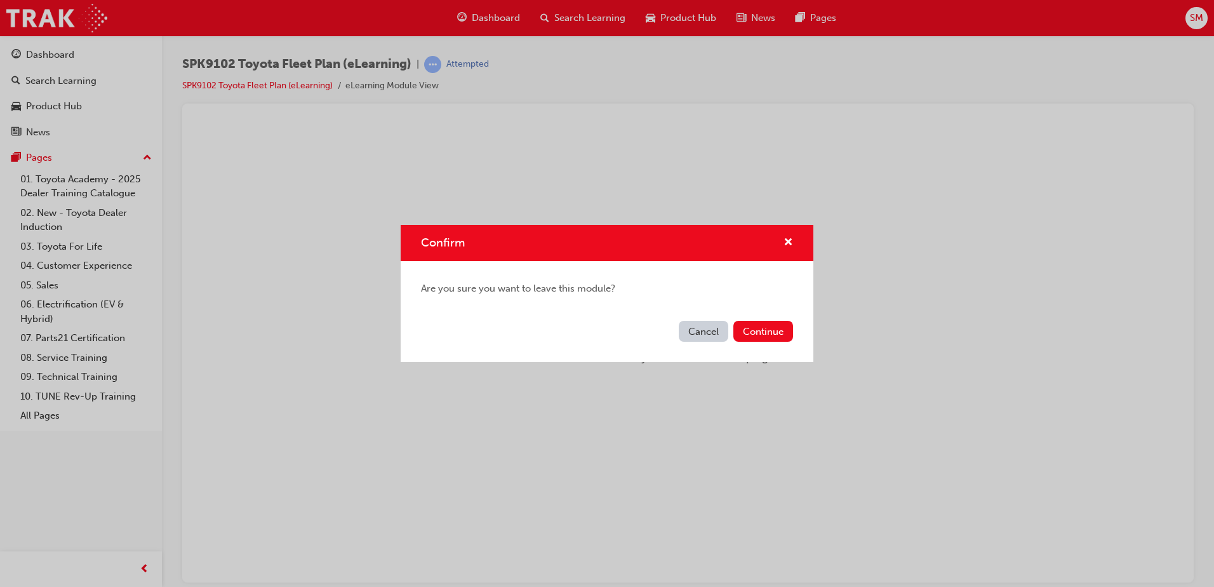
drag, startPoint x: 691, startPoint y: 334, endPoint x: 499, endPoint y: 210, distance: 228.8
click at [691, 334] on button "Cancel" at bounding box center [704, 331] width 50 height 21
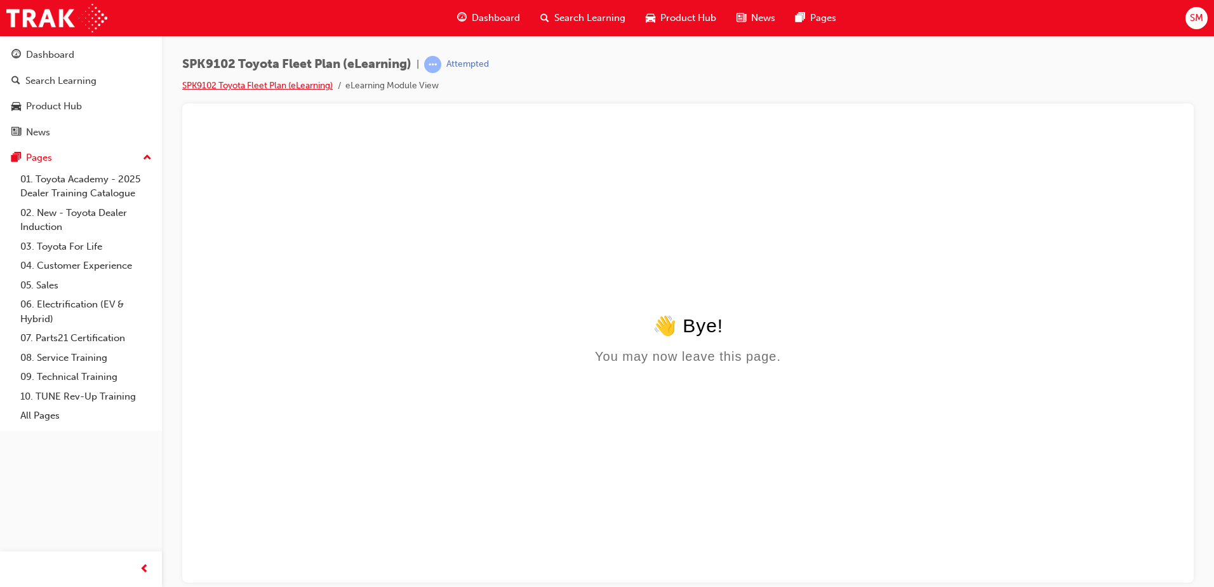
click at [282, 87] on link "SPK9102 Toyota Fleet Plan (eLearning)" at bounding box center [257, 85] width 150 height 11
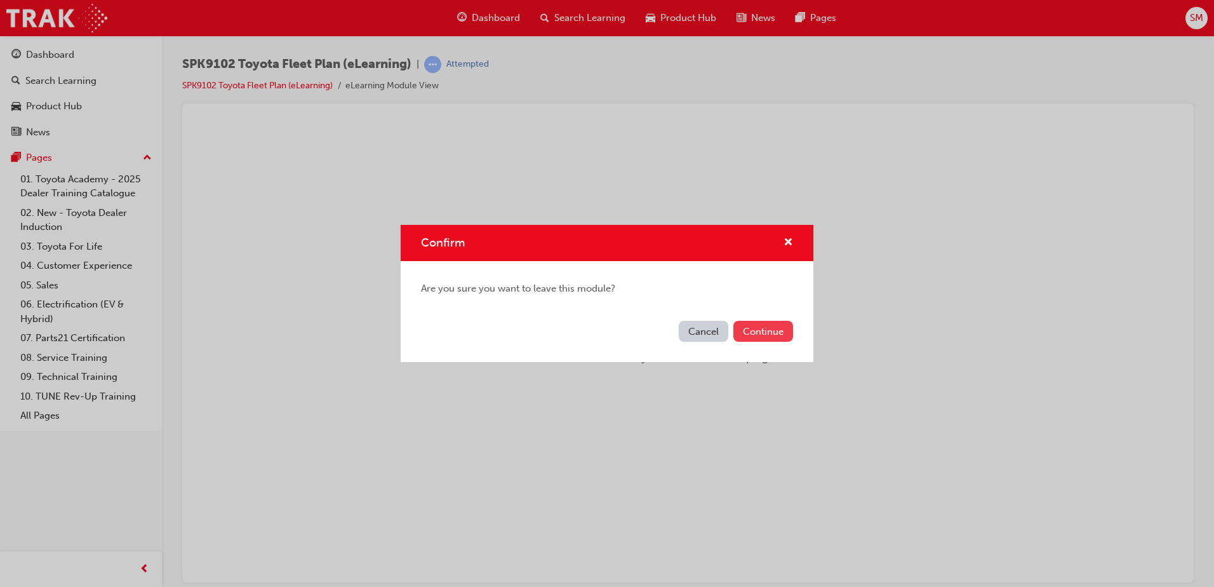
click at [784, 332] on button "Continue" at bounding box center [763, 331] width 60 height 21
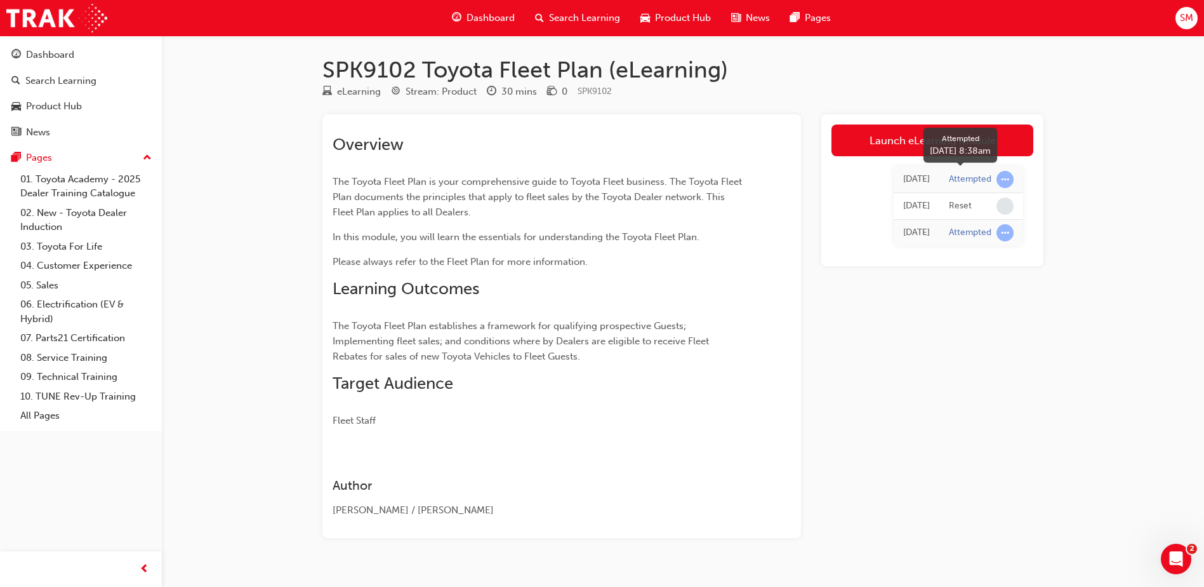
click at [974, 181] on div "Attempted" at bounding box center [970, 179] width 43 height 12
click at [1004, 177] on span "learningRecordVerb_ATTEMPT-icon" at bounding box center [1005, 179] width 17 height 17
click at [1004, 234] on span "learningRecordVerb_ATTEMPT-icon" at bounding box center [1005, 232] width 17 height 17
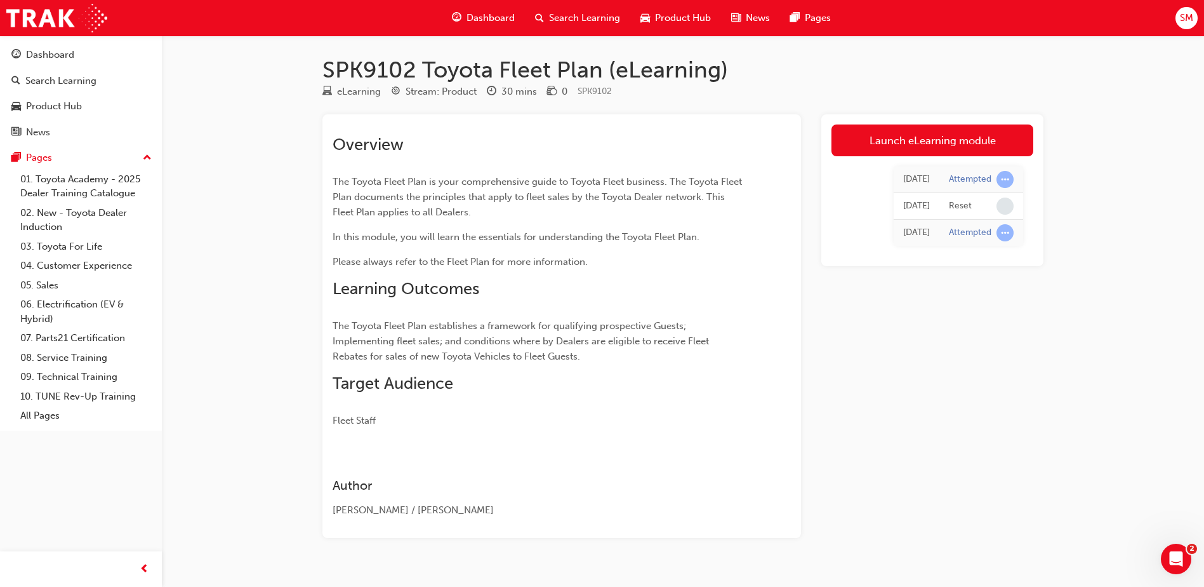
click at [930, 241] on td "Today" at bounding box center [917, 233] width 46 height 27
click at [930, 206] on div "Today" at bounding box center [916, 206] width 27 height 15
click at [917, 139] on link "Launch eLearning module" at bounding box center [933, 140] width 202 height 32
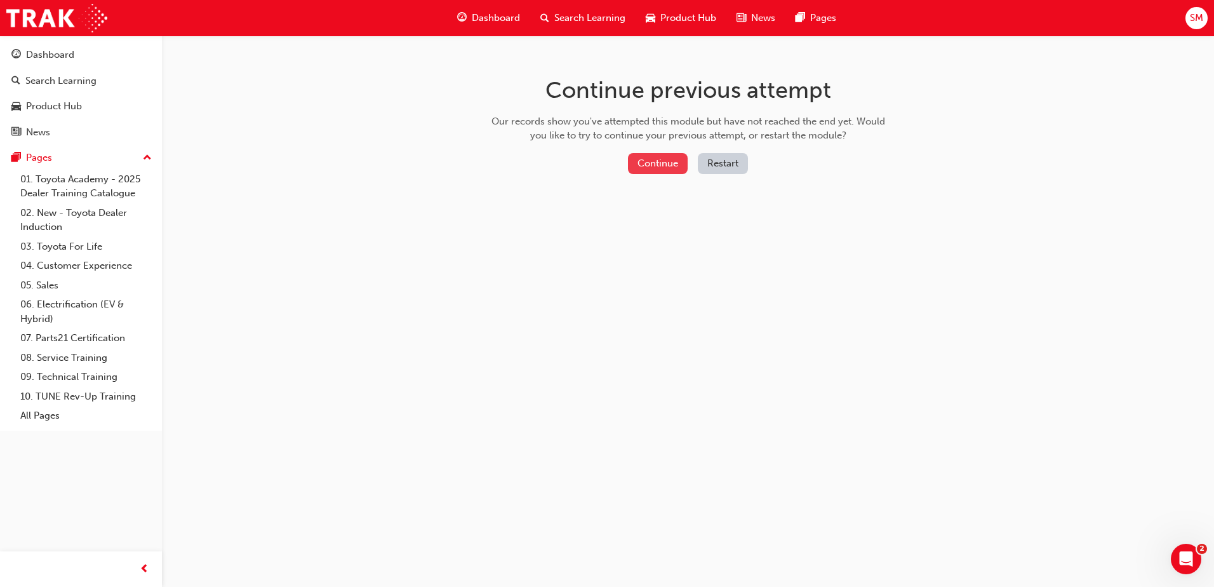
click at [659, 164] on button "Continue" at bounding box center [658, 163] width 60 height 21
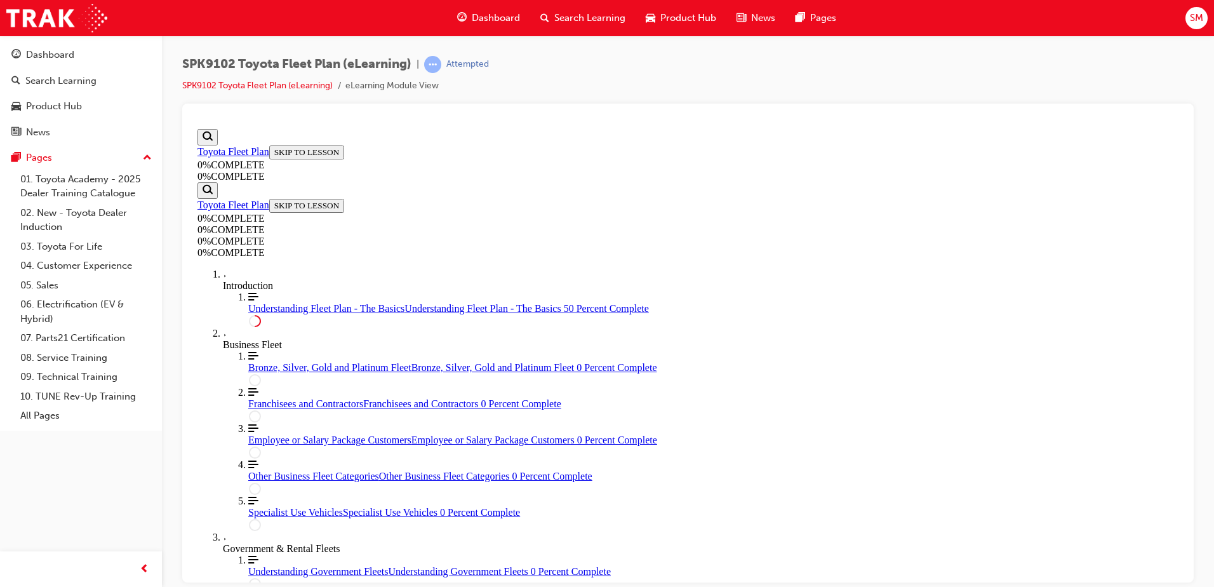
scroll to position [234, 0]
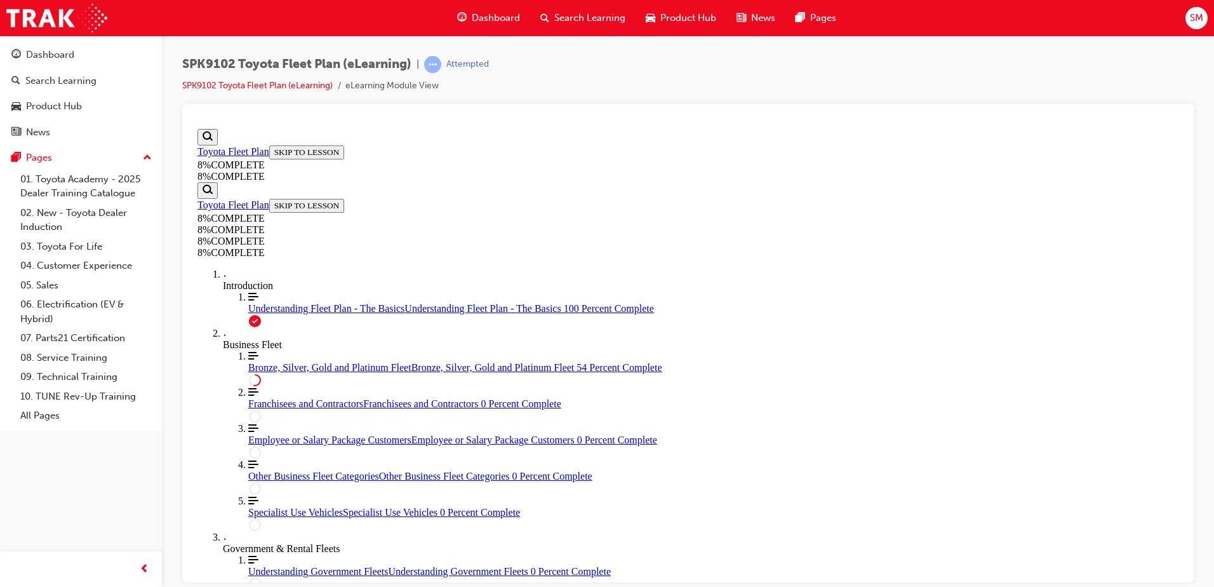
scroll to position [1778, 0]
drag, startPoint x: 706, startPoint y: 197, endPoint x: 764, endPoint y: 433, distance: 243.3
drag, startPoint x: 678, startPoint y: 359, endPoint x: 715, endPoint y: 285, distance: 82.9
drag, startPoint x: 657, startPoint y: 367, endPoint x: 707, endPoint y: 356, distance: 50.8
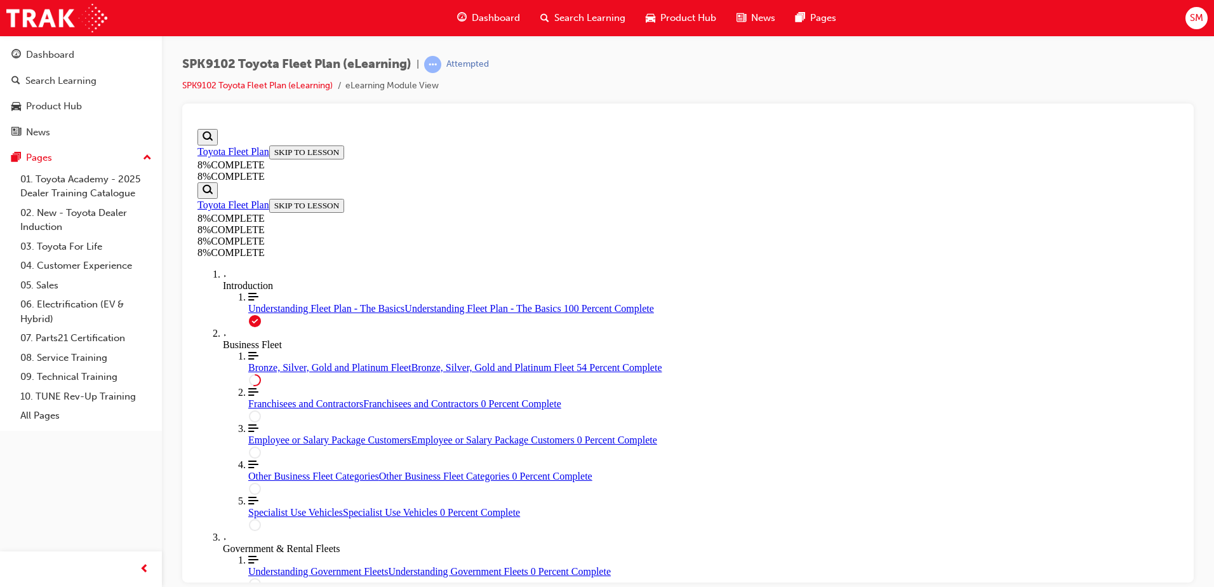
drag, startPoint x: 667, startPoint y: 222, endPoint x: 705, endPoint y: 213, distance: 39.3
drag, startPoint x: 727, startPoint y: 205, endPoint x: 735, endPoint y: 425, distance: 219.8
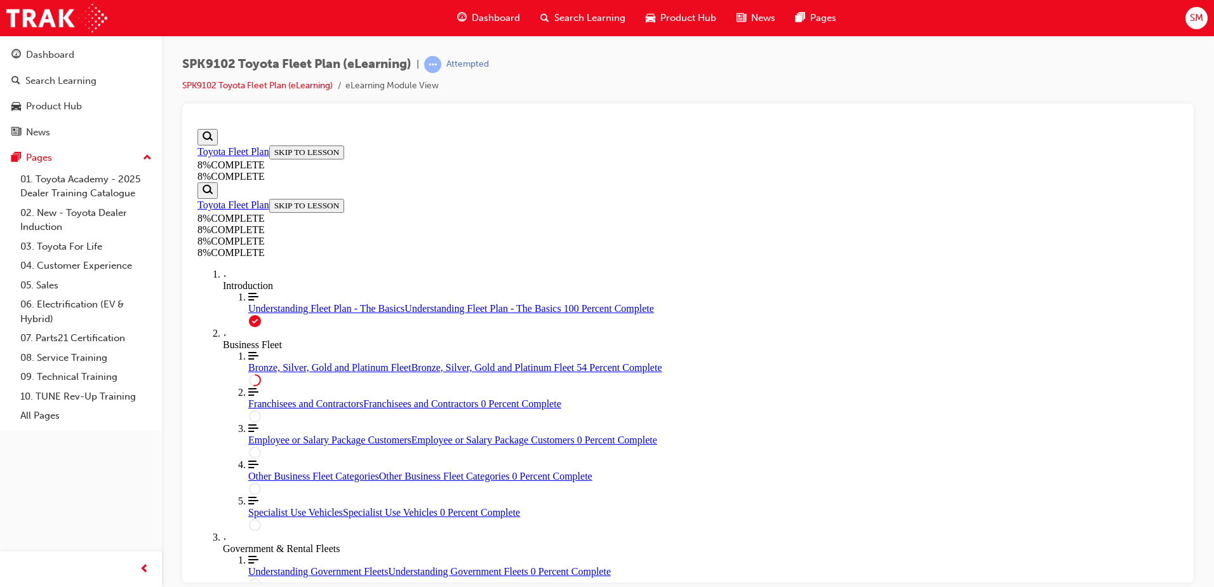
drag, startPoint x: 703, startPoint y: 444, endPoint x: 733, endPoint y: 222, distance: 224.9
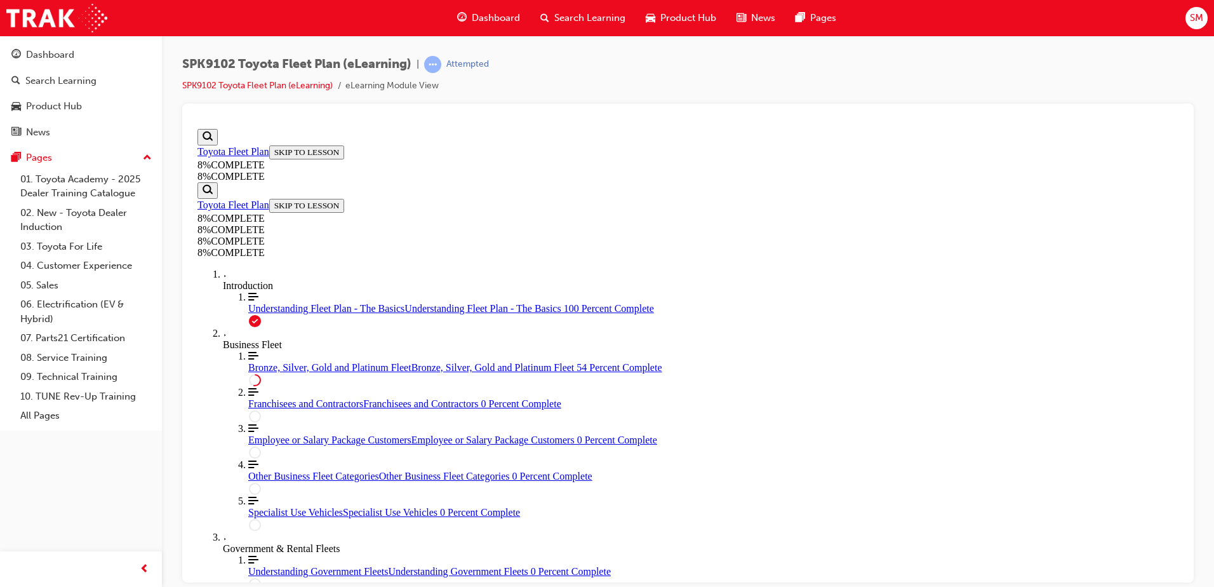
drag, startPoint x: 688, startPoint y: 453, endPoint x: 721, endPoint y: 453, distance: 32.4
drag, startPoint x: 679, startPoint y: 392, endPoint x: 714, endPoint y: 385, distance: 35.0
drag, startPoint x: 686, startPoint y: 312, endPoint x: 726, endPoint y: 315, distance: 40.1
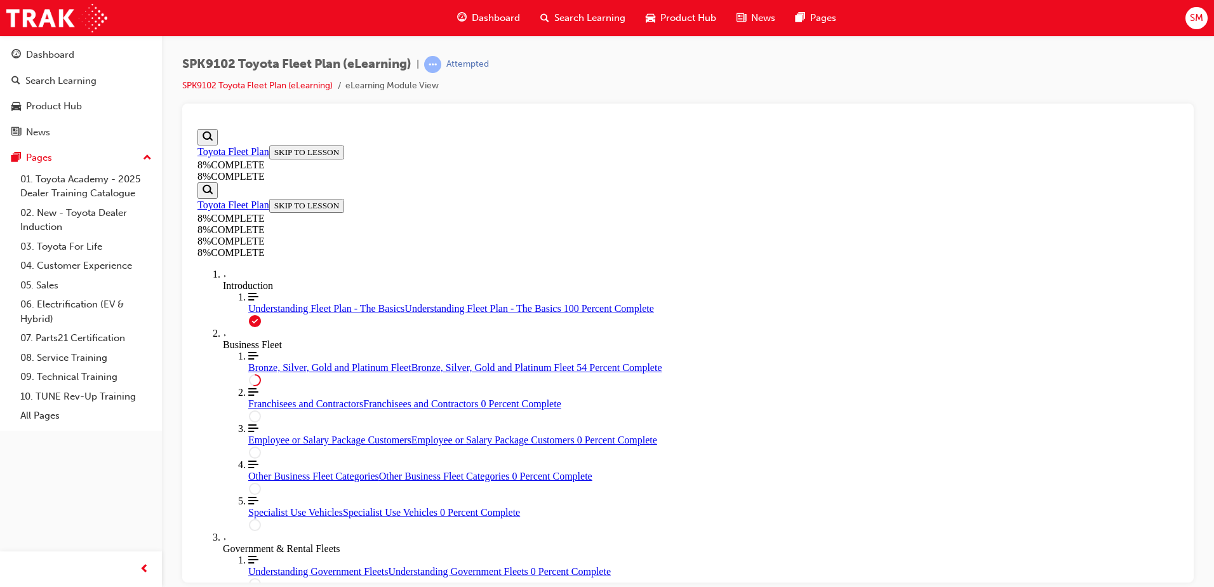
drag, startPoint x: 630, startPoint y: 505, endPoint x: 666, endPoint y: 349, distance: 160.3
drag, startPoint x: 648, startPoint y: 519, endPoint x: 674, endPoint y: 444, distance: 79.5
drag, startPoint x: 667, startPoint y: 281, endPoint x: 714, endPoint y: 495, distance: 219.8
drag, startPoint x: 672, startPoint y: 286, endPoint x: 699, endPoint y: 431, distance: 147.3
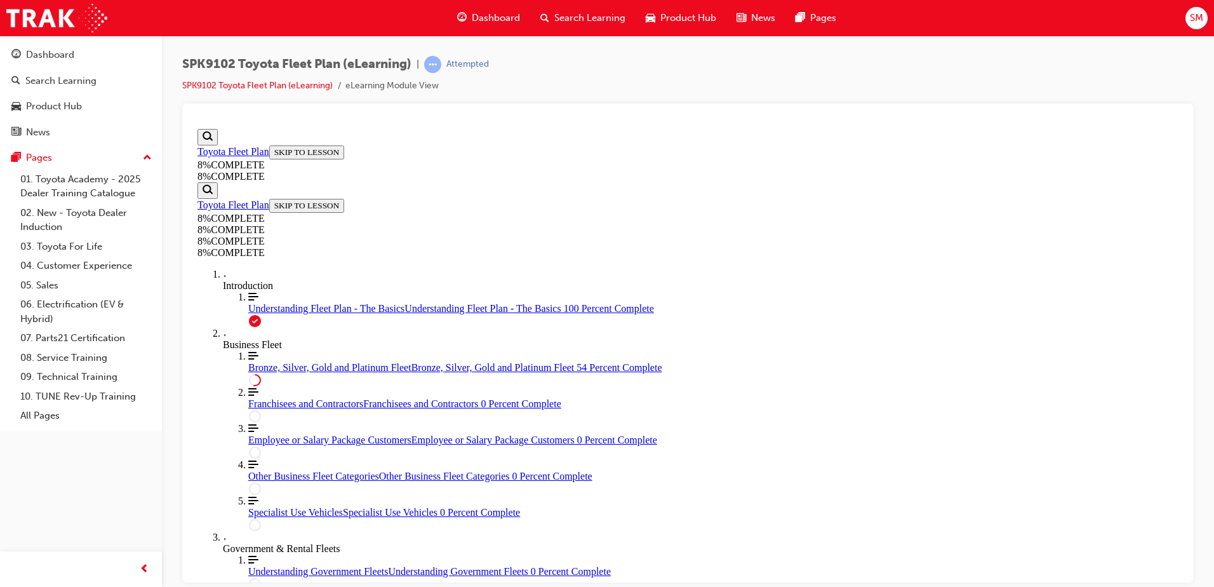
drag, startPoint x: 693, startPoint y: 279, endPoint x: 738, endPoint y: 434, distance: 160.7
drag, startPoint x: 702, startPoint y: 287, endPoint x: 758, endPoint y: 530, distance: 248.9
drag, startPoint x: 694, startPoint y: 309, endPoint x: 733, endPoint y: 314, distance: 39.0
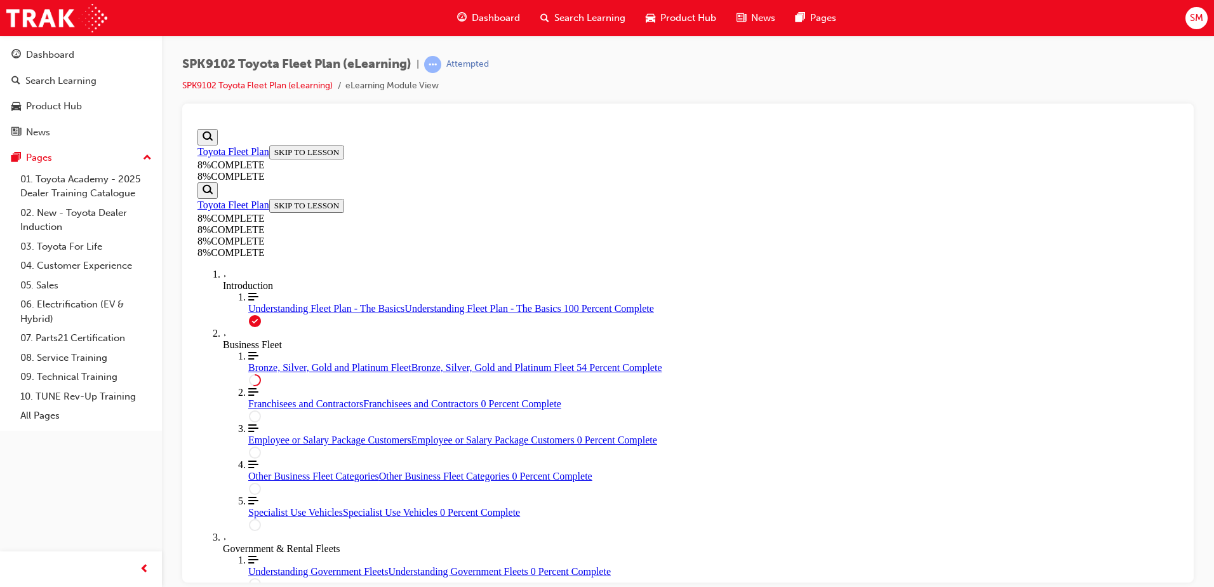
scroll to position [1818, 0]
drag, startPoint x: 667, startPoint y: 334, endPoint x: 751, endPoint y: 470, distance: 160.2
drag, startPoint x: 682, startPoint y: 264, endPoint x: 723, endPoint y: 265, distance: 41.3
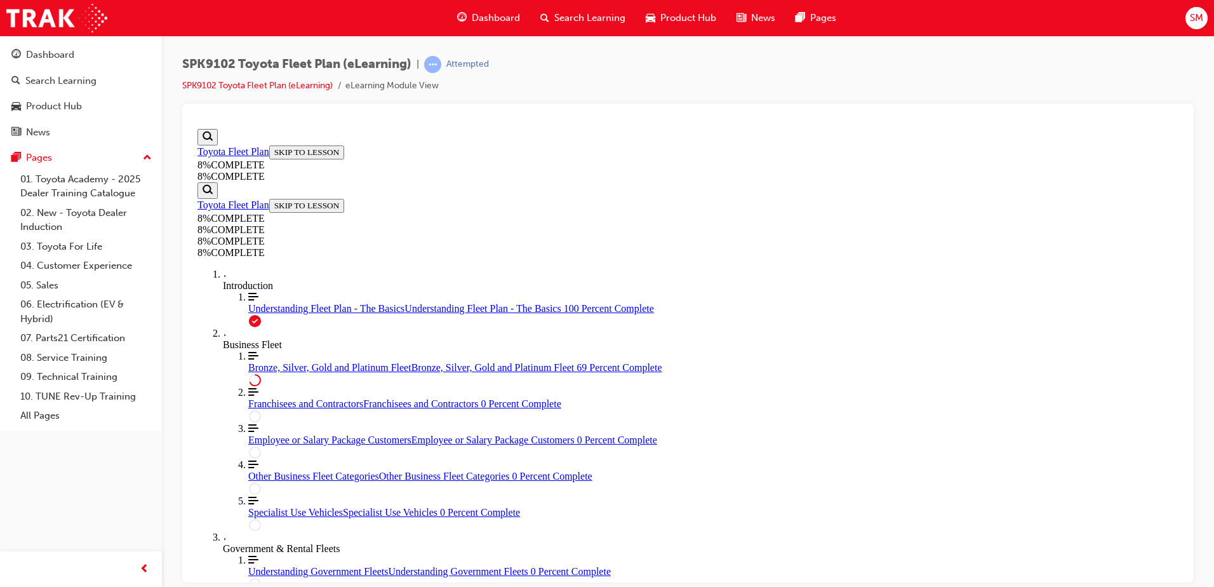
drag, startPoint x: 681, startPoint y: 335, endPoint x: 713, endPoint y: 334, distance: 32.4
drag, startPoint x: 662, startPoint y: 382, endPoint x: 713, endPoint y: 402, distance: 55.3
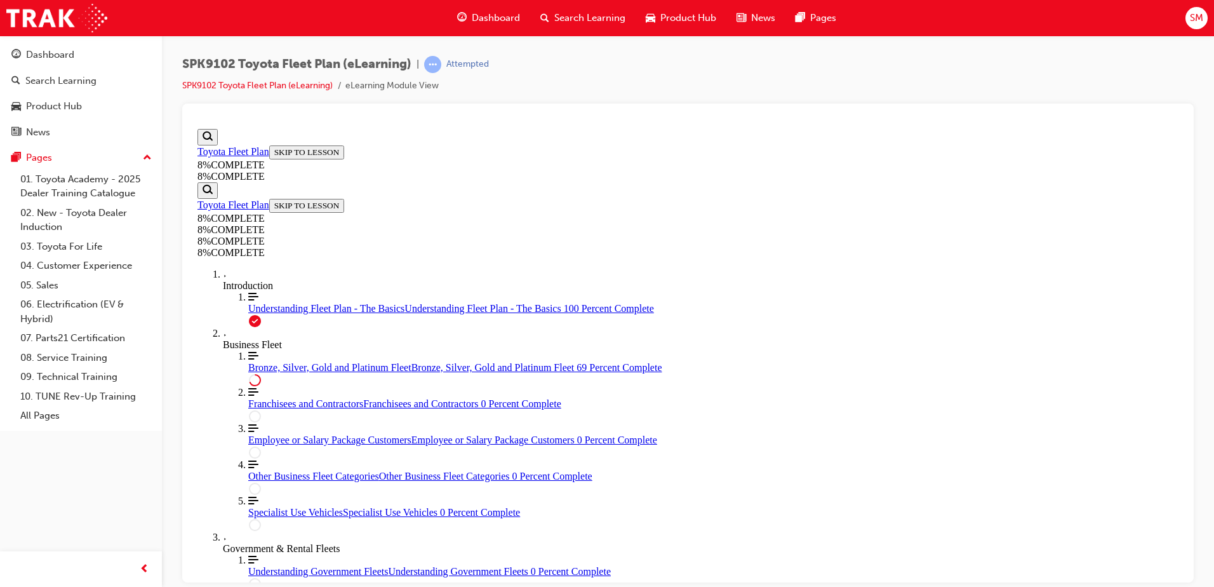
drag, startPoint x: 678, startPoint y: 391, endPoint x: 713, endPoint y: 389, distance: 35.0
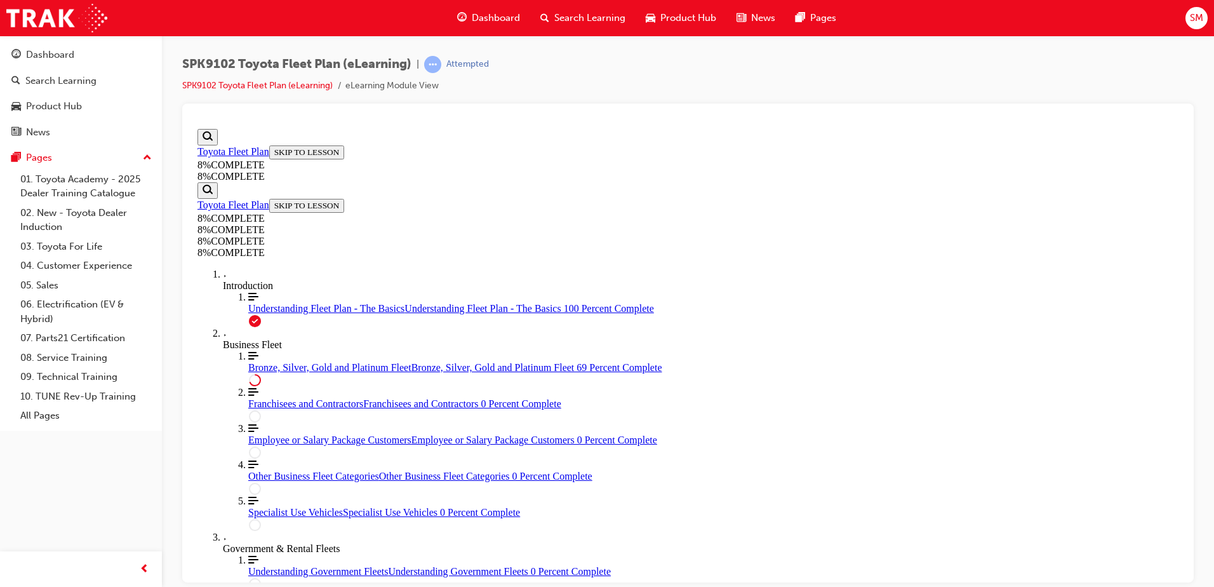
scroll to position [3058, 0]
drag, startPoint x: 676, startPoint y: 292, endPoint x: 750, endPoint y: 478, distance: 200.1
drag, startPoint x: 710, startPoint y: 423, endPoint x: 754, endPoint y: 426, distance: 43.3
drag, startPoint x: 691, startPoint y: 364, endPoint x: 731, endPoint y: 299, distance: 76.5
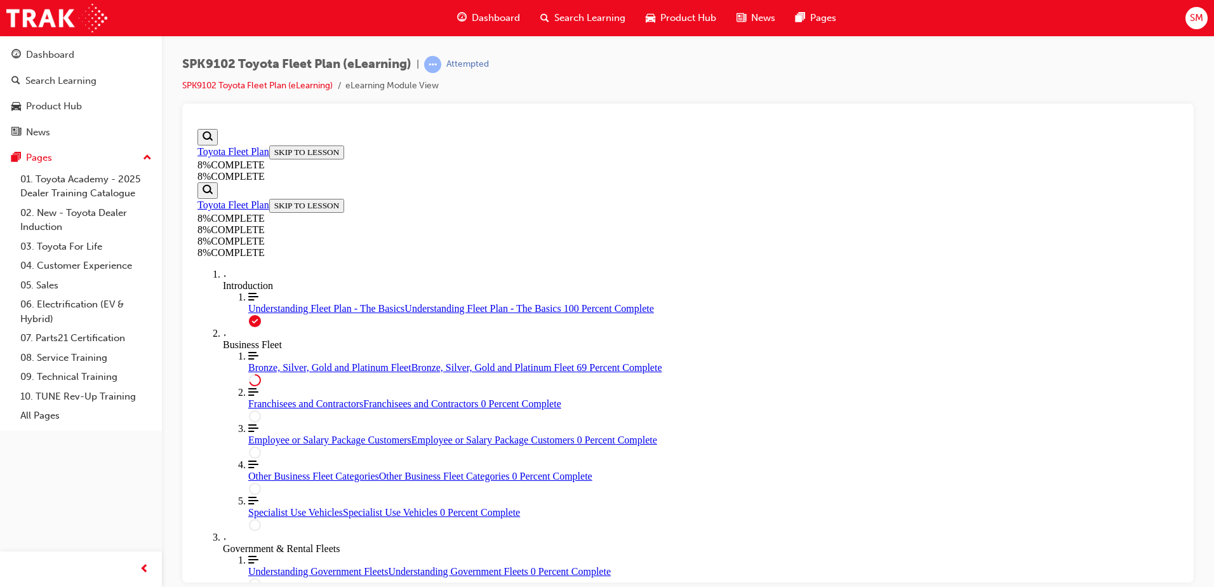
drag, startPoint x: 670, startPoint y: 354, endPoint x: 710, endPoint y: 355, distance: 40.0
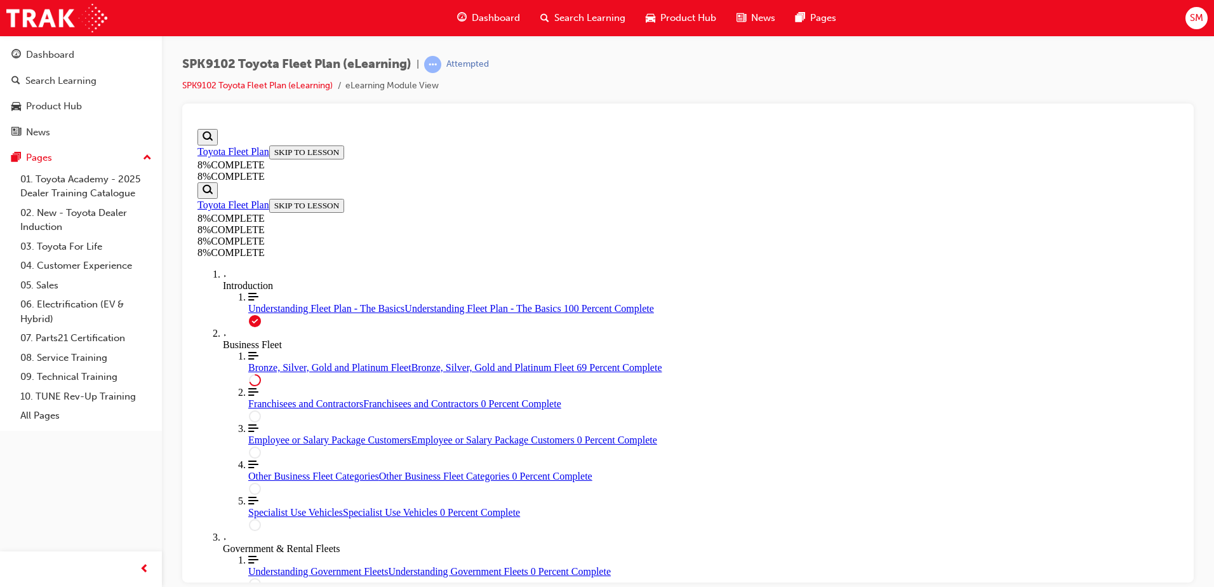
scroll to position [3058, 0]
drag, startPoint x: 661, startPoint y: 366, endPoint x: 694, endPoint y: 303, distance: 71.6
drag, startPoint x: 665, startPoint y: 409, endPoint x: 713, endPoint y: 481, distance: 86.1
drag, startPoint x: 688, startPoint y: 425, endPoint x: 721, endPoint y: 426, distance: 33.0
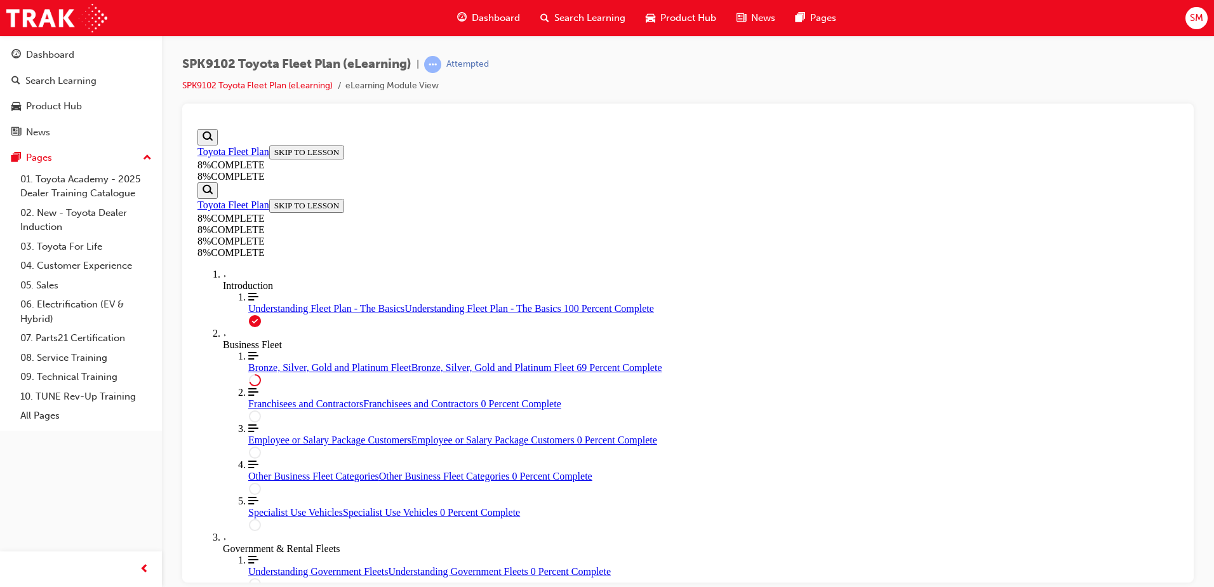
drag, startPoint x: 695, startPoint y: 363, endPoint x: 730, endPoint y: 366, distance: 35.1
drag, startPoint x: 694, startPoint y: 377, endPoint x: 729, endPoint y: 501, distance: 128.6
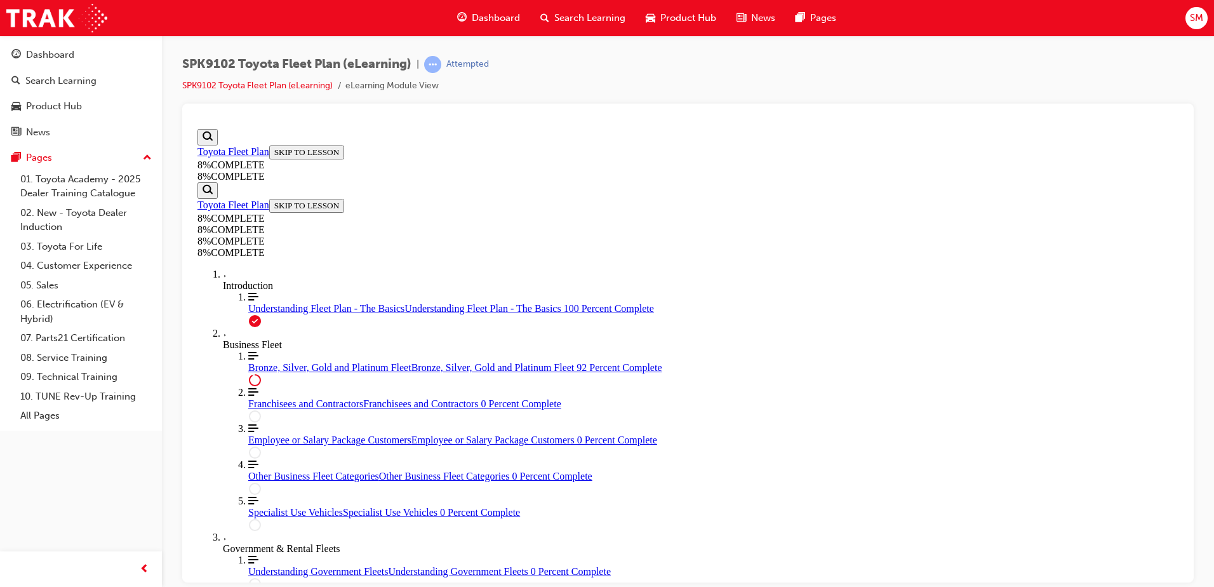
drag, startPoint x: 677, startPoint y: 436, endPoint x: 731, endPoint y: 443, distance: 54.4
drag, startPoint x: 706, startPoint y: 441, endPoint x: 731, endPoint y: 502, distance: 66.0
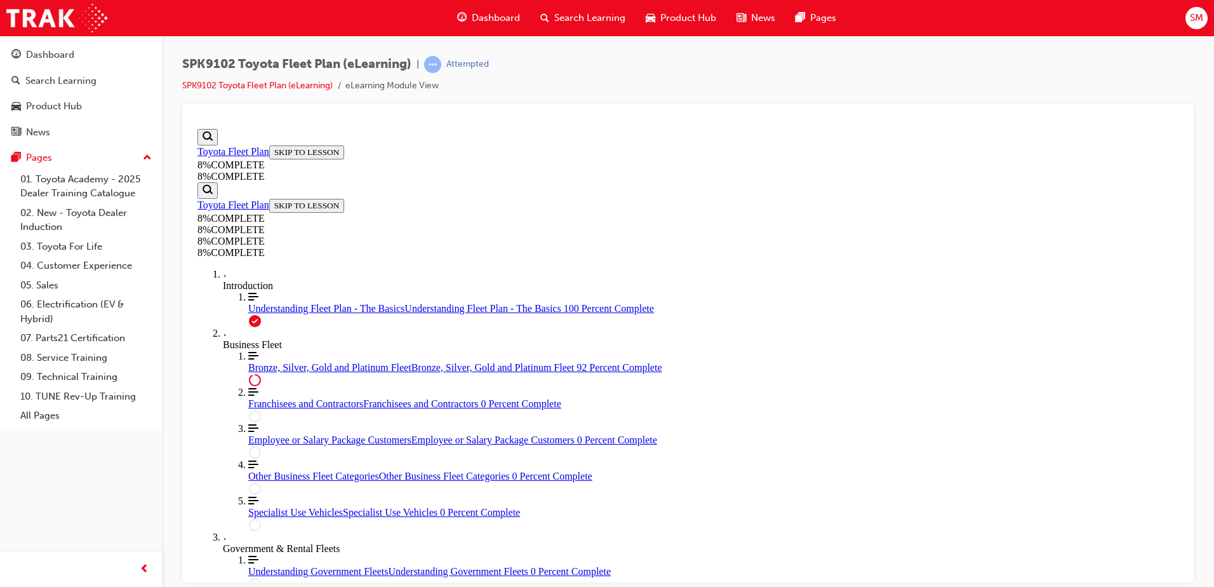
drag, startPoint x: 686, startPoint y: 433, endPoint x: 727, endPoint y: 502, distance: 80.3
drag, startPoint x: 687, startPoint y: 443, endPoint x: 724, endPoint y: 444, distance: 37.5
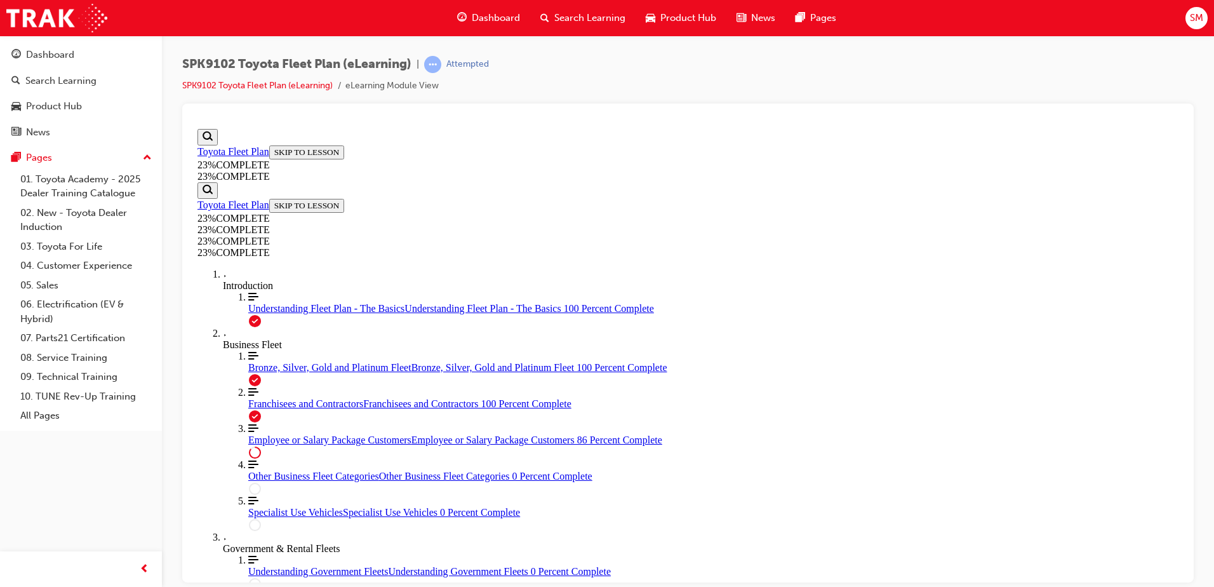
scroll to position [1448, 0]
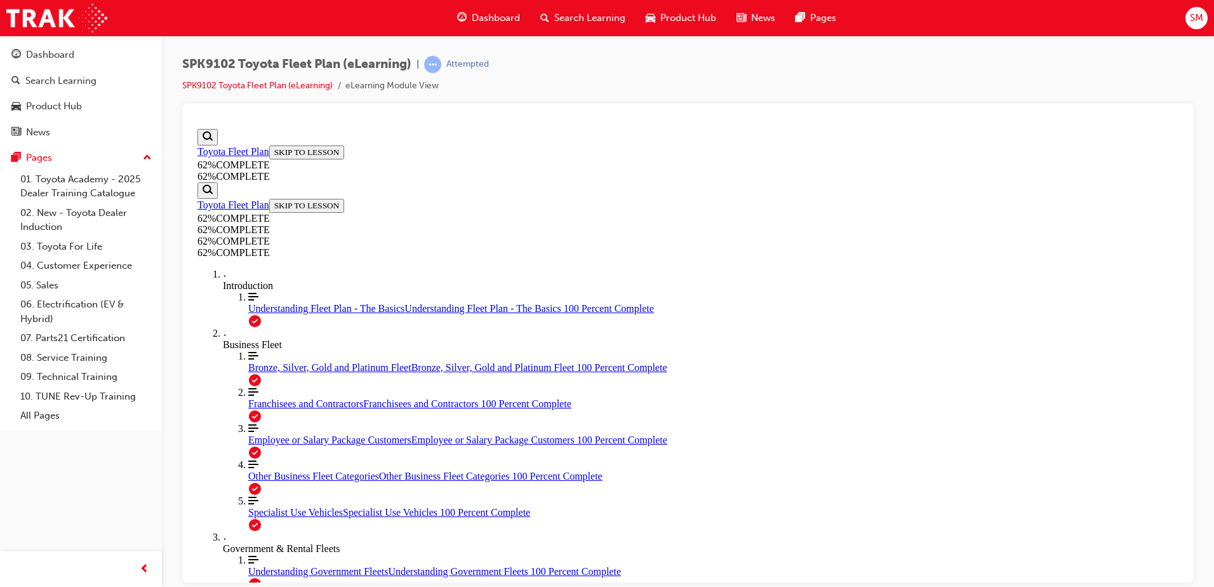
scroll to position [829, 0]
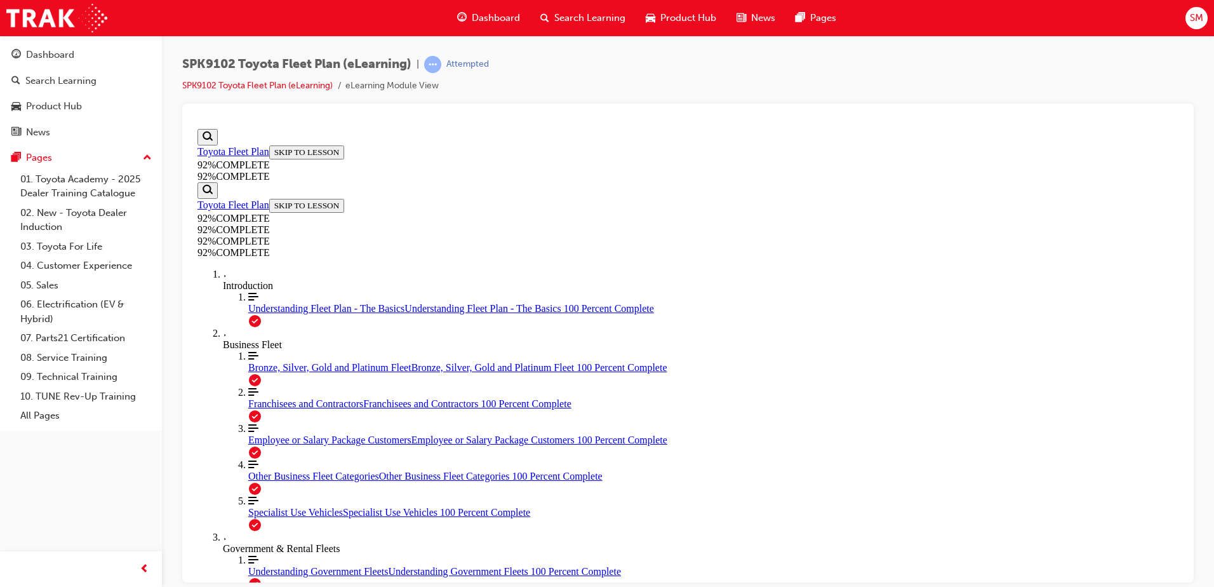
drag, startPoint x: 652, startPoint y: 536, endPoint x: 681, endPoint y: 413, distance: 126.4
drag, startPoint x: 671, startPoint y: 525, endPoint x: 733, endPoint y: 399, distance: 140.3
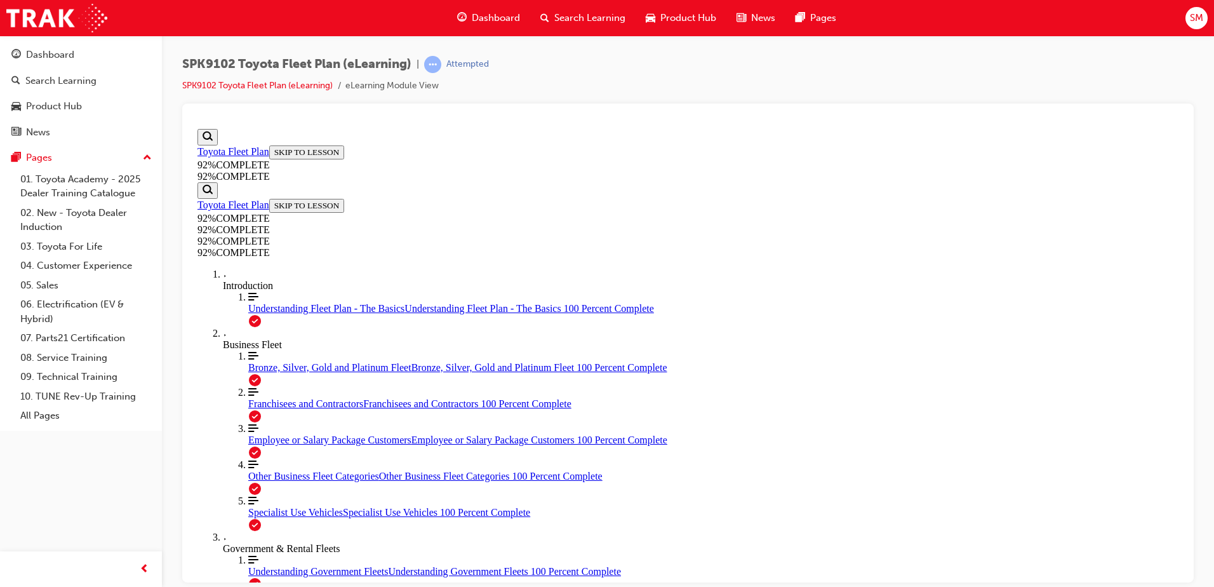
drag, startPoint x: 644, startPoint y: 469, endPoint x: 700, endPoint y: 528, distance: 81.8
drag, startPoint x: 658, startPoint y: 463, endPoint x: 700, endPoint y: 468, distance: 42.8
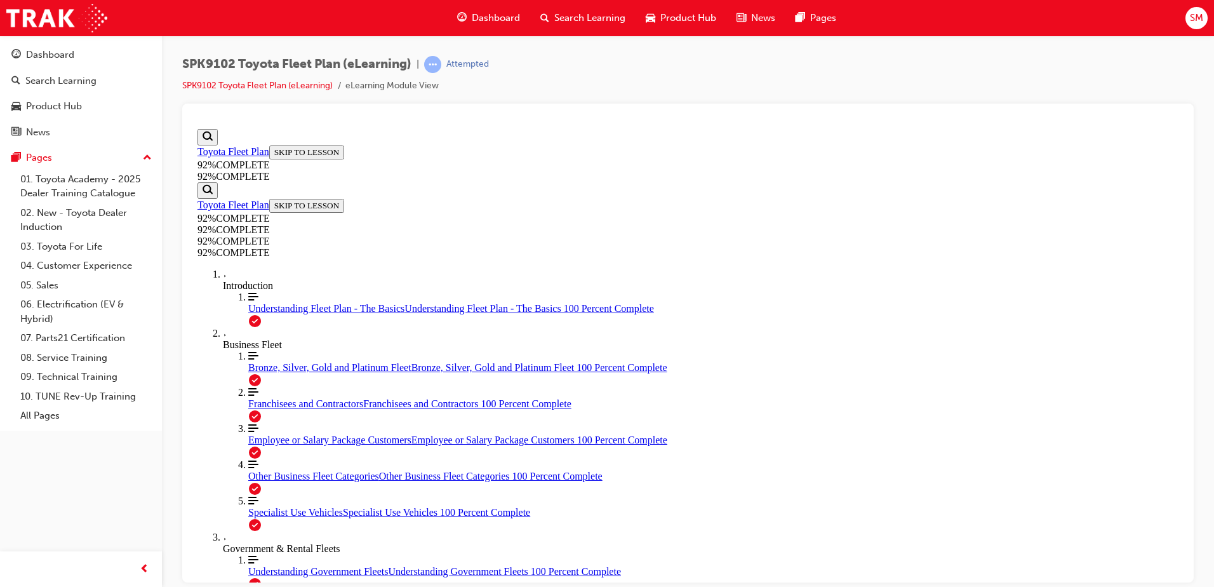
scroll to position [260, 0]
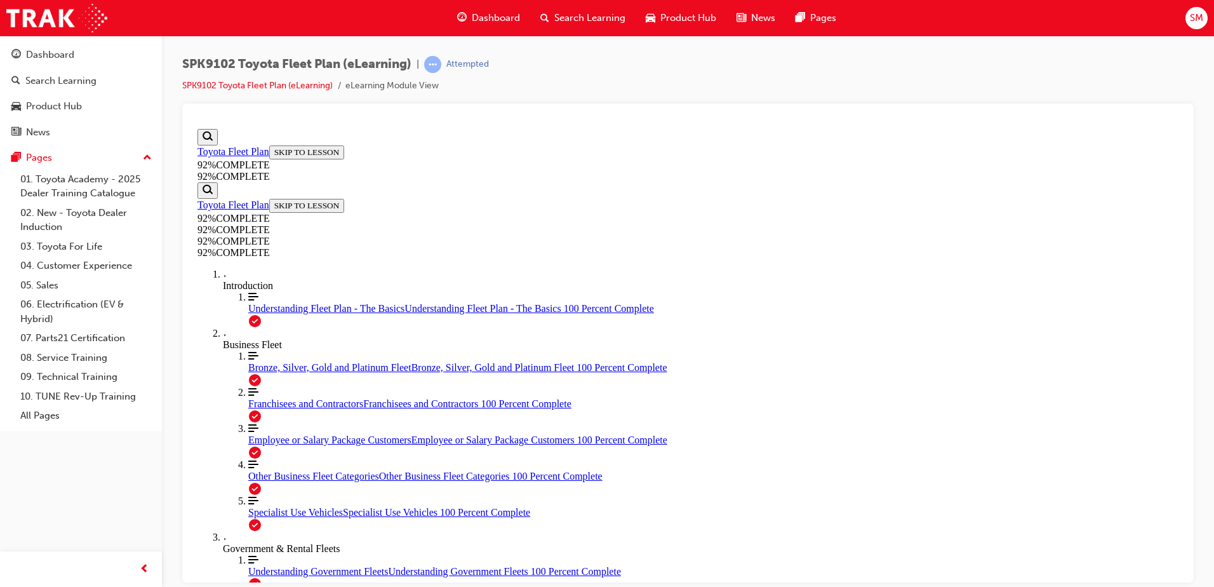
scroll to position [286, 0]
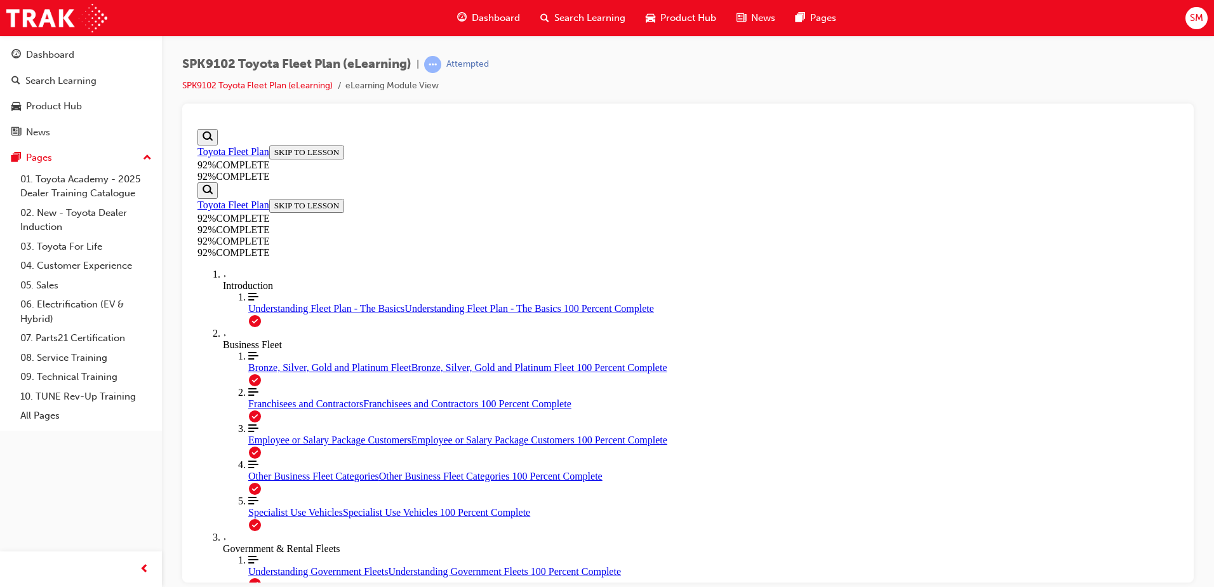
scroll to position [227, 0]
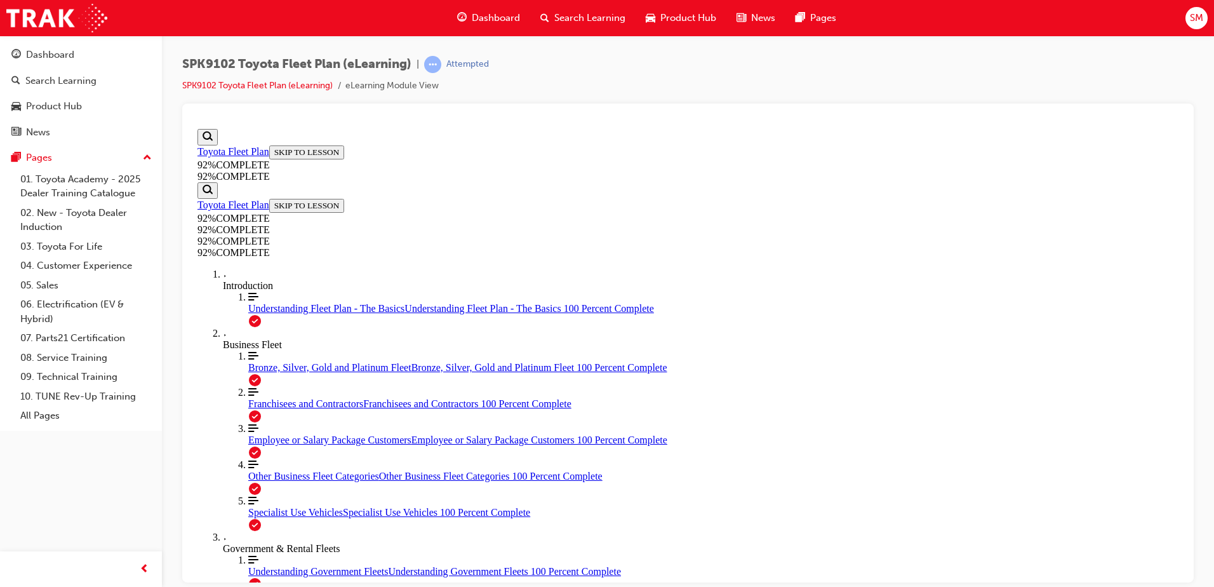
scroll to position [199, 0]
drag, startPoint x: 577, startPoint y: 439, endPoint x: 609, endPoint y: 471, distance: 44.9
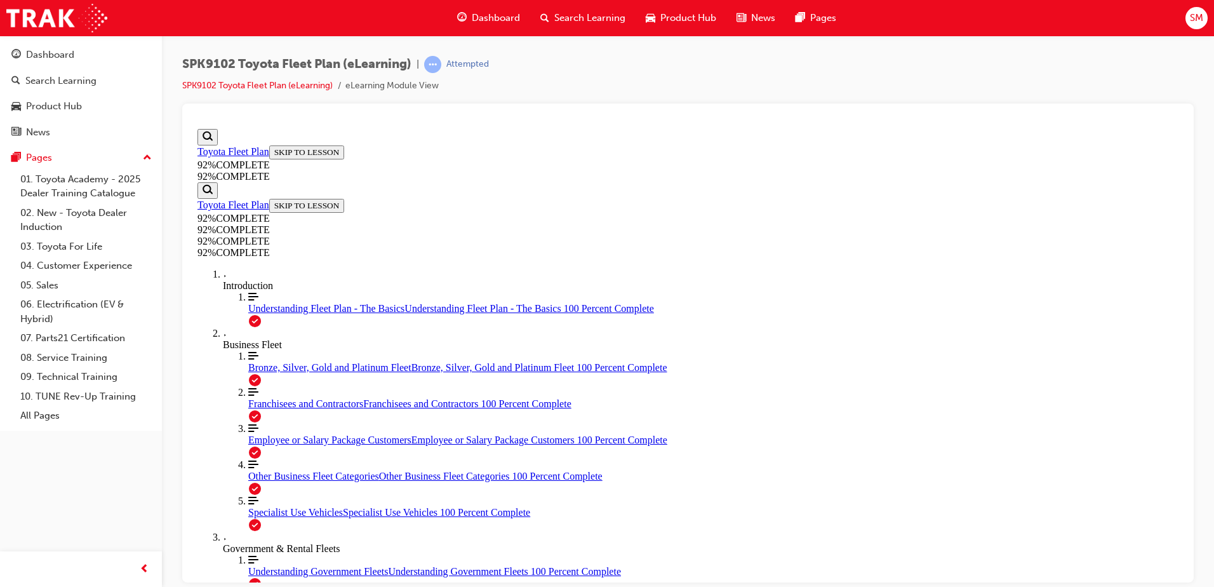
scroll to position [136, 0]
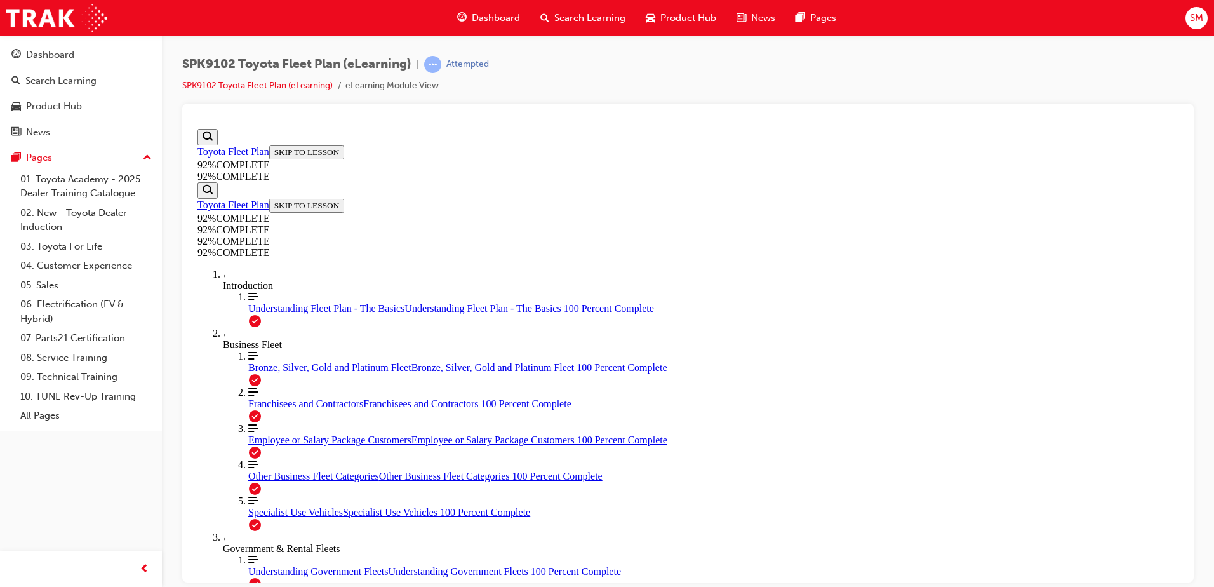
scroll to position [110, 0]
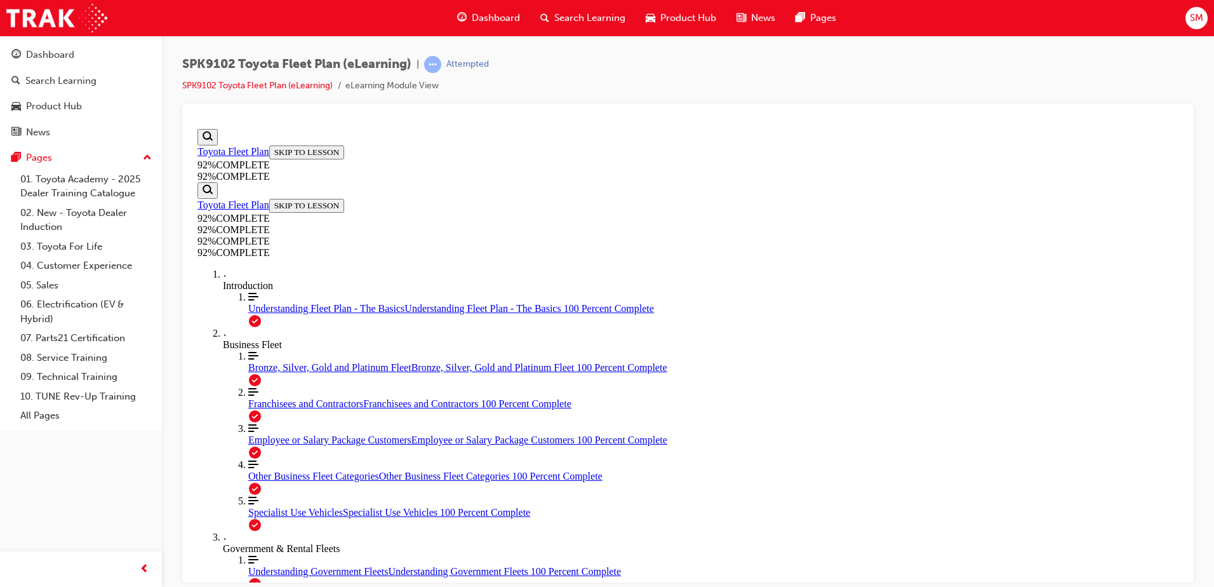
scroll to position [46, 0]
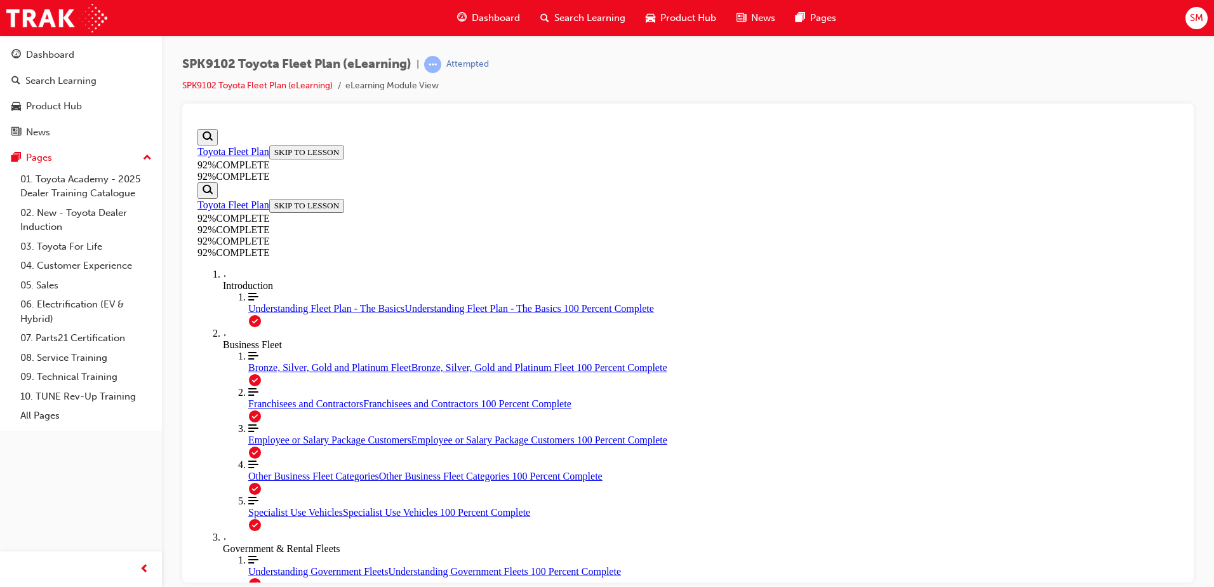
scroll to position [257, 0]
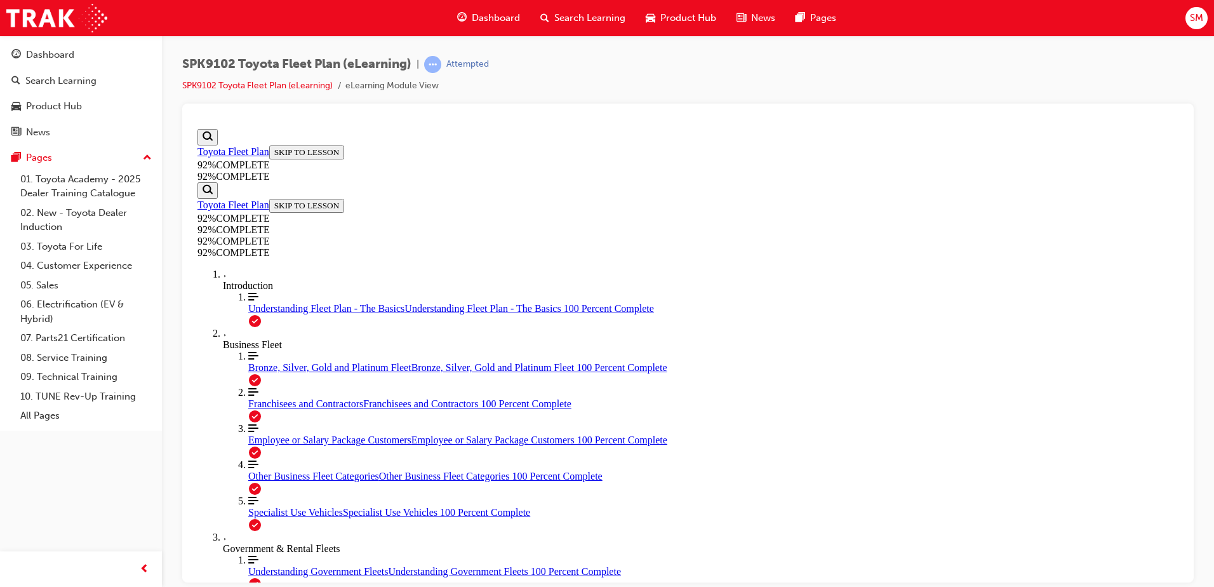
scroll to position [136, 0]
